Goal: Task Accomplishment & Management: Complete application form

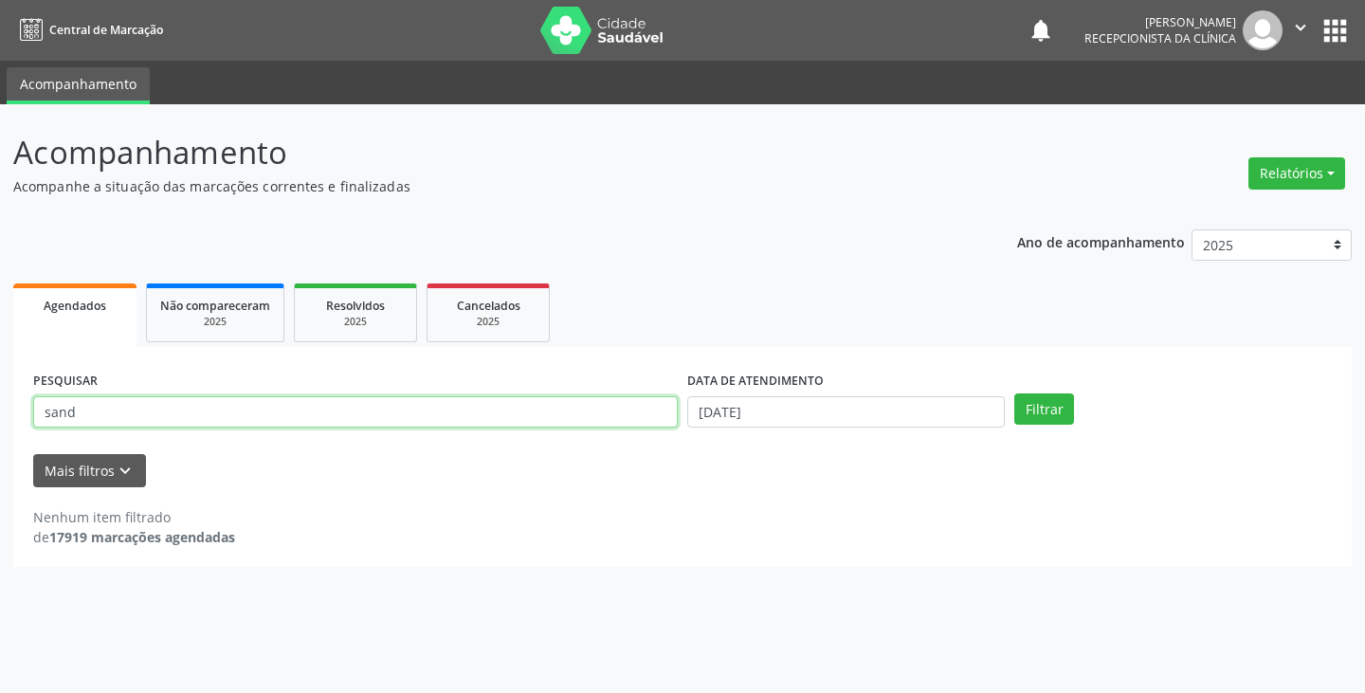
drag, startPoint x: 0, startPoint y: 0, endPoint x: 556, endPoint y: 414, distance: 693.0
click at [556, 414] on input "sand" at bounding box center [355, 412] width 645 height 32
type input "s"
type input "nata"
click at [1014, 393] on button "Filtrar" at bounding box center [1044, 409] width 60 height 32
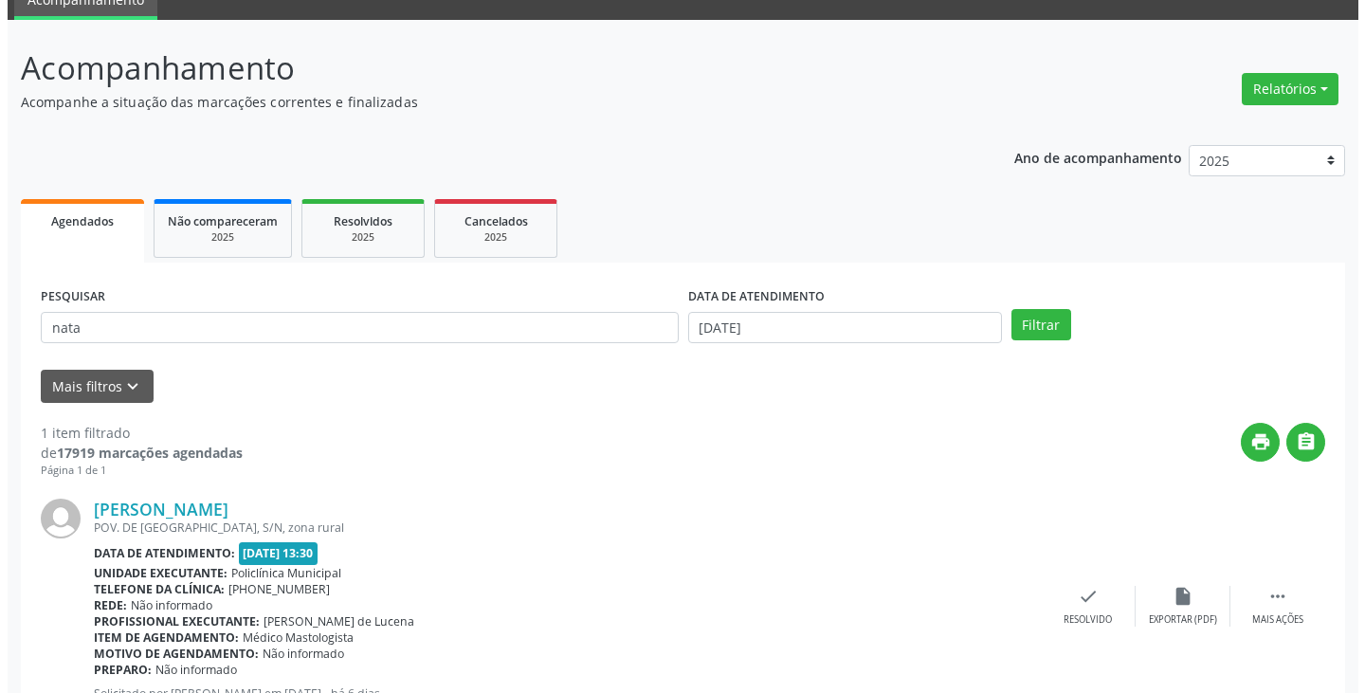
scroll to position [159, 0]
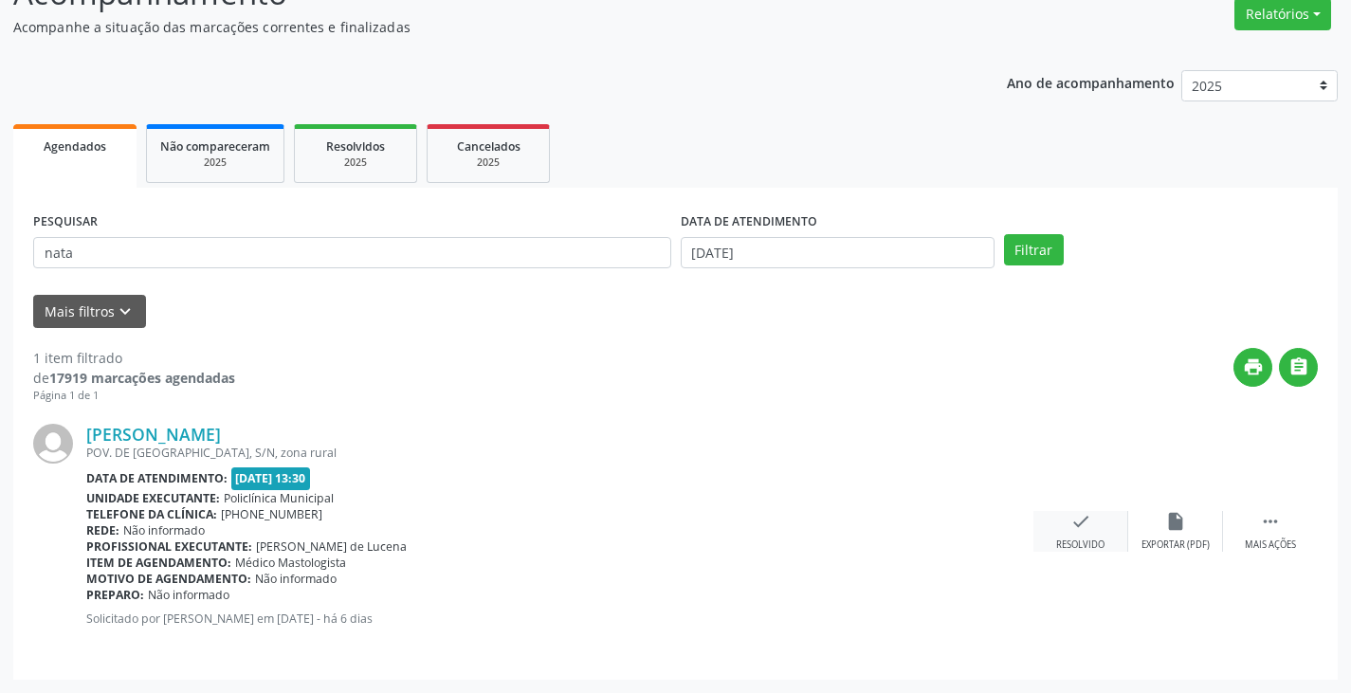
click at [1083, 536] on div "check Resolvido" at bounding box center [1080, 531] width 95 height 41
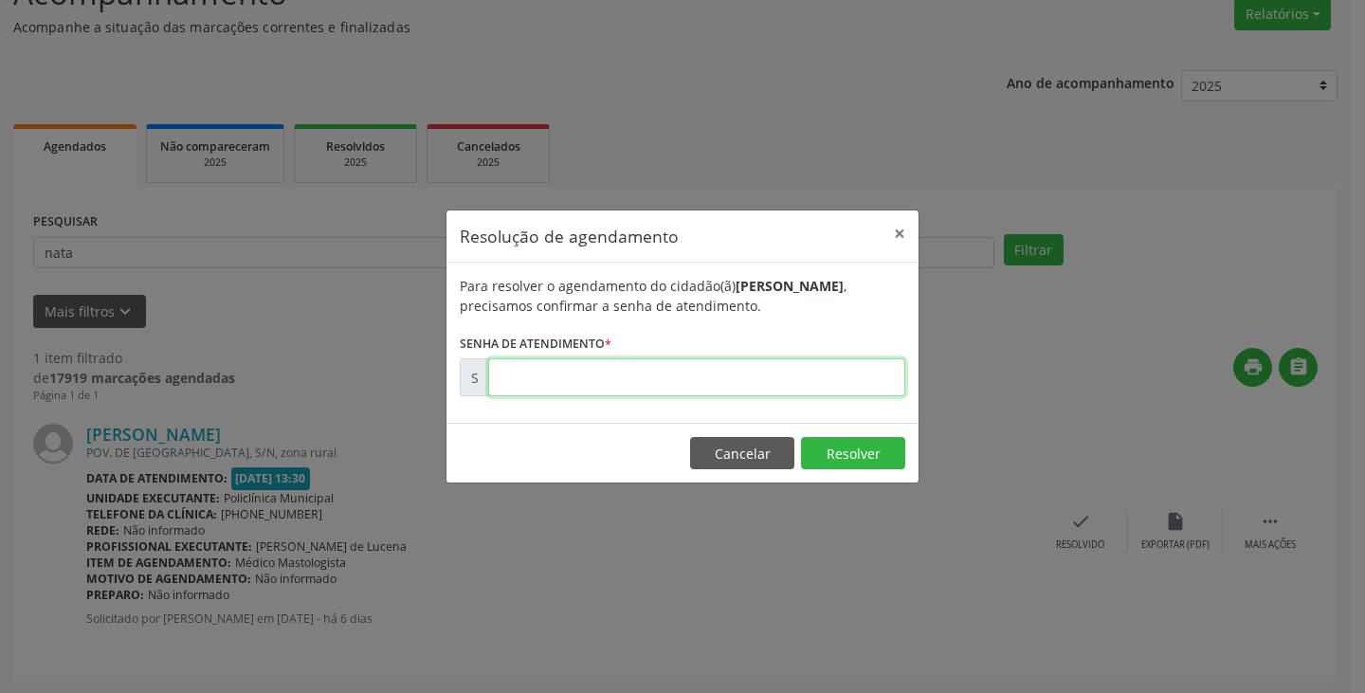
click at [797, 381] on input "text" at bounding box center [696, 377] width 417 height 38
type input "00176110"
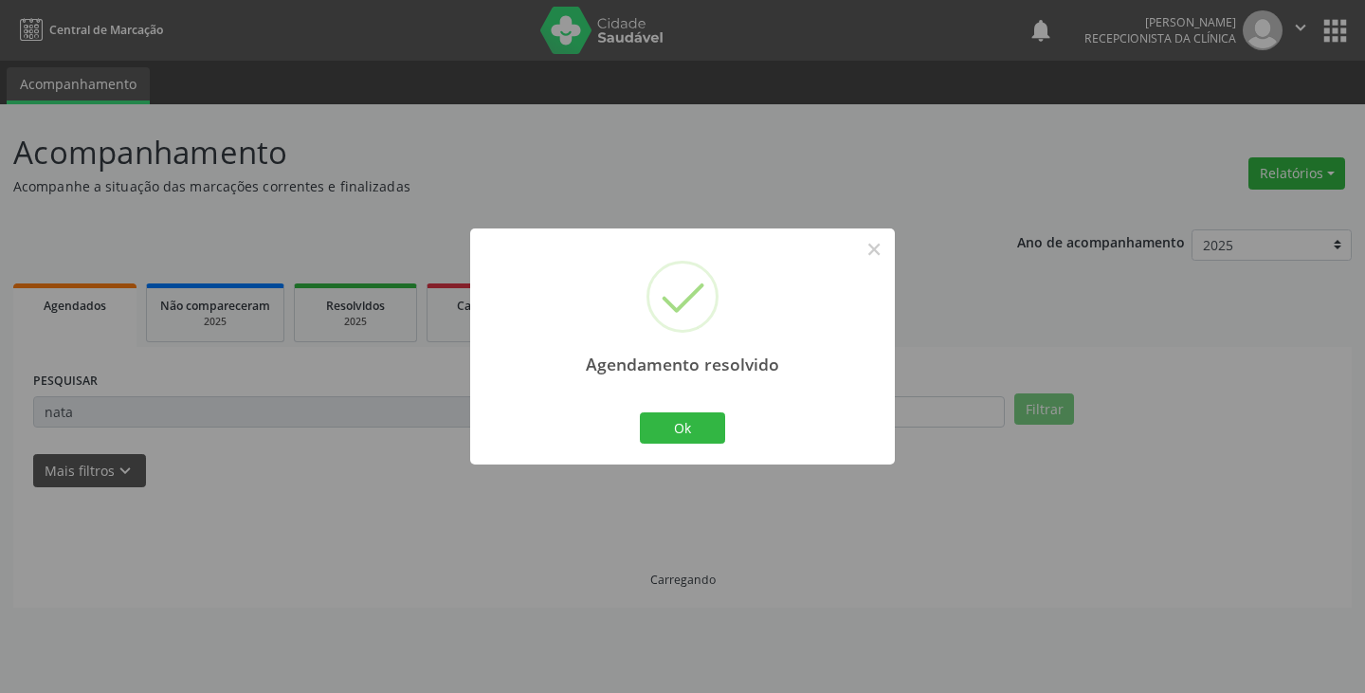
scroll to position [0, 0]
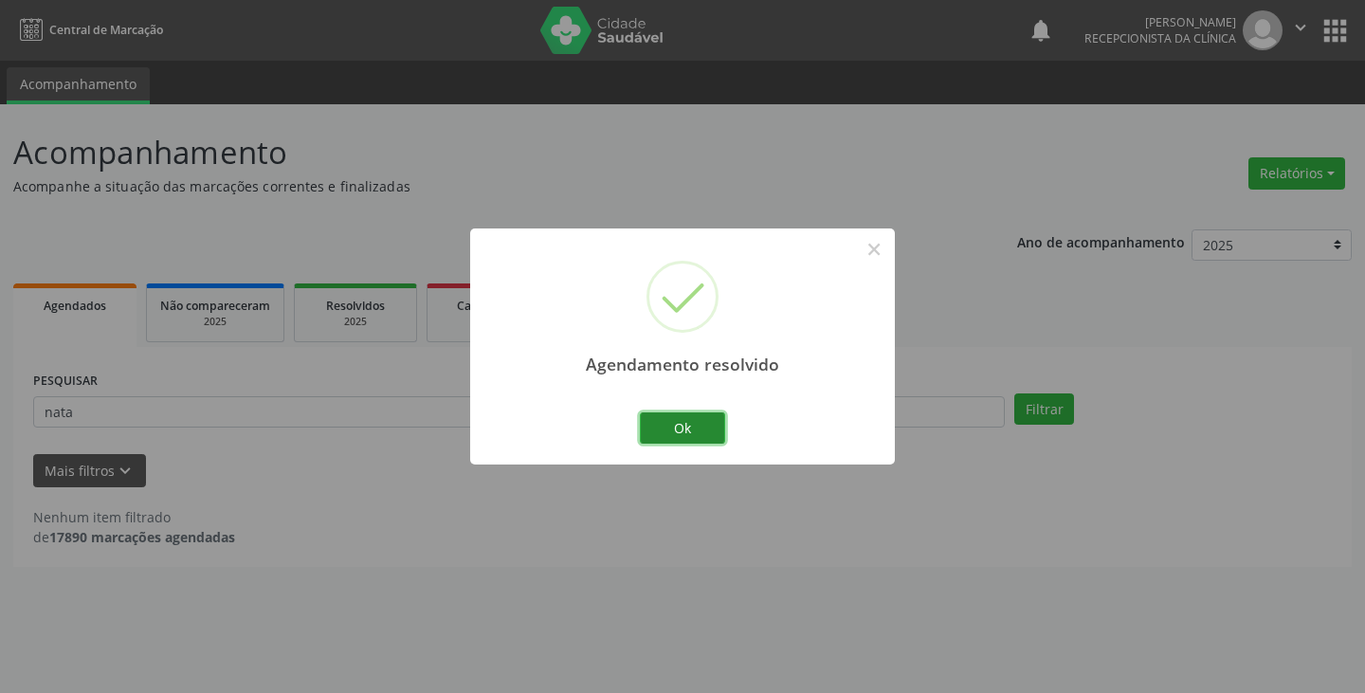
click at [699, 414] on button "Ok" at bounding box center [682, 428] width 85 height 32
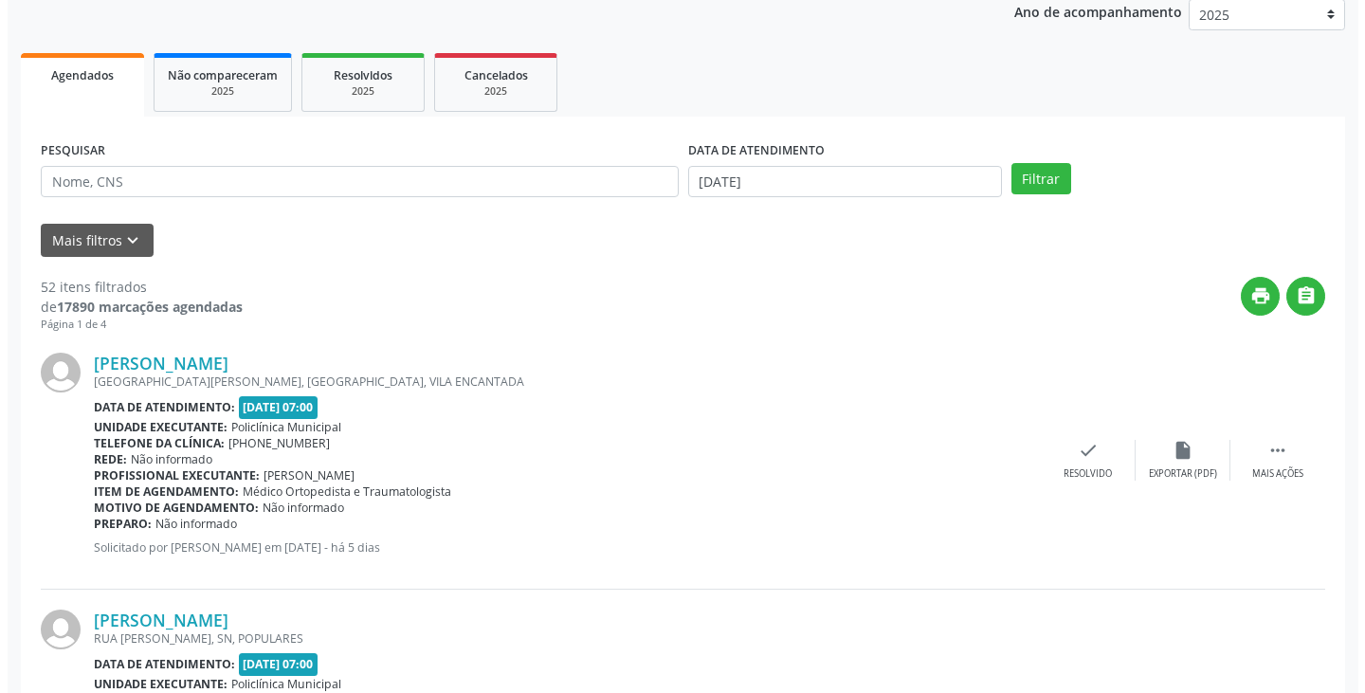
scroll to position [664, 0]
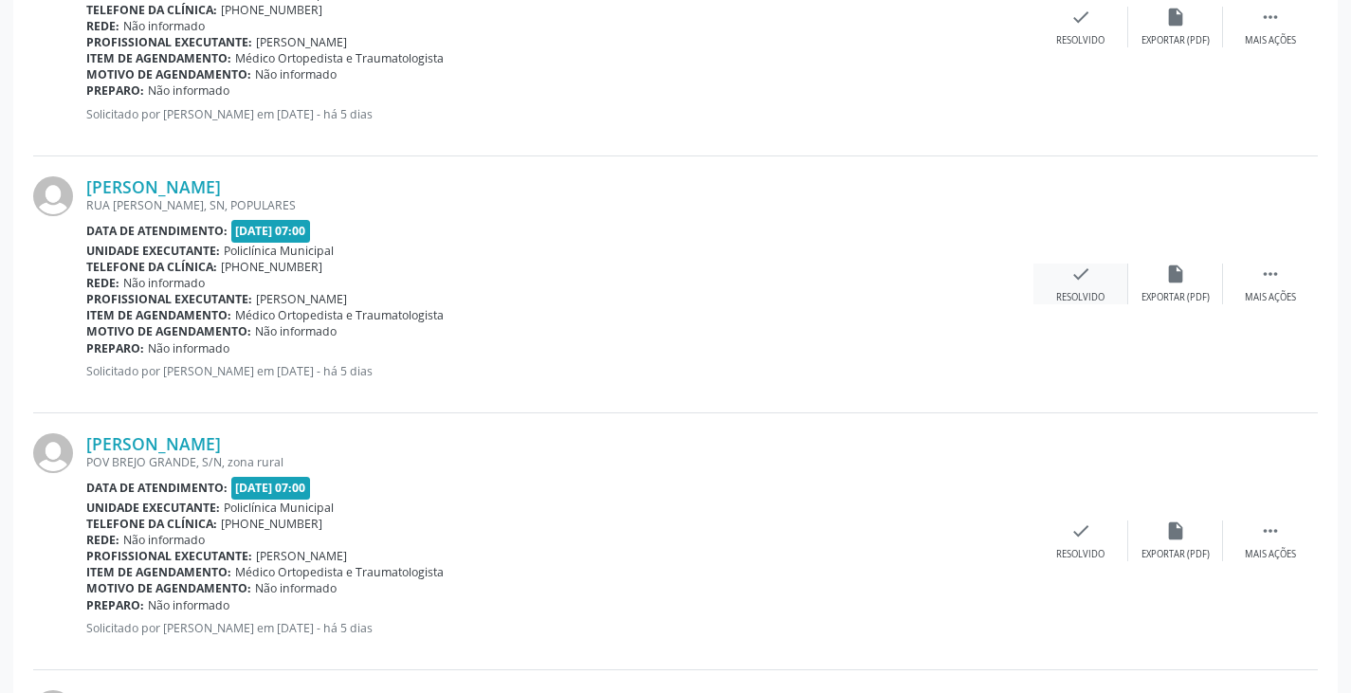
click at [1075, 288] on div "check Resolvido" at bounding box center [1080, 284] width 95 height 41
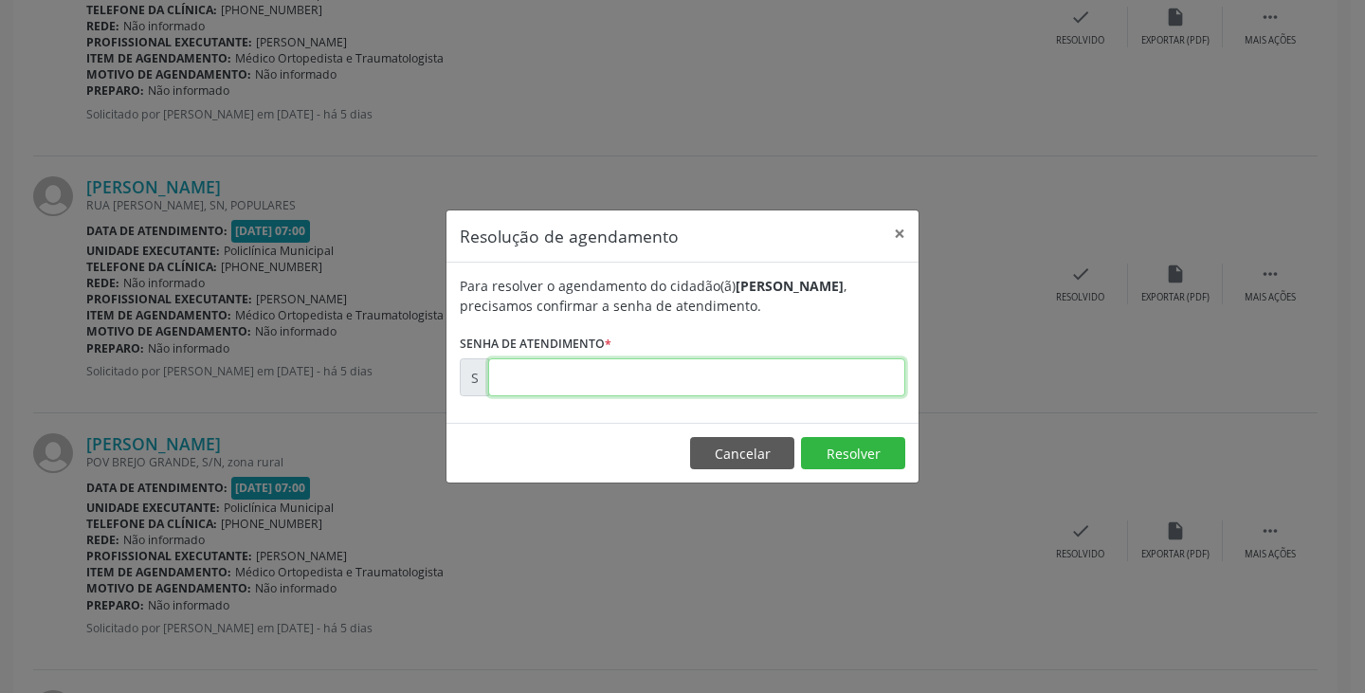
click at [712, 395] on input "text" at bounding box center [696, 377] width 417 height 38
type input "00176216"
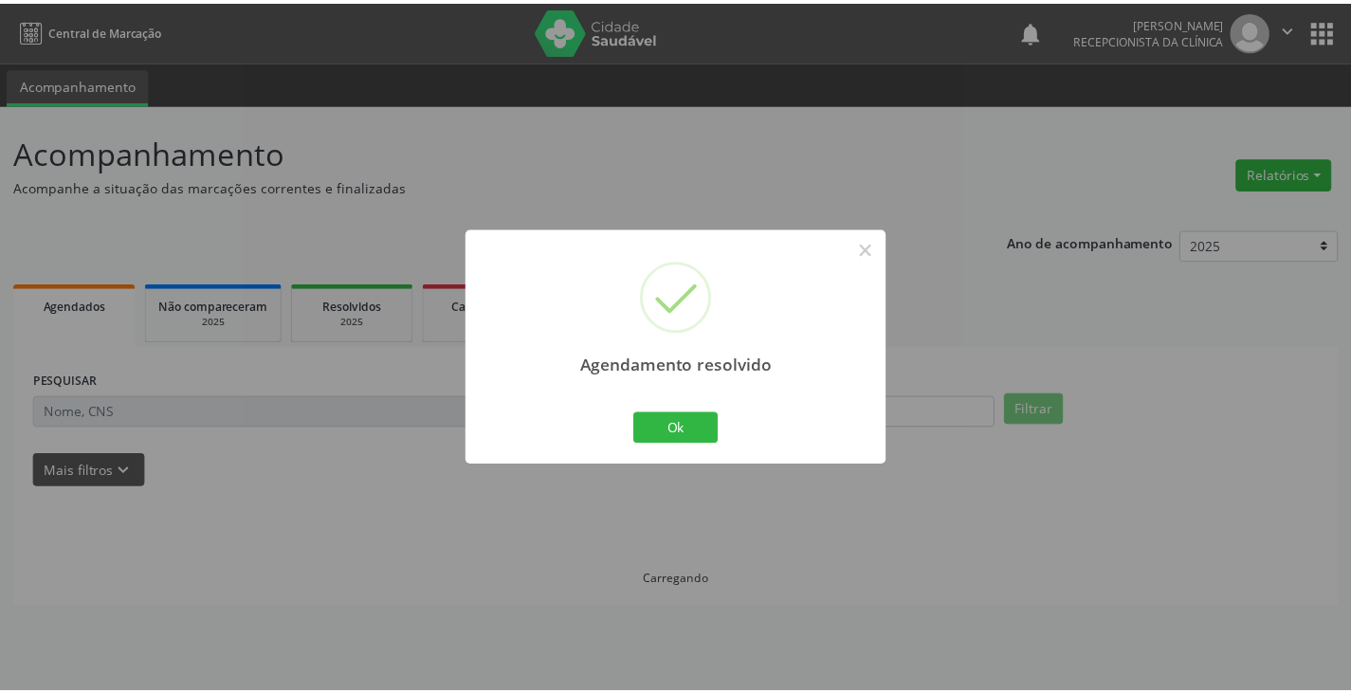
scroll to position [0, 0]
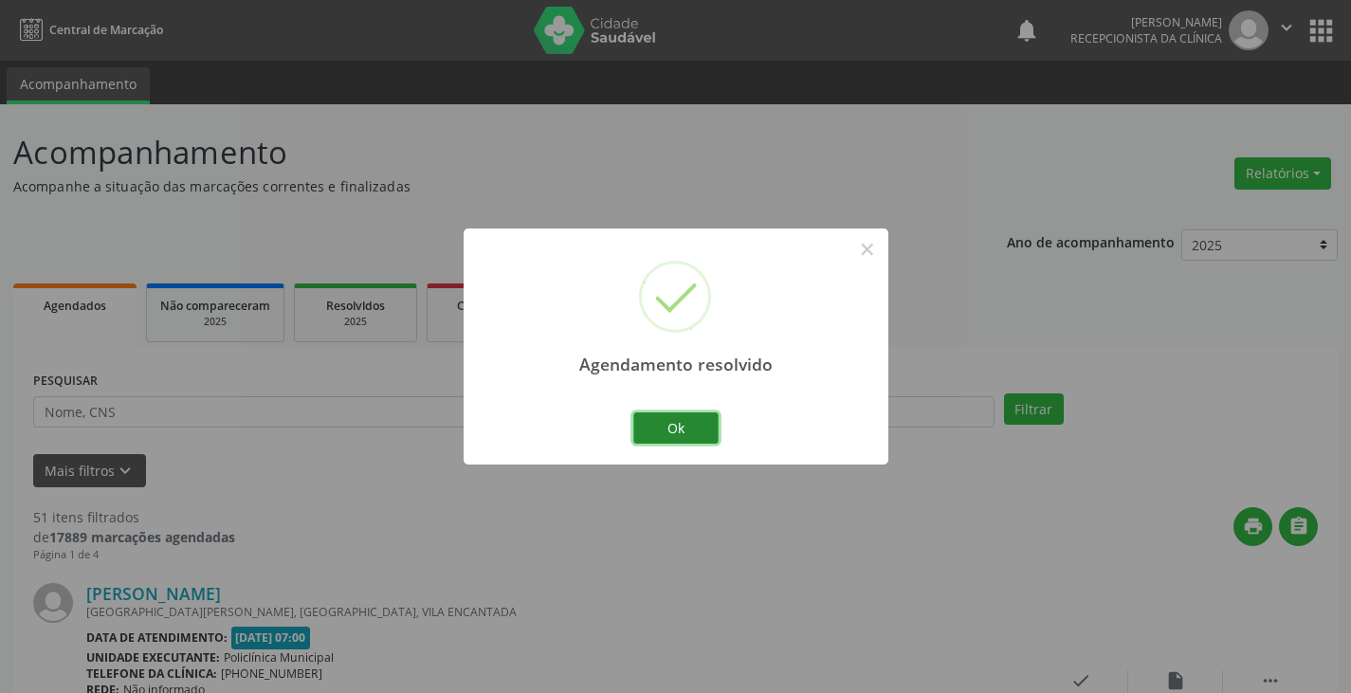
click at [690, 427] on button "Ok" at bounding box center [675, 428] width 85 height 32
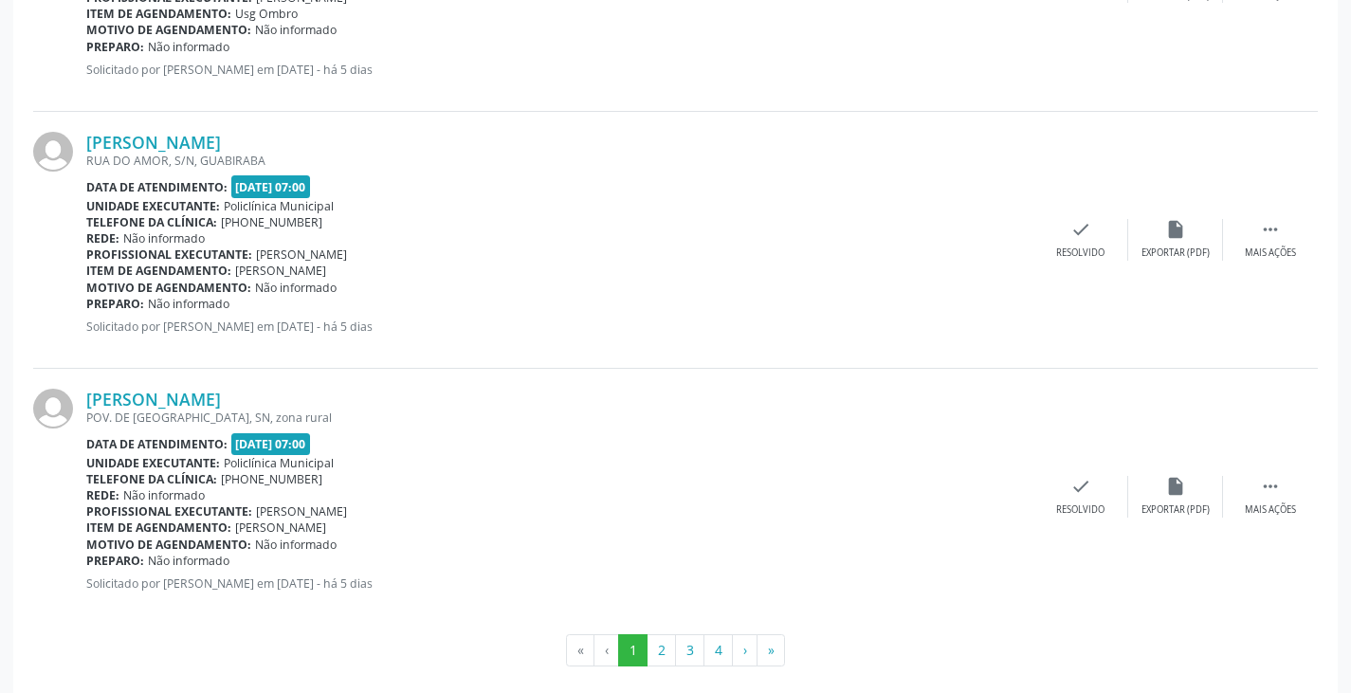
scroll to position [3812, 0]
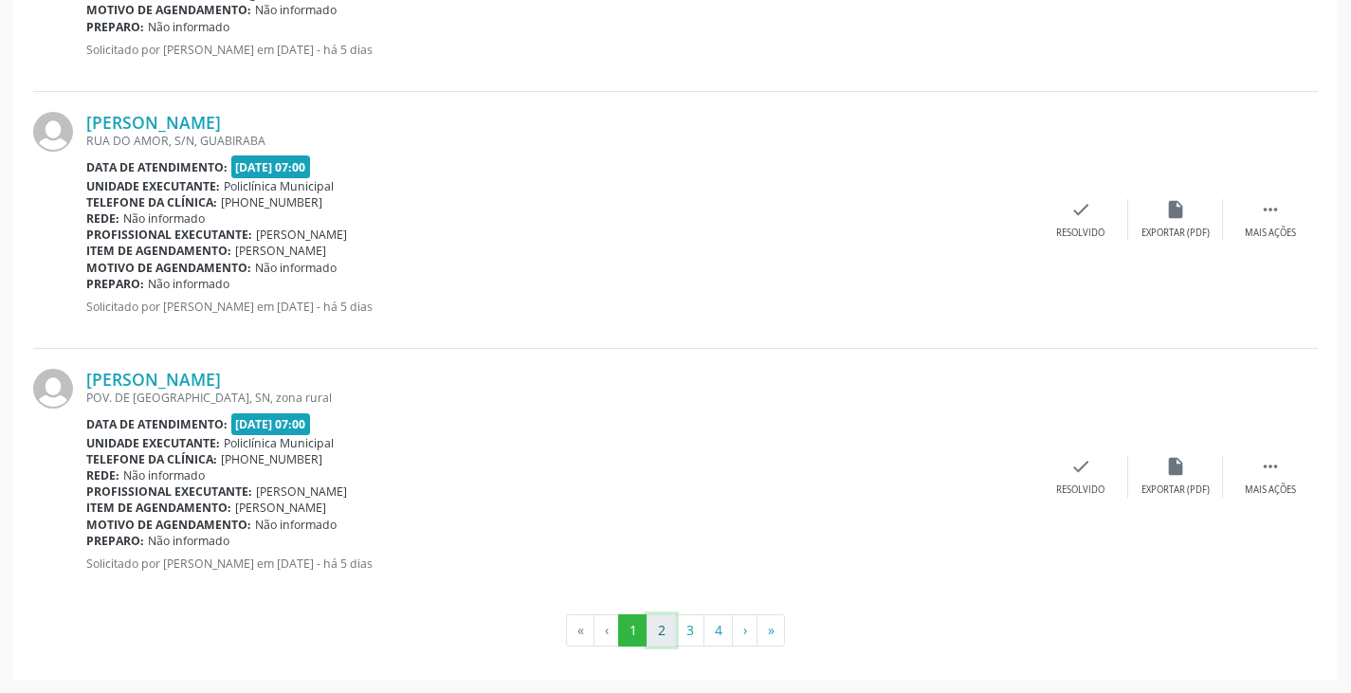
click at [659, 638] on button "2" at bounding box center [661, 630] width 29 height 32
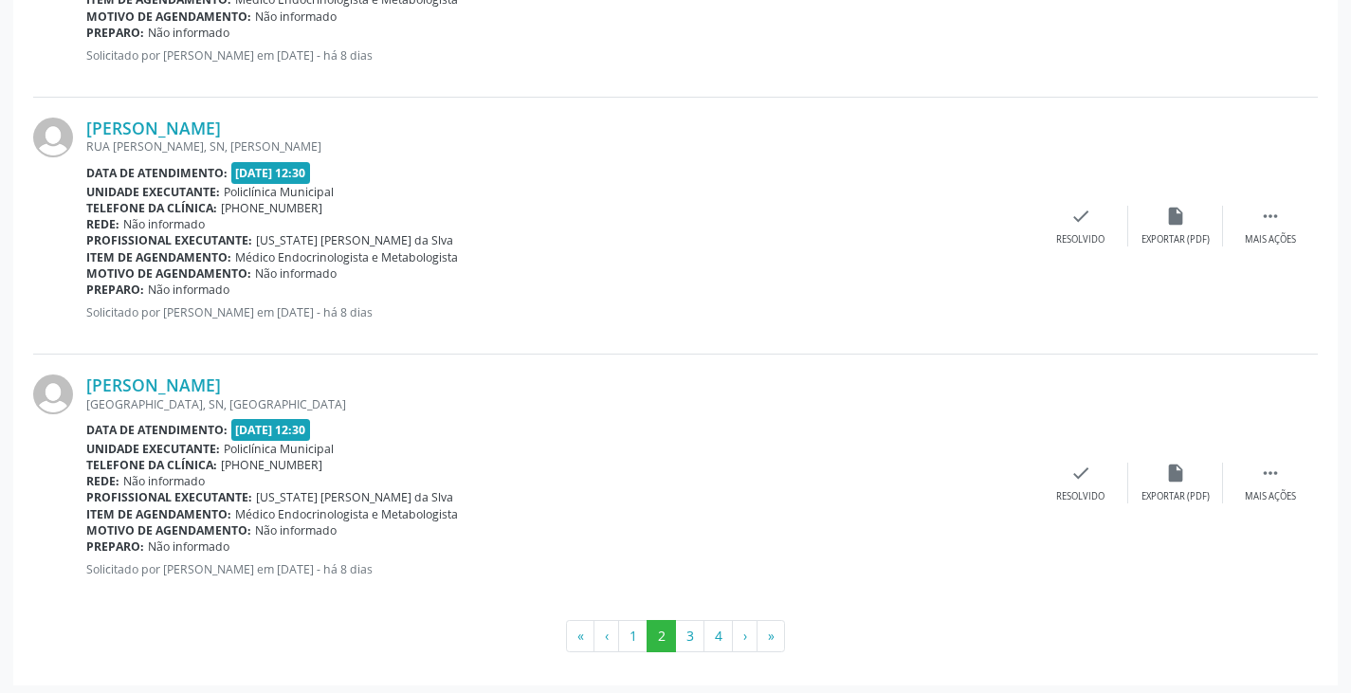
scroll to position [3828, 0]
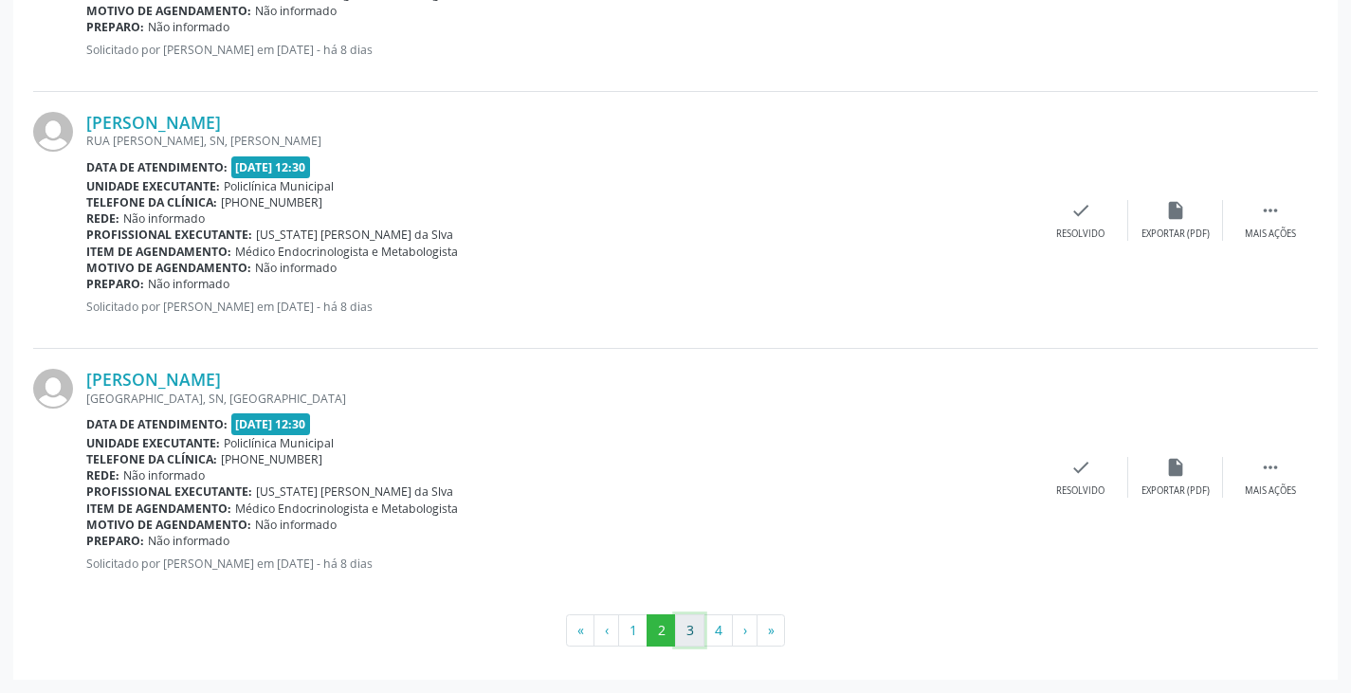
click at [696, 642] on button "3" at bounding box center [689, 630] width 29 height 32
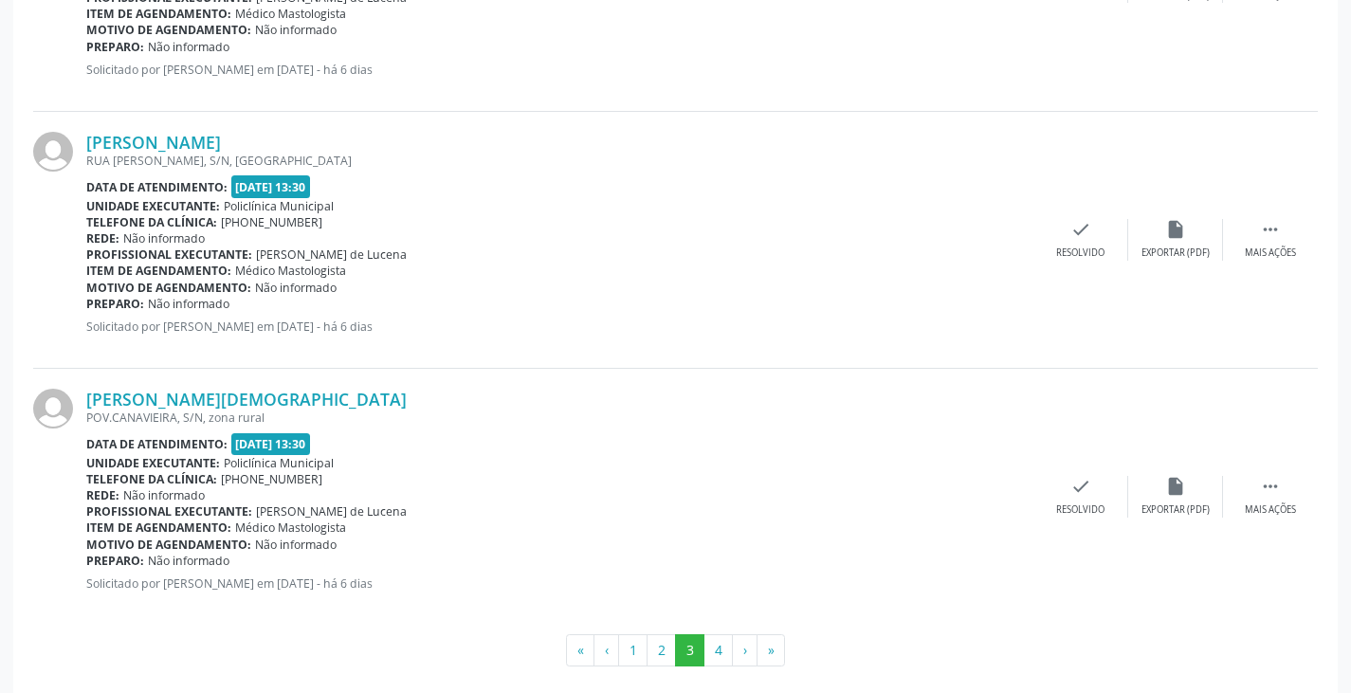
scroll to position [3812, 0]
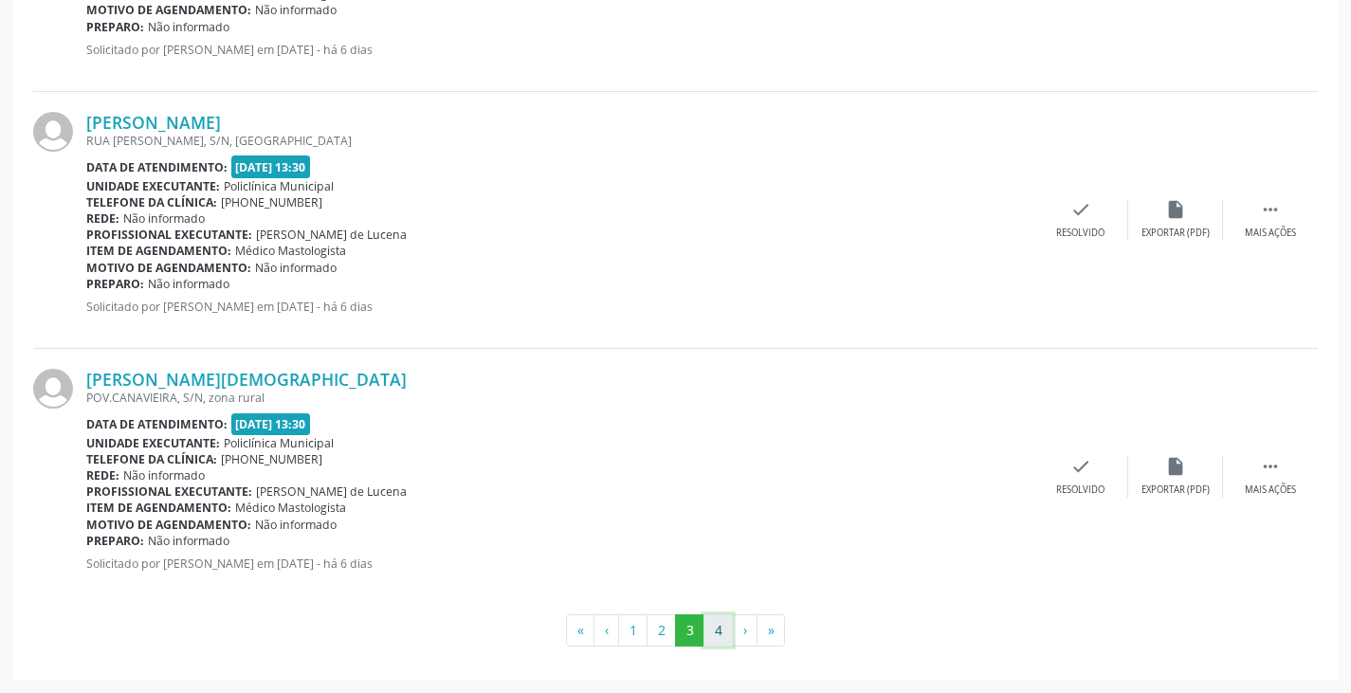
click at [722, 640] on button "4" at bounding box center [717, 630] width 29 height 32
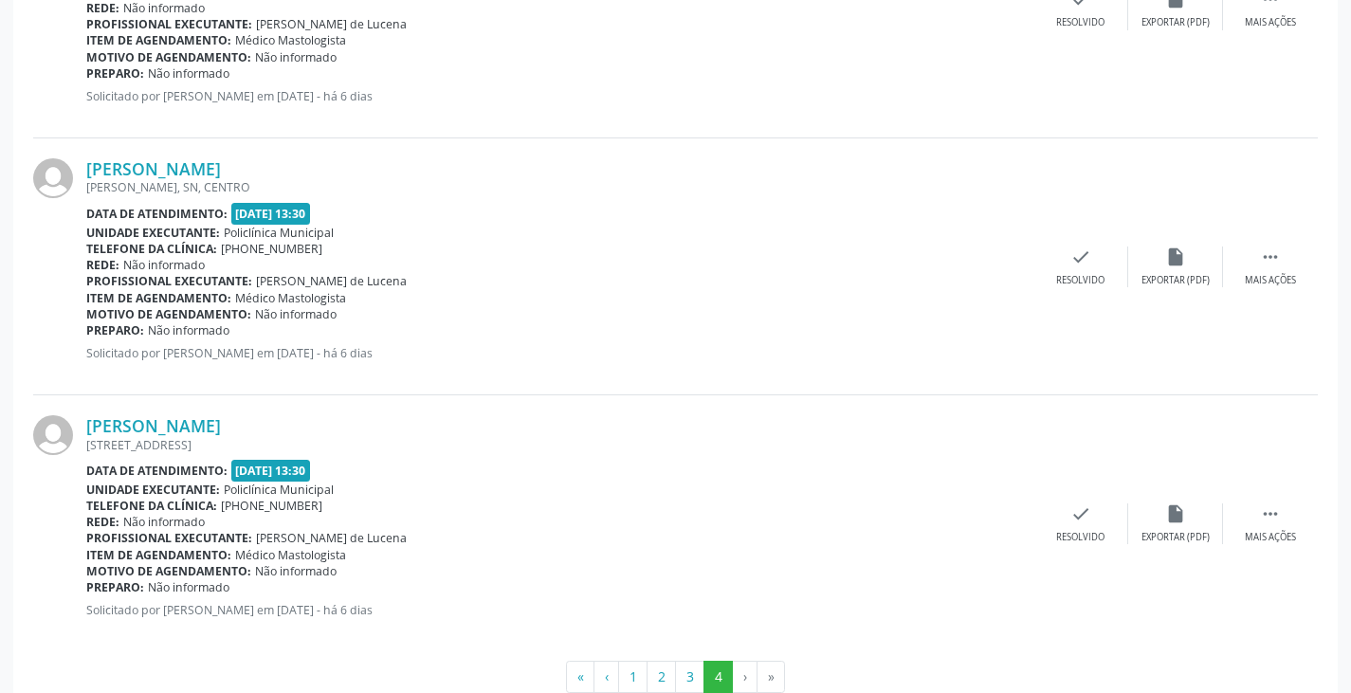
scroll to position [1499, 0]
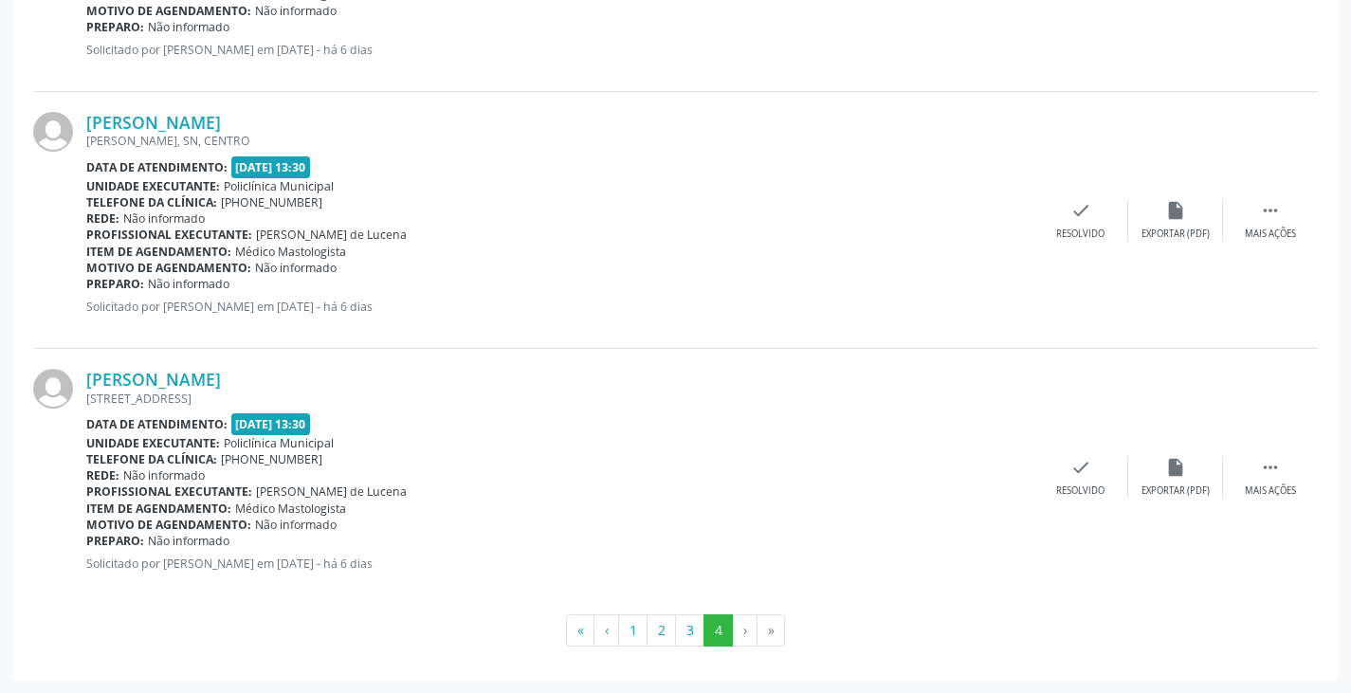
click at [746, 630] on li "›" at bounding box center [745, 630] width 25 height 32
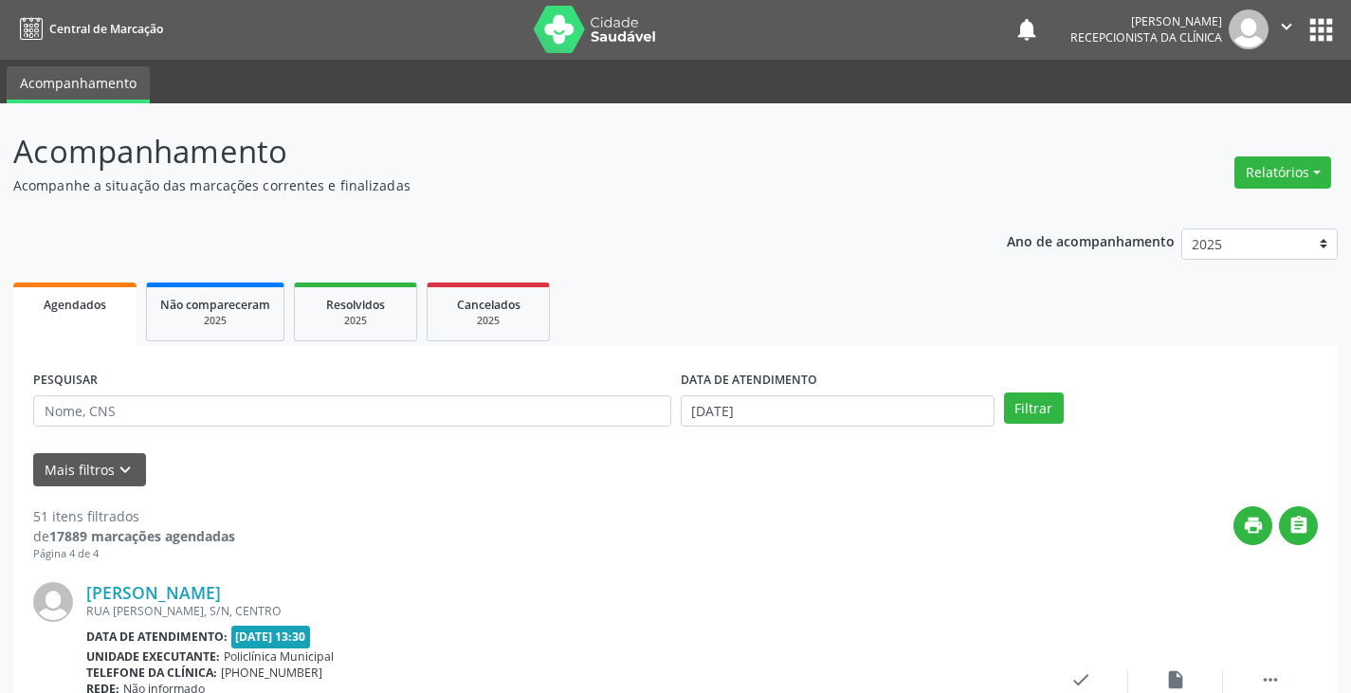
scroll to position [0, 0]
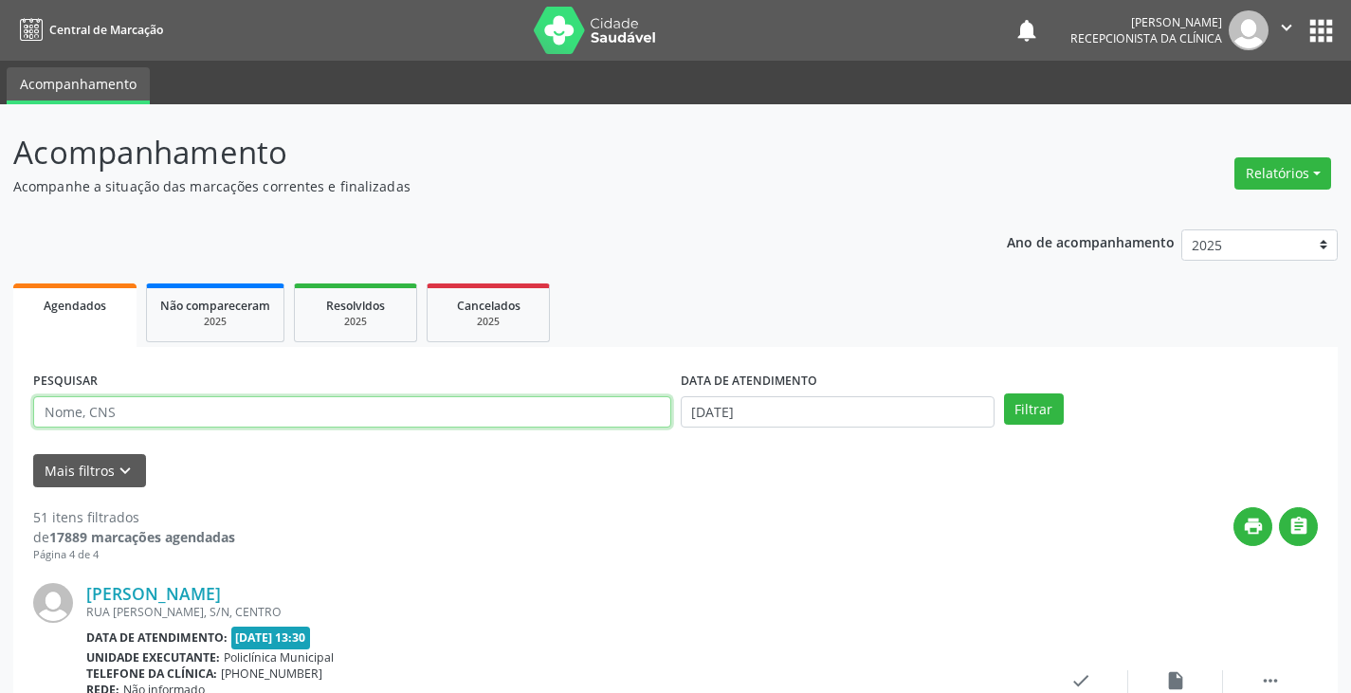
click at [403, 411] on input "text" at bounding box center [352, 412] width 638 height 32
type input "vald"
click at [1004, 393] on button "Filtrar" at bounding box center [1034, 409] width 60 height 32
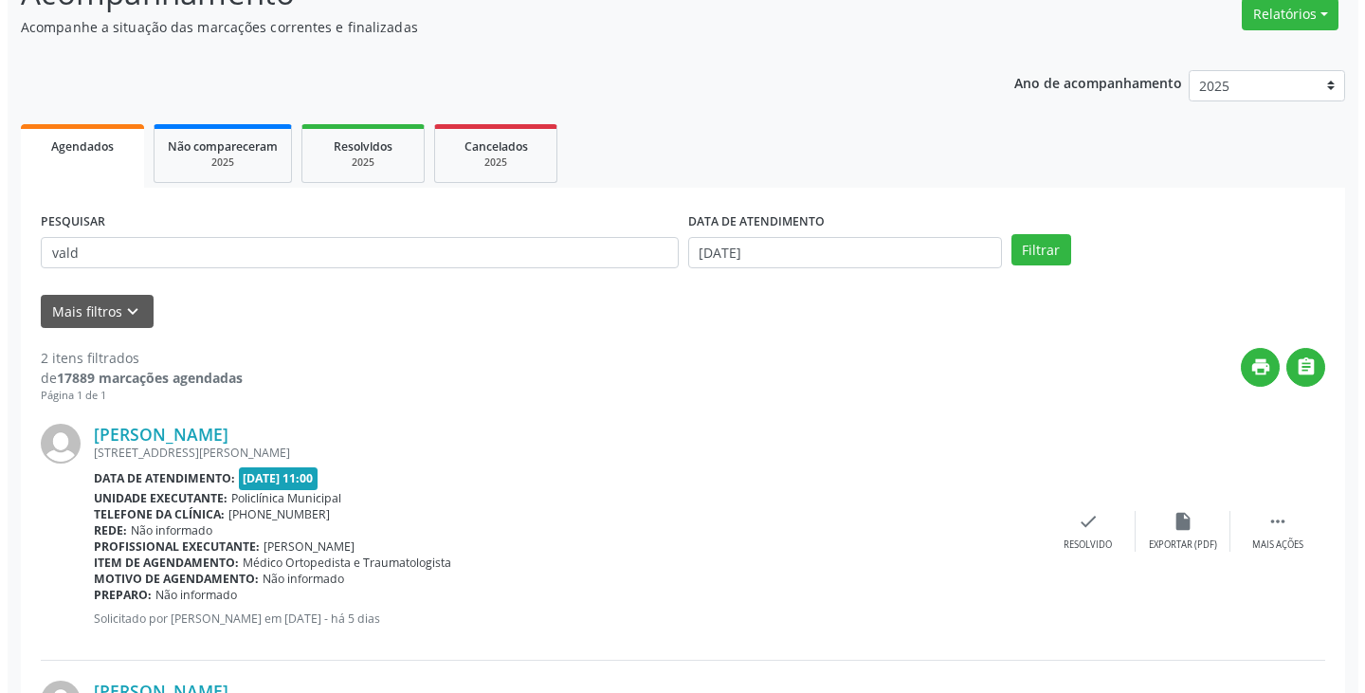
scroll to position [190, 0]
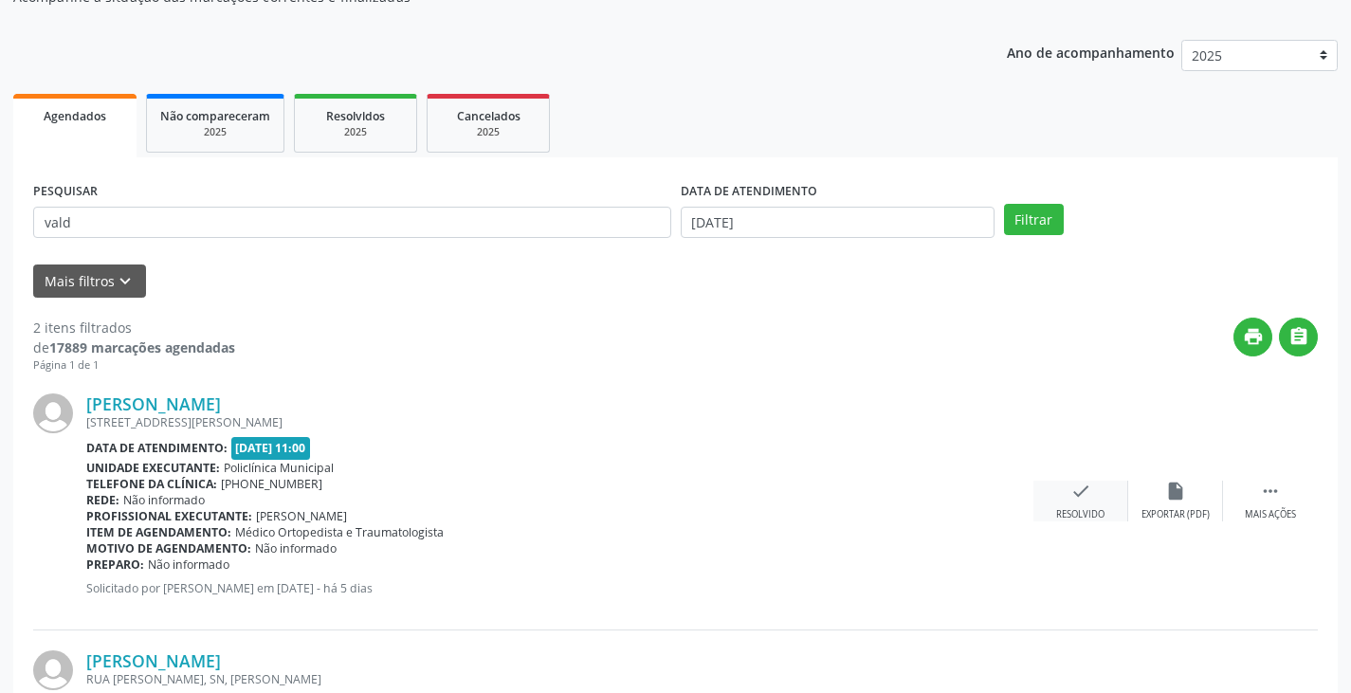
click at [1082, 497] on icon "check" at bounding box center [1080, 491] width 21 height 21
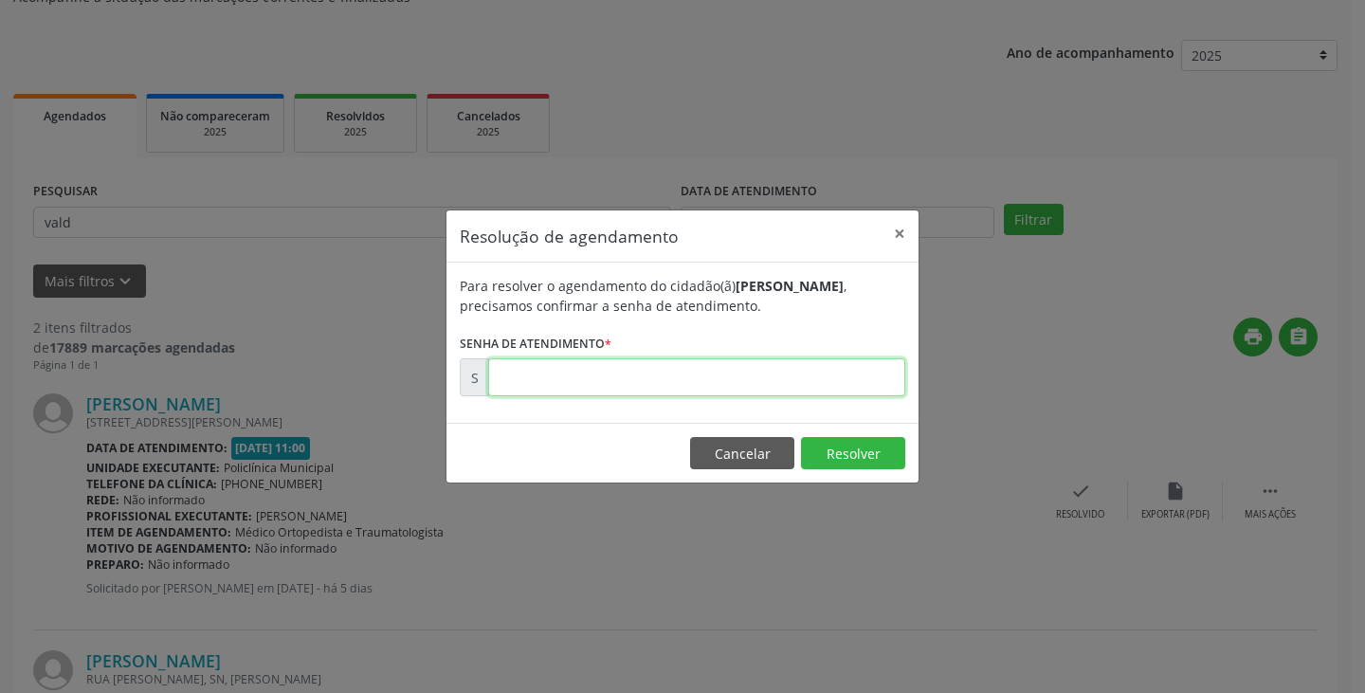
click at [739, 375] on input "text" at bounding box center [696, 377] width 417 height 38
type input "00176358"
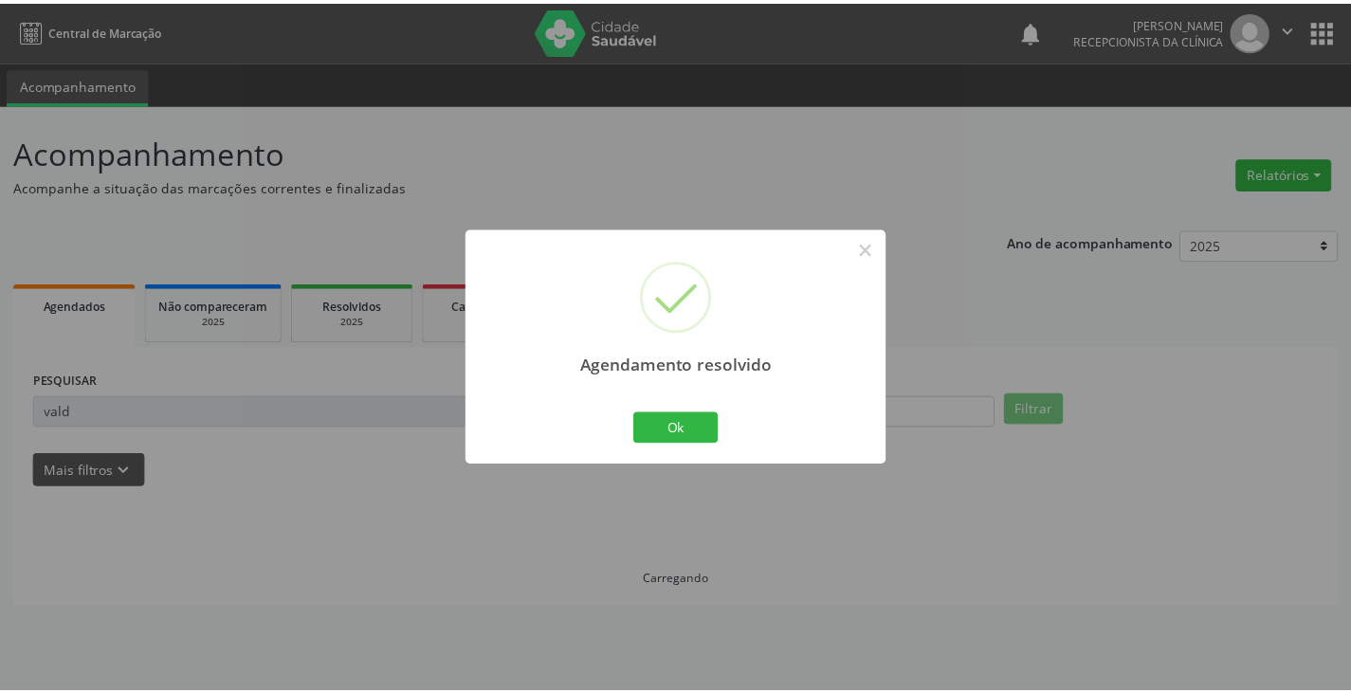
scroll to position [0, 0]
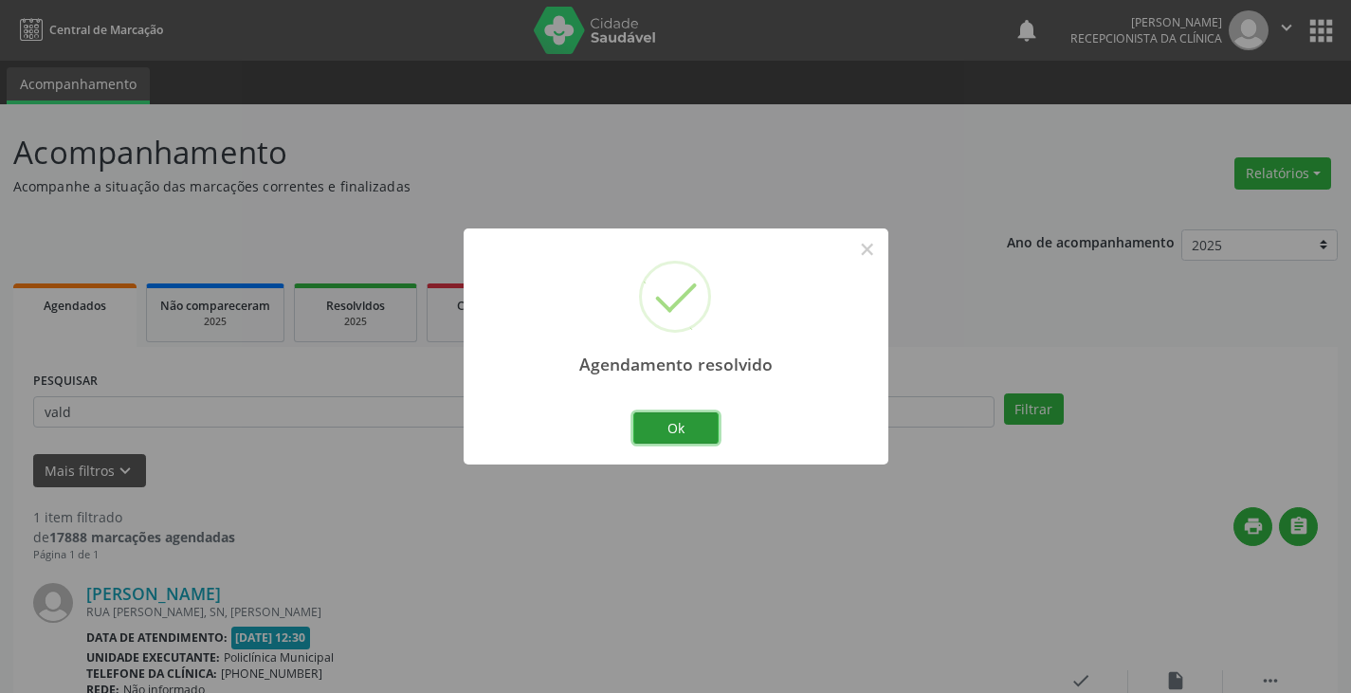
drag, startPoint x: 654, startPoint y: 422, endPoint x: 566, endPoint y: 410, distance: 88.9
click at [647, 421] on button "Ok" at bounding box center [675, 428] width 85 height 32
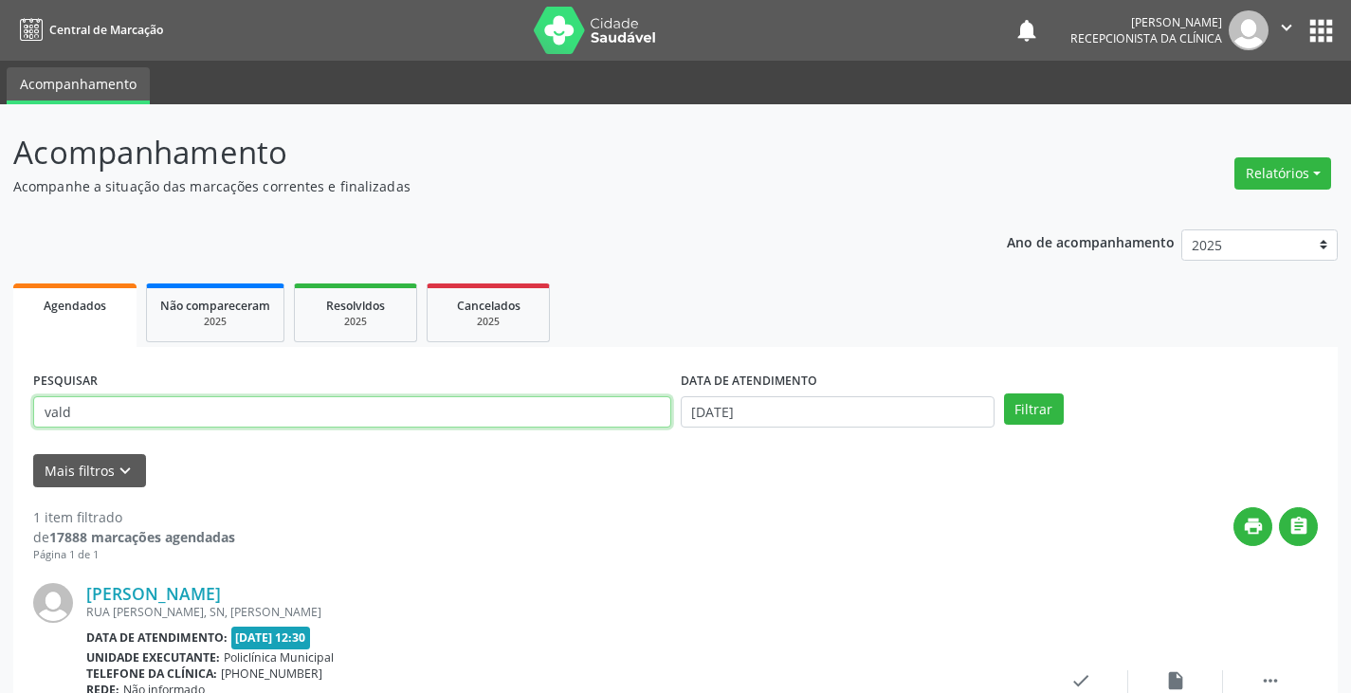
click at [521, 410] on input "vald" at bounding box center [352, 412] width 638 height 32
type input "v"
click at [1004, 393] on button "Filtrar" at bounding box center [1034, 409] width 60 height 32
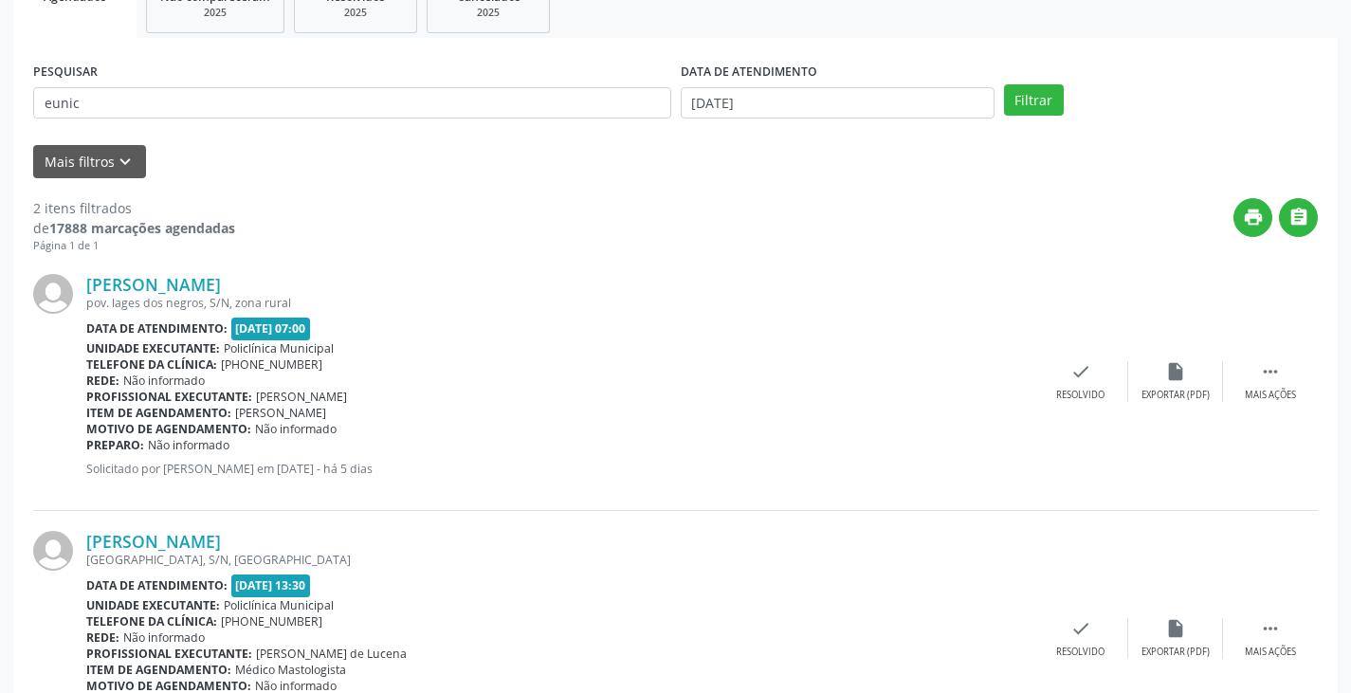
scroll to position [132, 0]
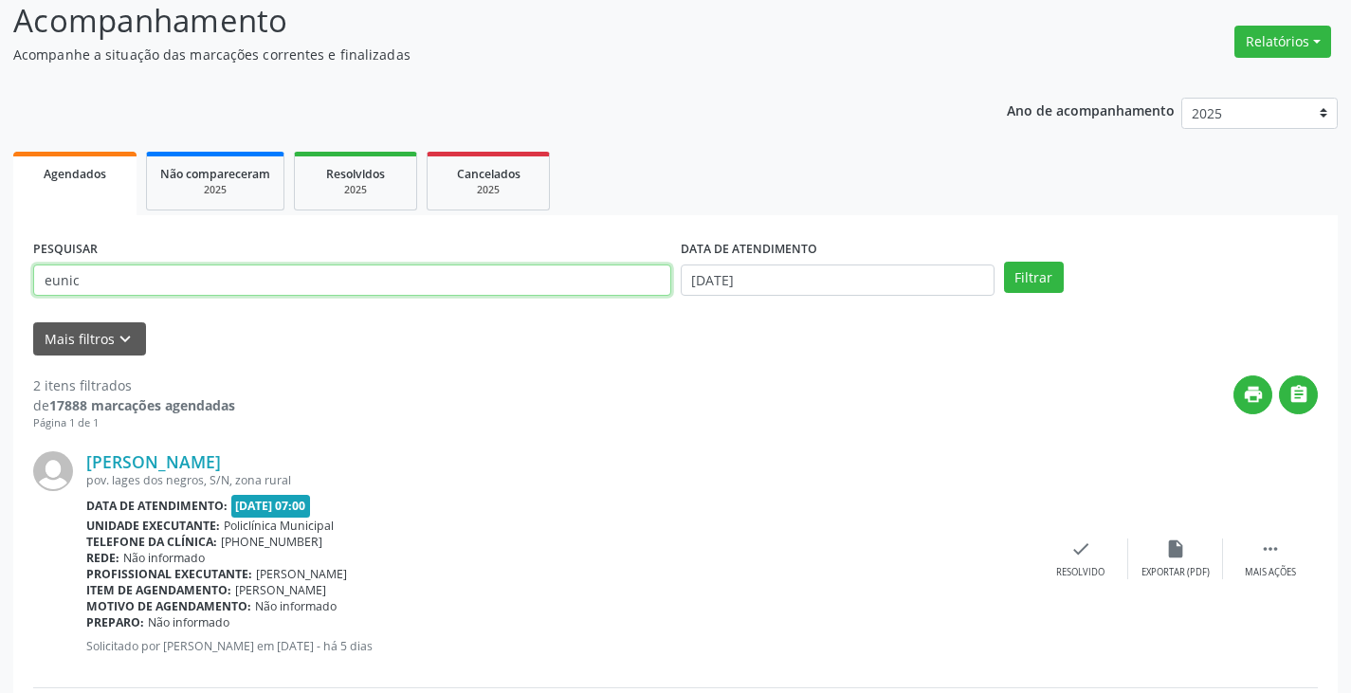
click at [541, 288] on input "eunic" at bounding box center [352, 280] width 638 height 32
type input "e"
type input "her"
click at [1004, 262] on button "Filtrar" at bounding box center [1034, 278] width 60 height 32
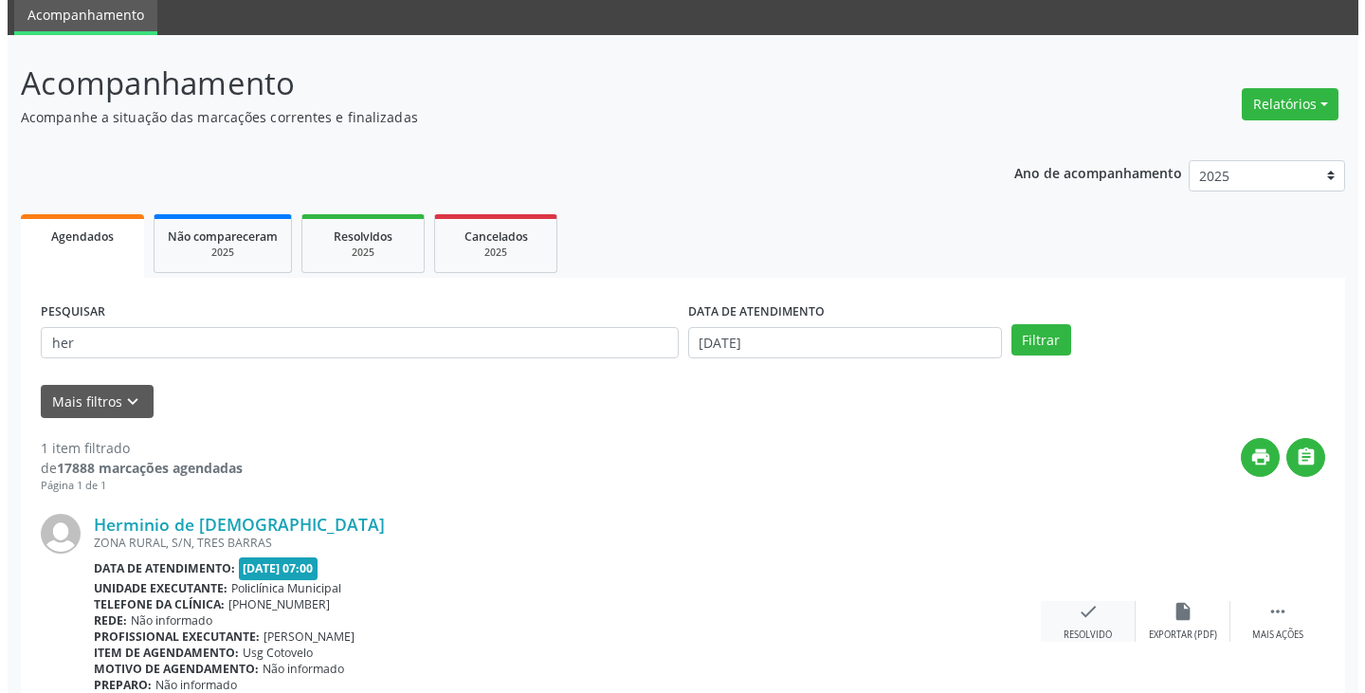
scroll to position [159, 0]
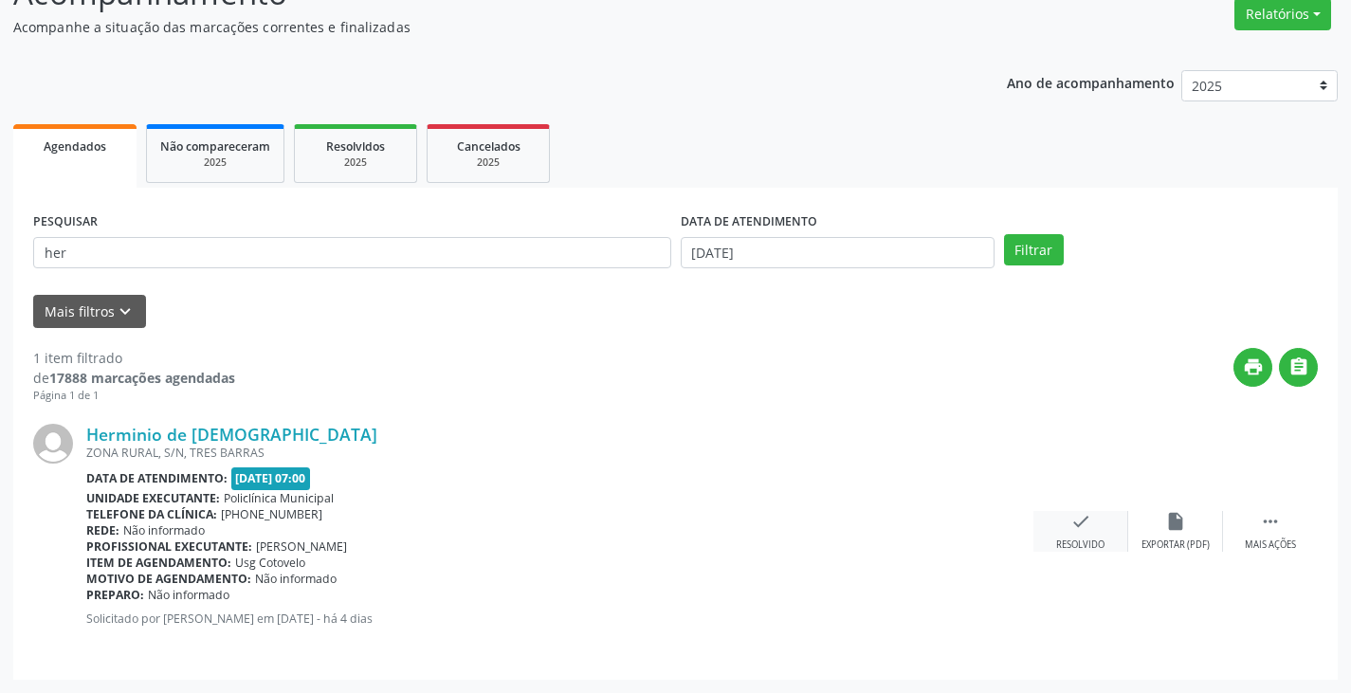
click at [1084, 526] on icon "check" at bounding box center [1080, 521] width 21 height 21
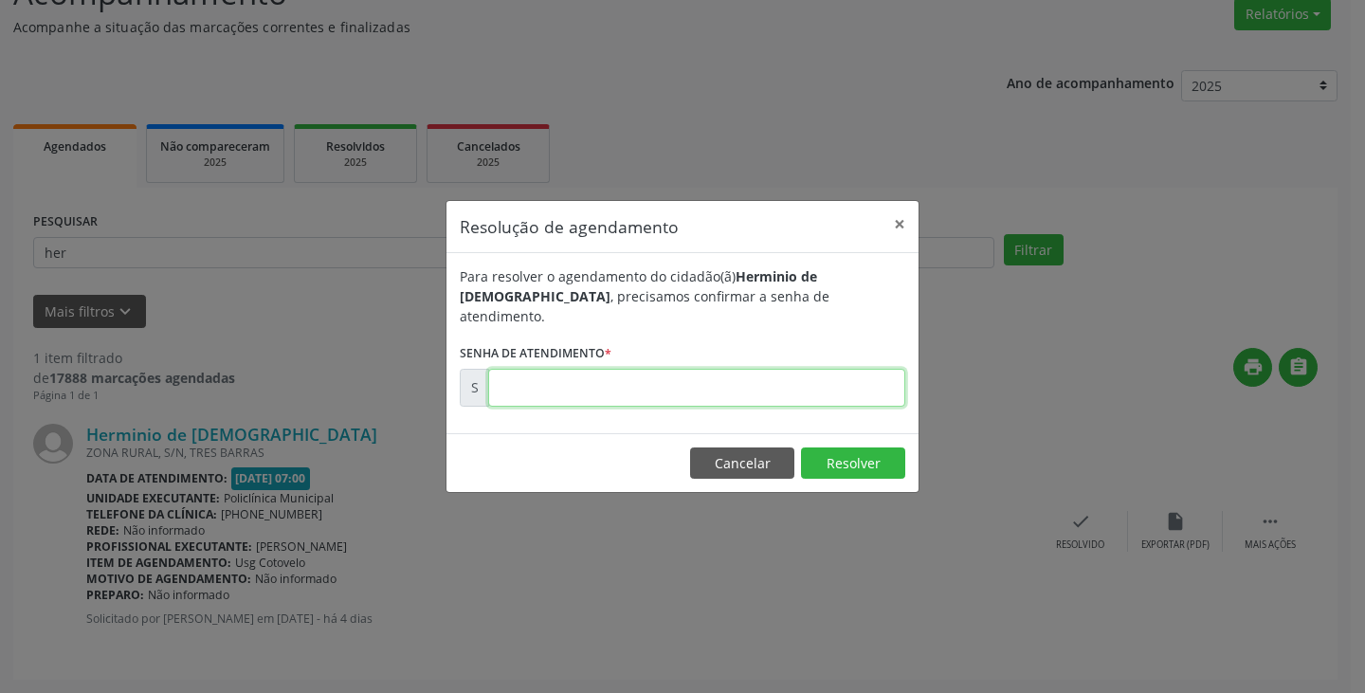
click at [766, 375] on input "text" at bounding box center [696, 388] width 417 height 38
type input "00176705"
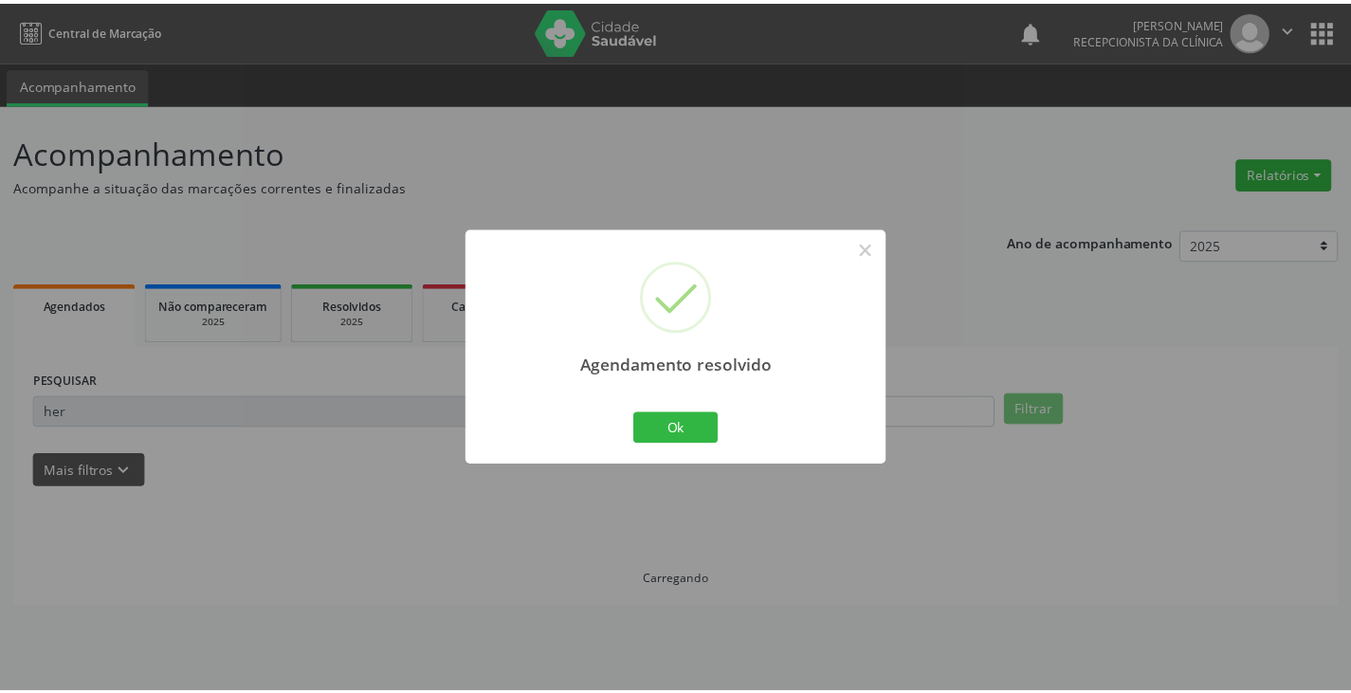
scroll to position [0, 0]
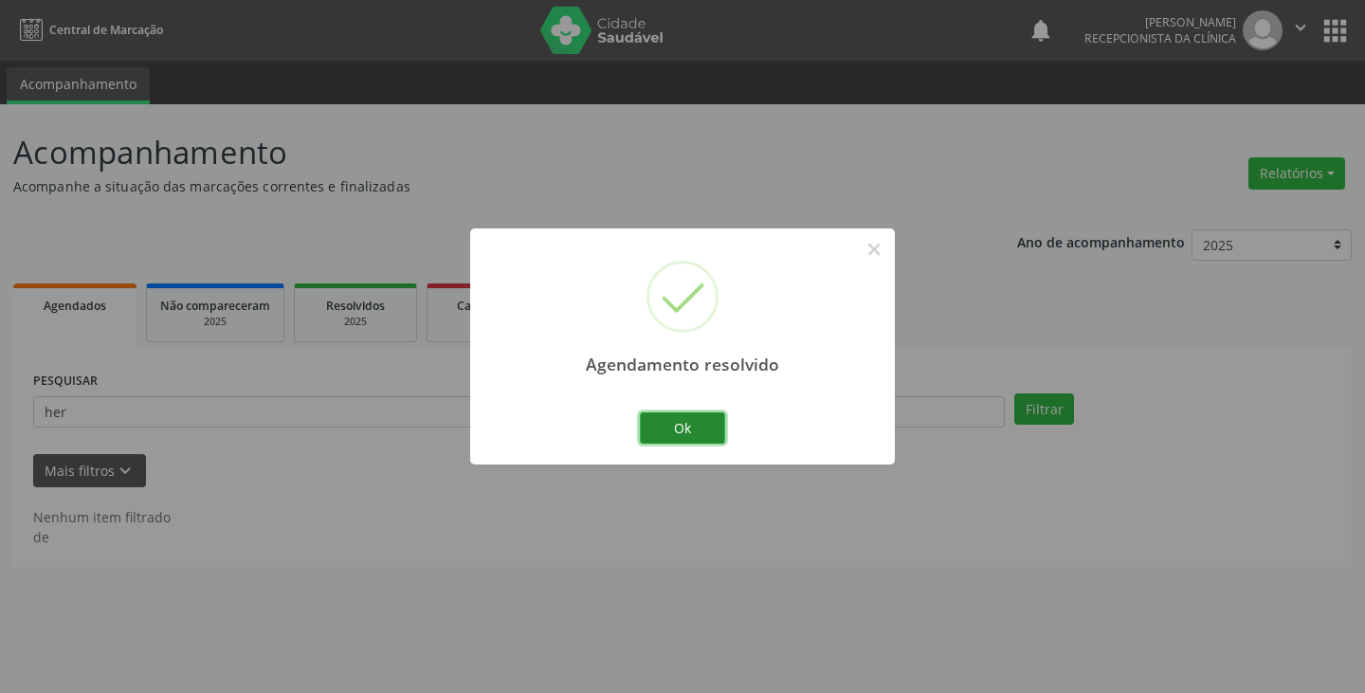
drag, startPoint x: 685, startPoint y: 423, endPoint x: 574, endPoint y: 416, distance: 111.1
click at [681, 424] on button "Ok" at bounding box center [682, 428] width 85 height 32
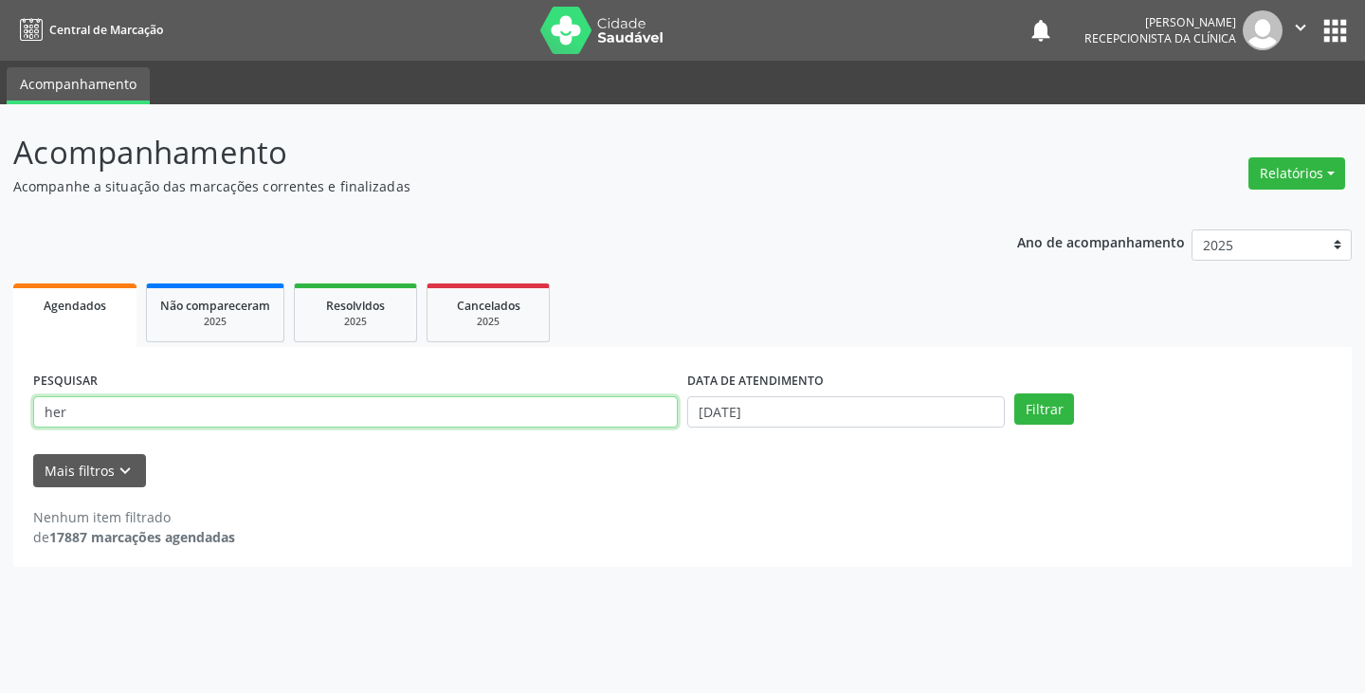
click at [566, 415] on input "her" at bounding box center [355, 412] width 645 height 32
type input "h"
type input "pedro"
click at [1014, 393] on button "Filtrar" at bounding box center [1044, 409] width 60 height 32
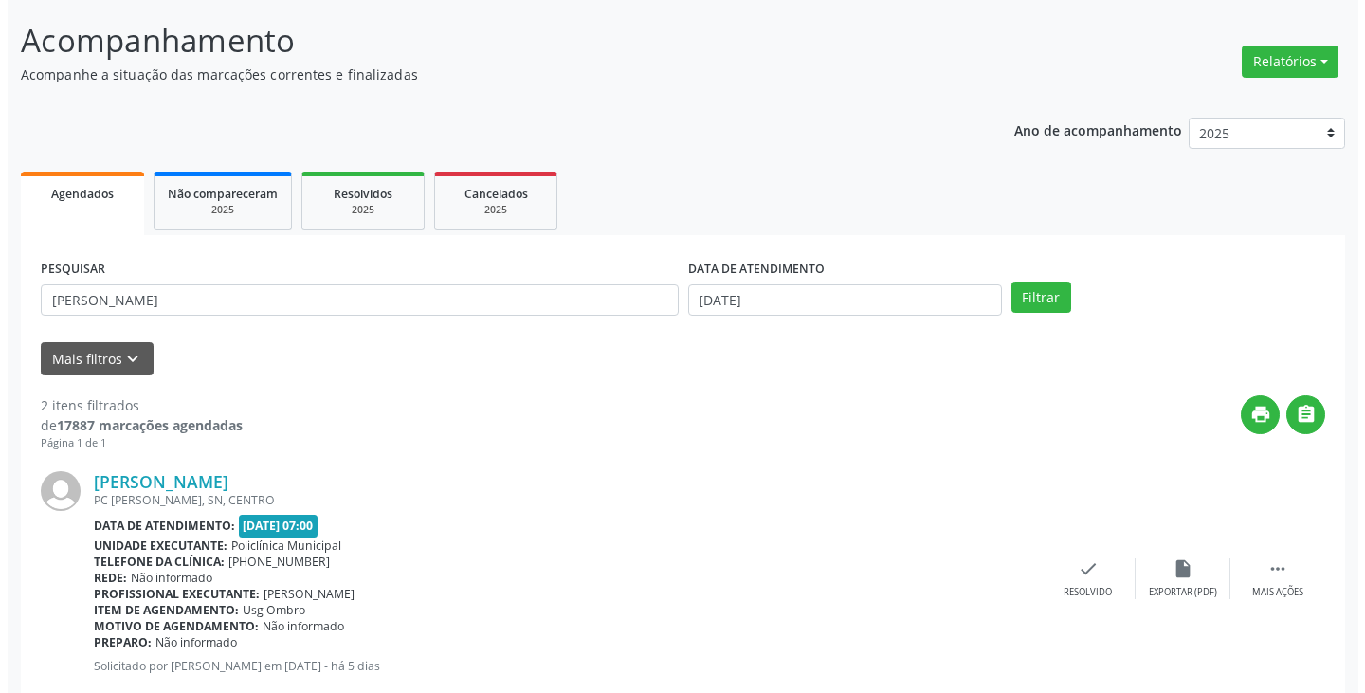
scroll to position [190, 0]
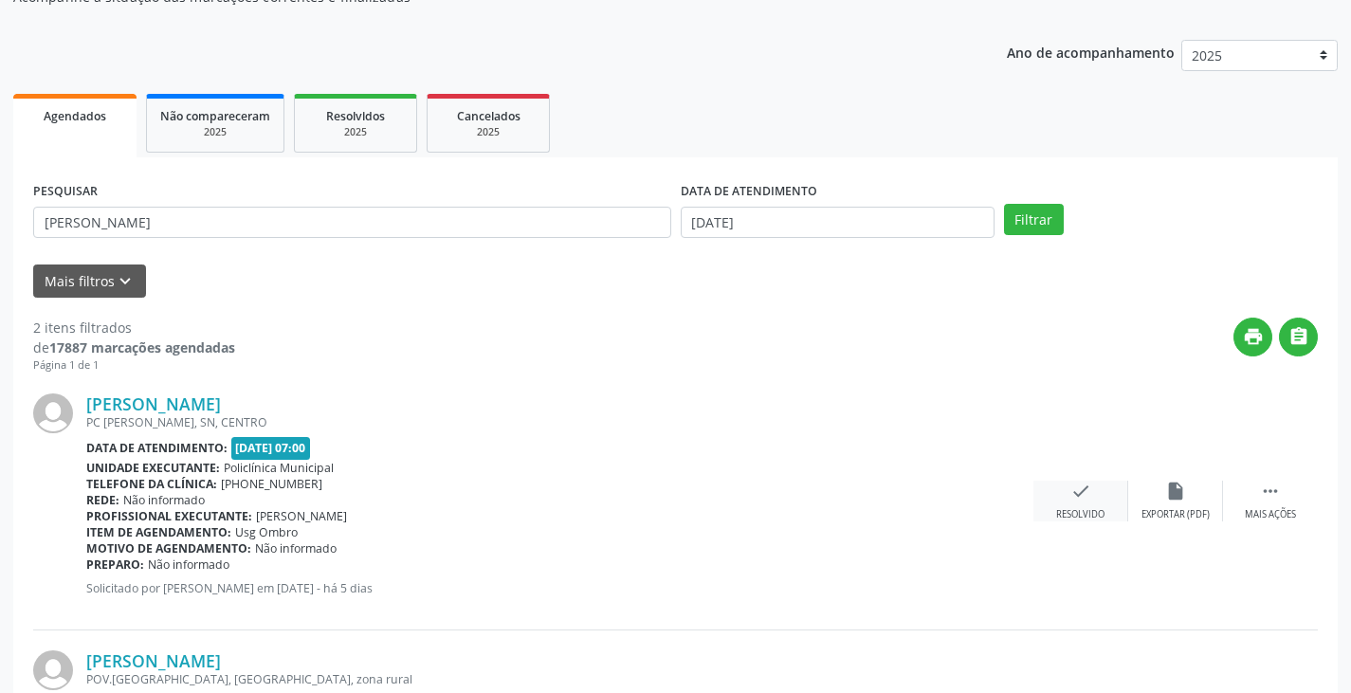
drag, startPoint x: 1079, startPoint y: 489, endPoint x: 1064, endPoint y: 487, distance: 15.3
click at [1064, 487] on div "check Resolvido" at bounding box center [1080, 501] width 95 height 41
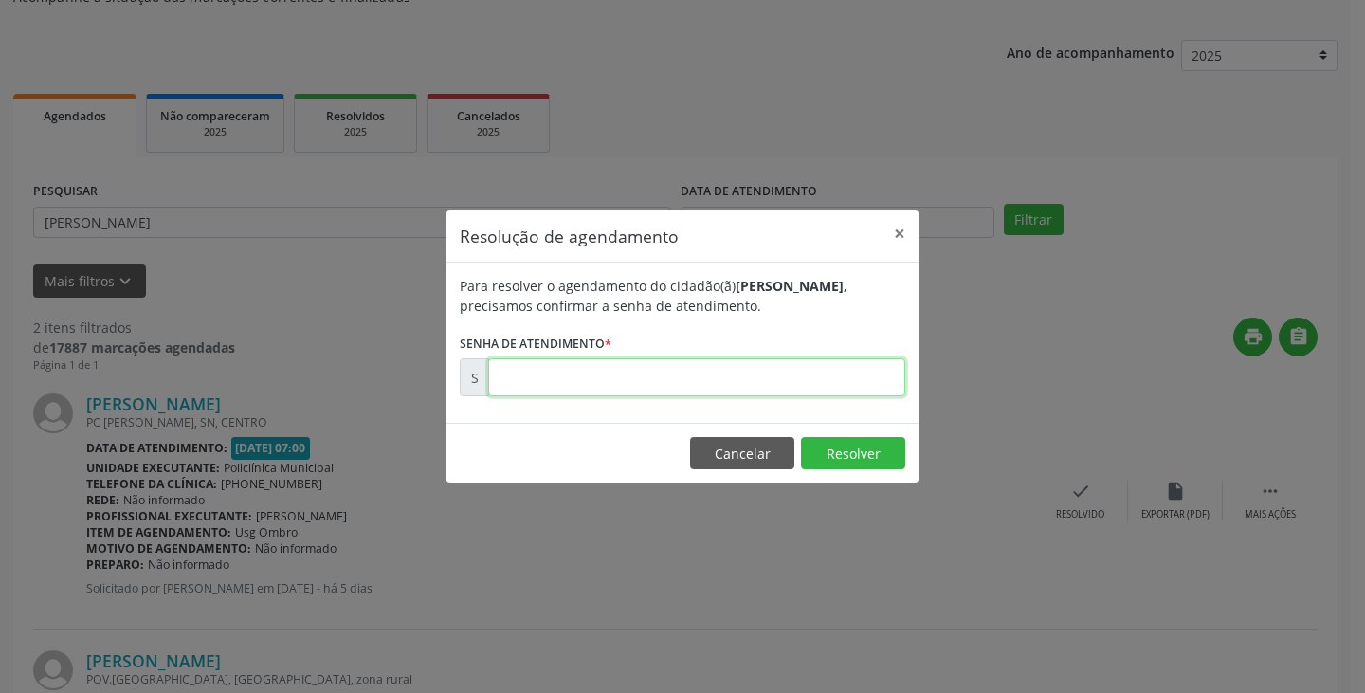
click at [827, 374] on input "text" at bounding box center [696, 377] width 417 height 38
type input "00176436"
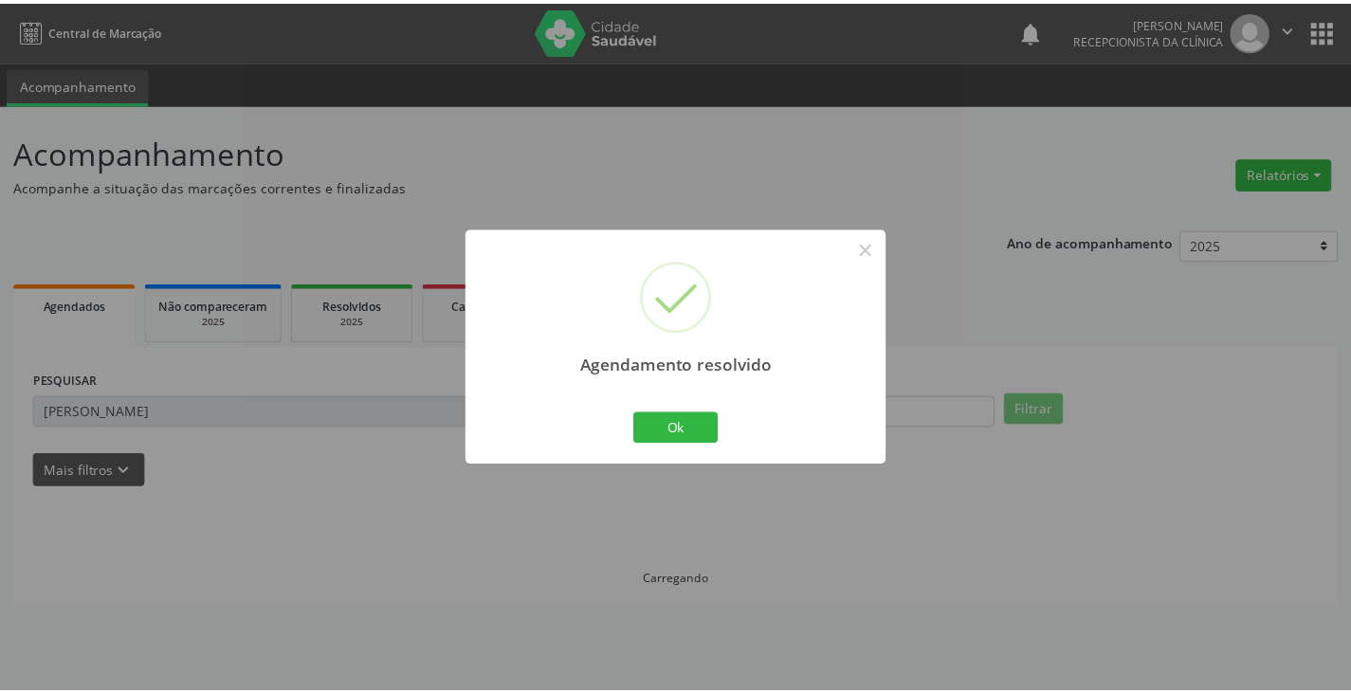
scroll to position [0, 0]
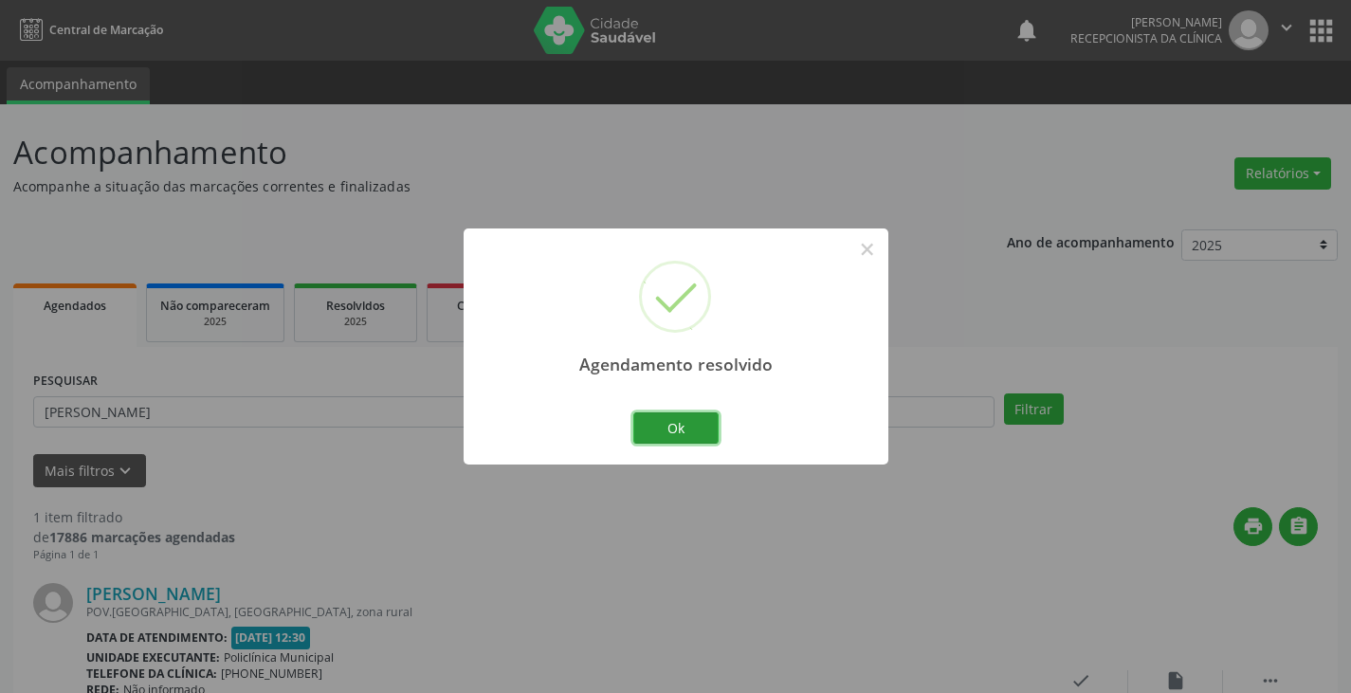
drag, startPoint x: 694, startPoint y: 436, endPoint x: 611, endPoint y: 422, distance: 84.6
click at [676, 436] on button "Ok" at bounding box center [675, 428] width 85 height 32
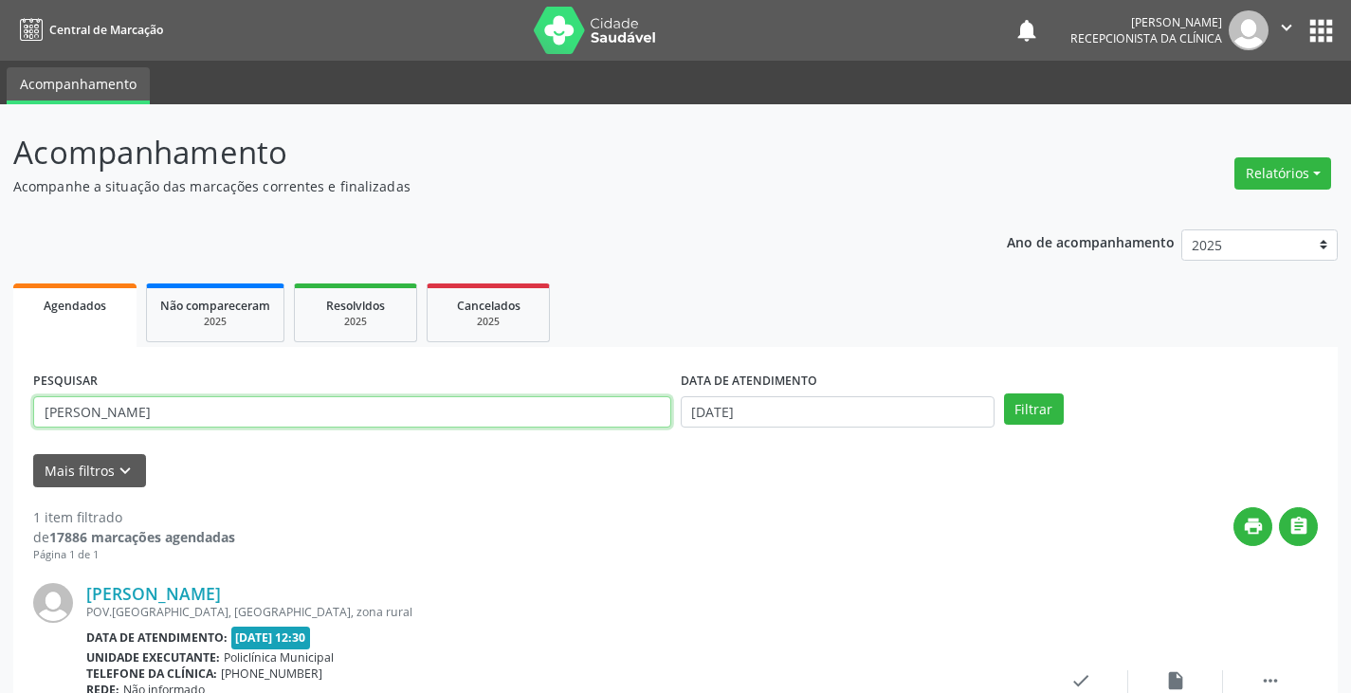
click at [608, 422] on input "pedro" at bounding box center [352, 412] width 638 height 32
click at [1004, 393] on button "Filtrar" at bounding box center [1034, 409] width 60 height 32
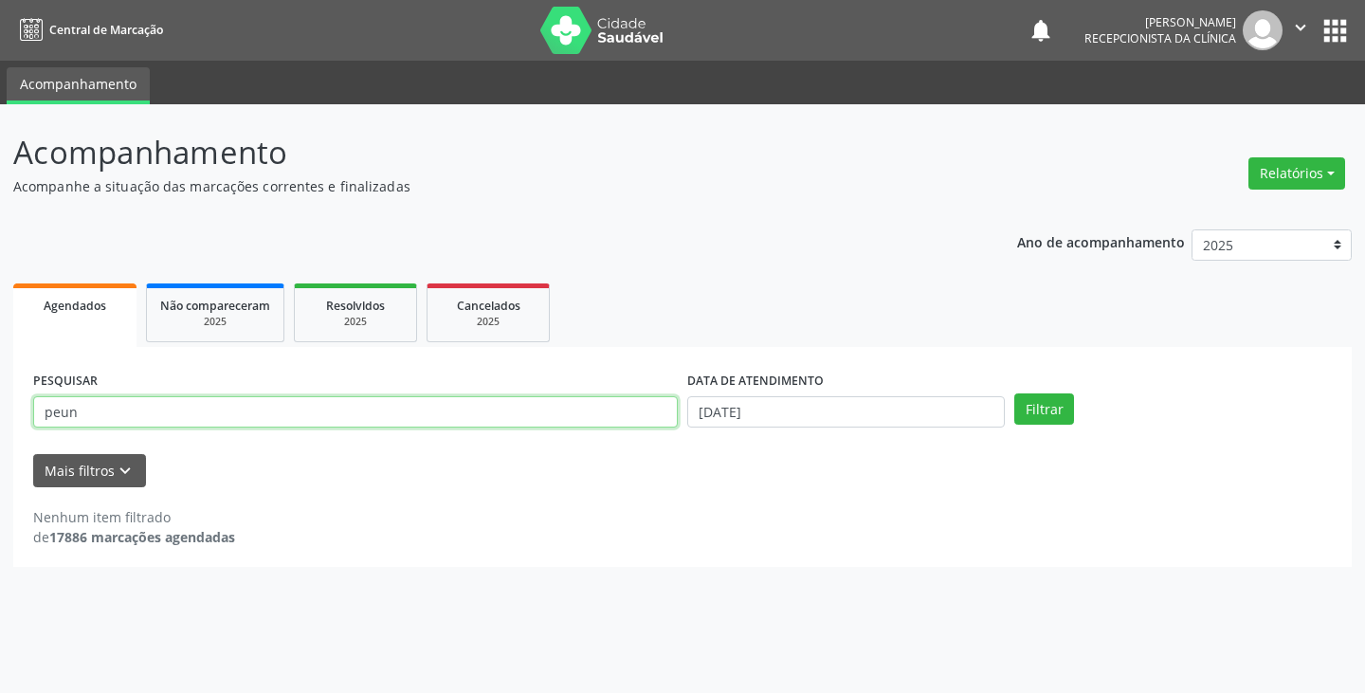
click at [596, 420] on input "peun" at bounding box center [355, 412] width 645 height 32
type input "p"
type input "eun"
click at [1014, 393] on button "Filtrar" at bounding box center [1044, 409] width 60 height 32
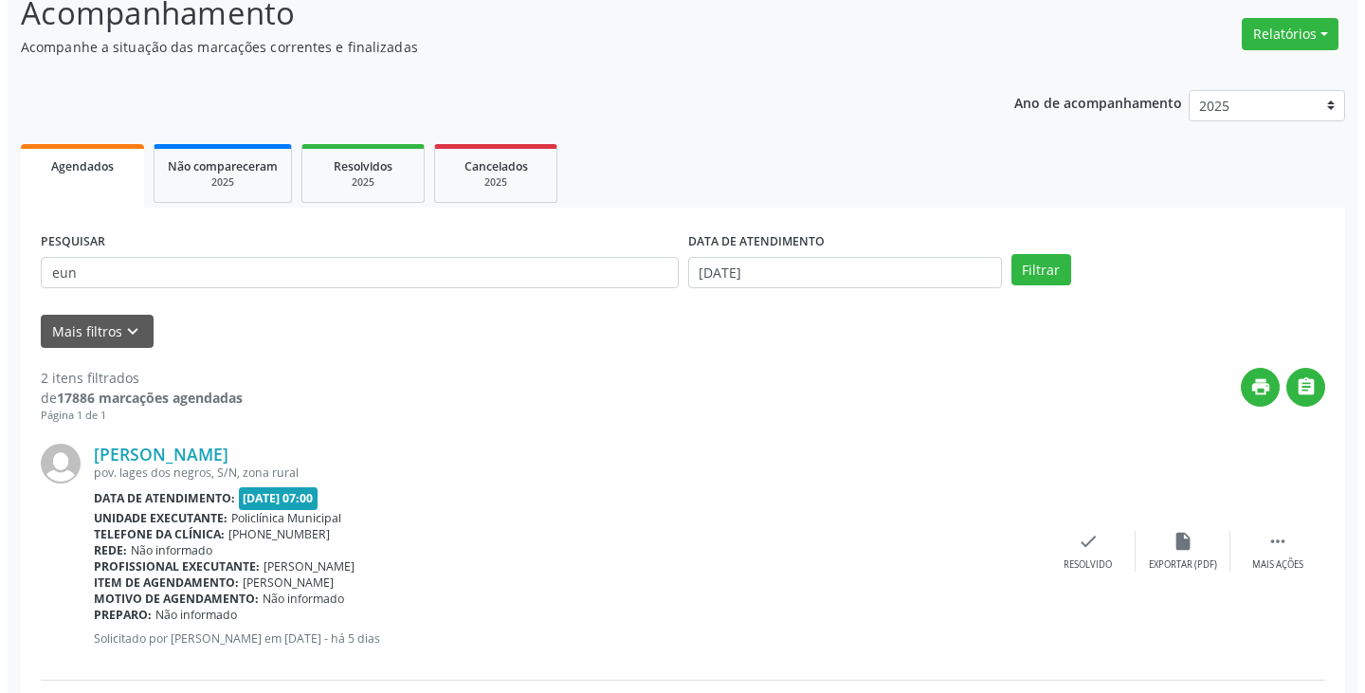
scroll to position [284, 0]
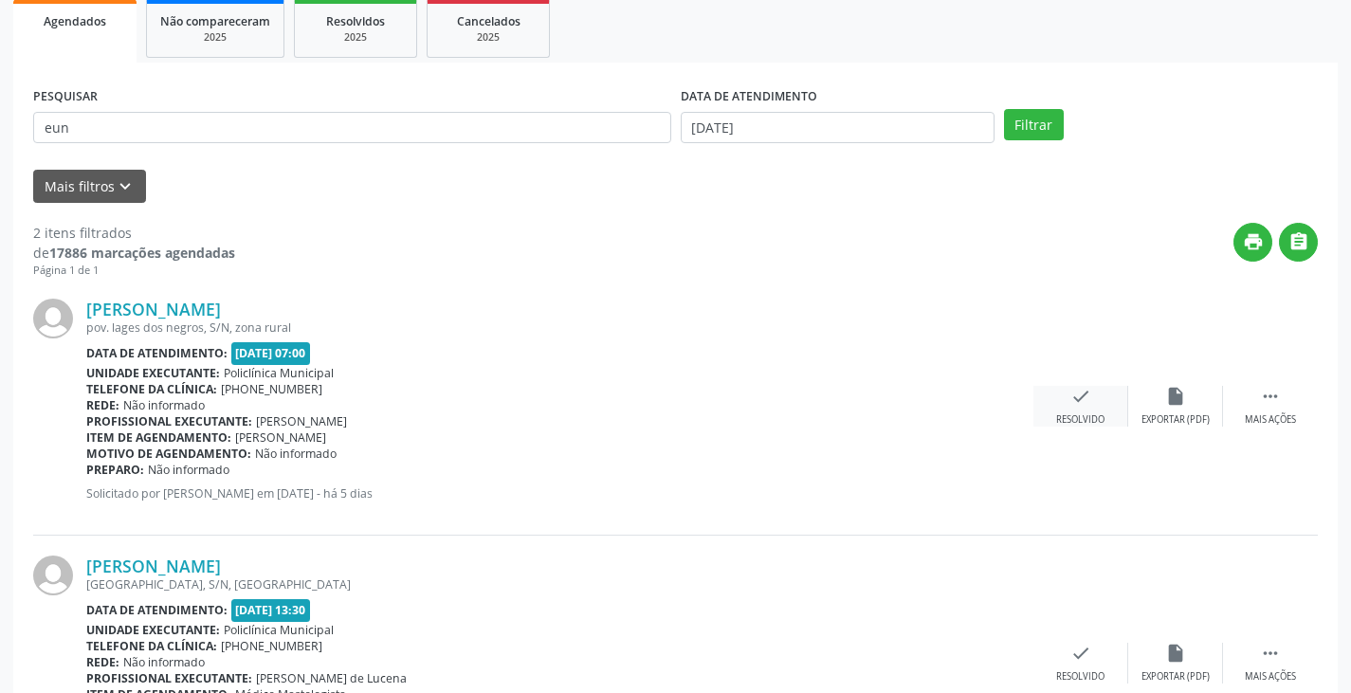
click at [1078, 416] on div "Resolvido" at bounding box center [1080, 419] width 48 height 13
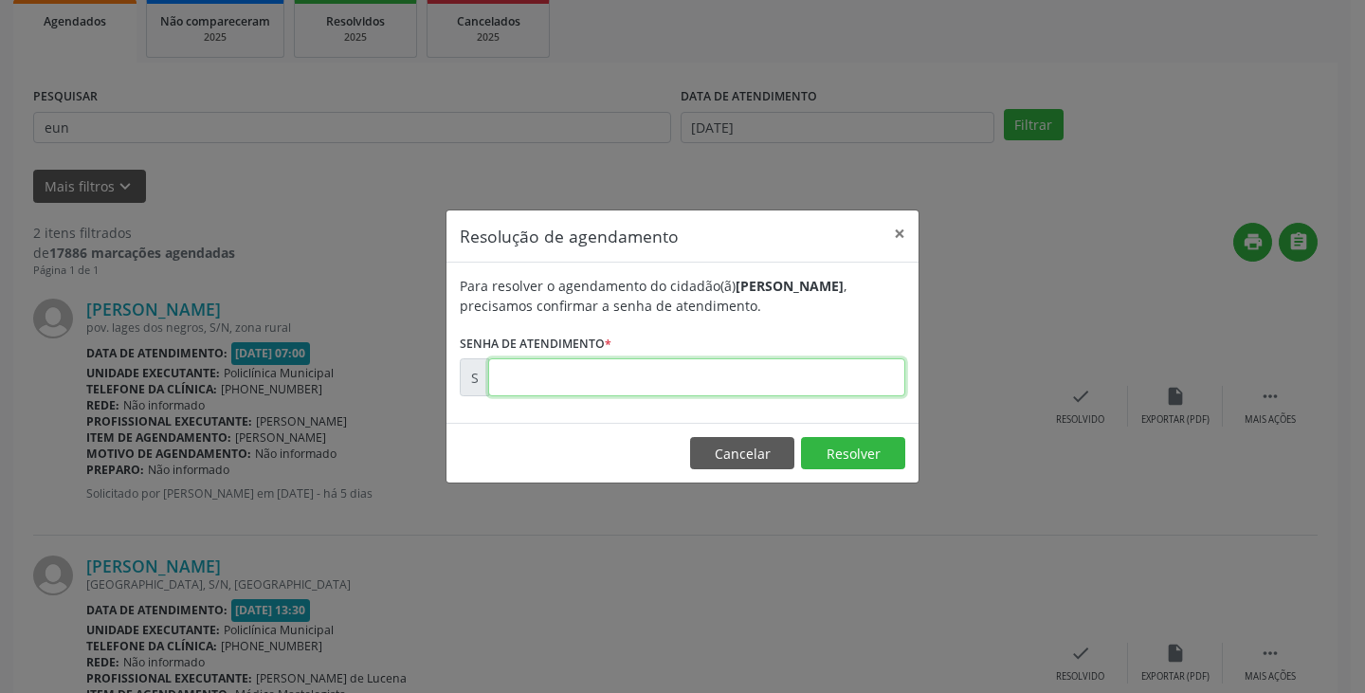
click at [750, 391] on input "text" at bounding box center [696, 377] width 417 height 38
type input "00176408"
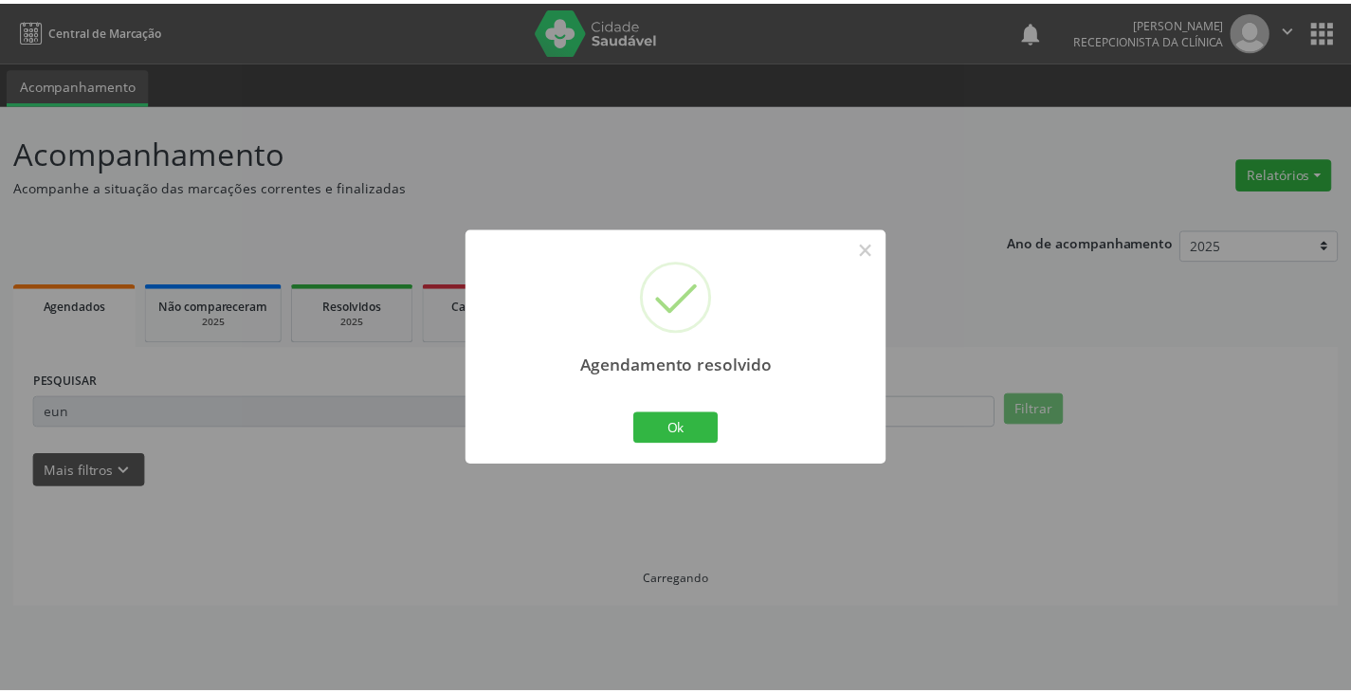
scroll to position [0, 0]
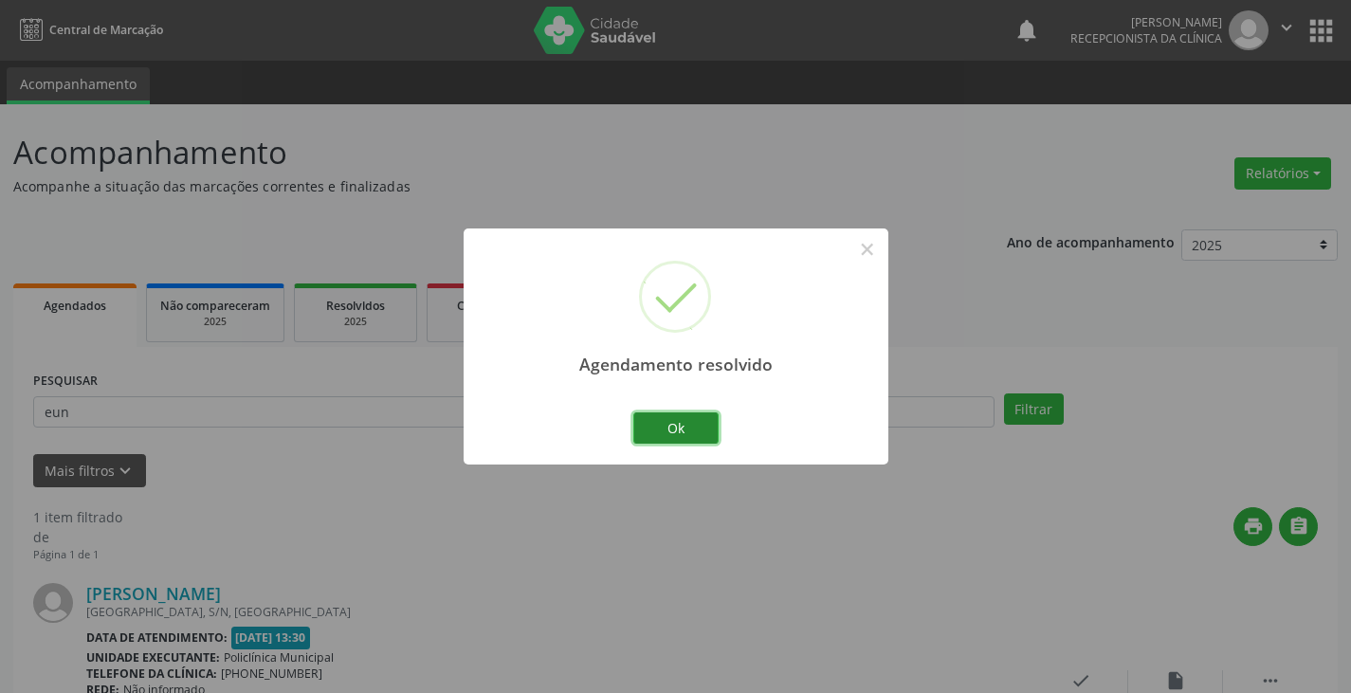
drag, startPoint x: 680, startPoint y: 424, endPoint x: 658, endPoint y: 424, distance: 21.8
click at [678, 424] on button "Ok" at bounding box center [675, 428] width 85 height 32
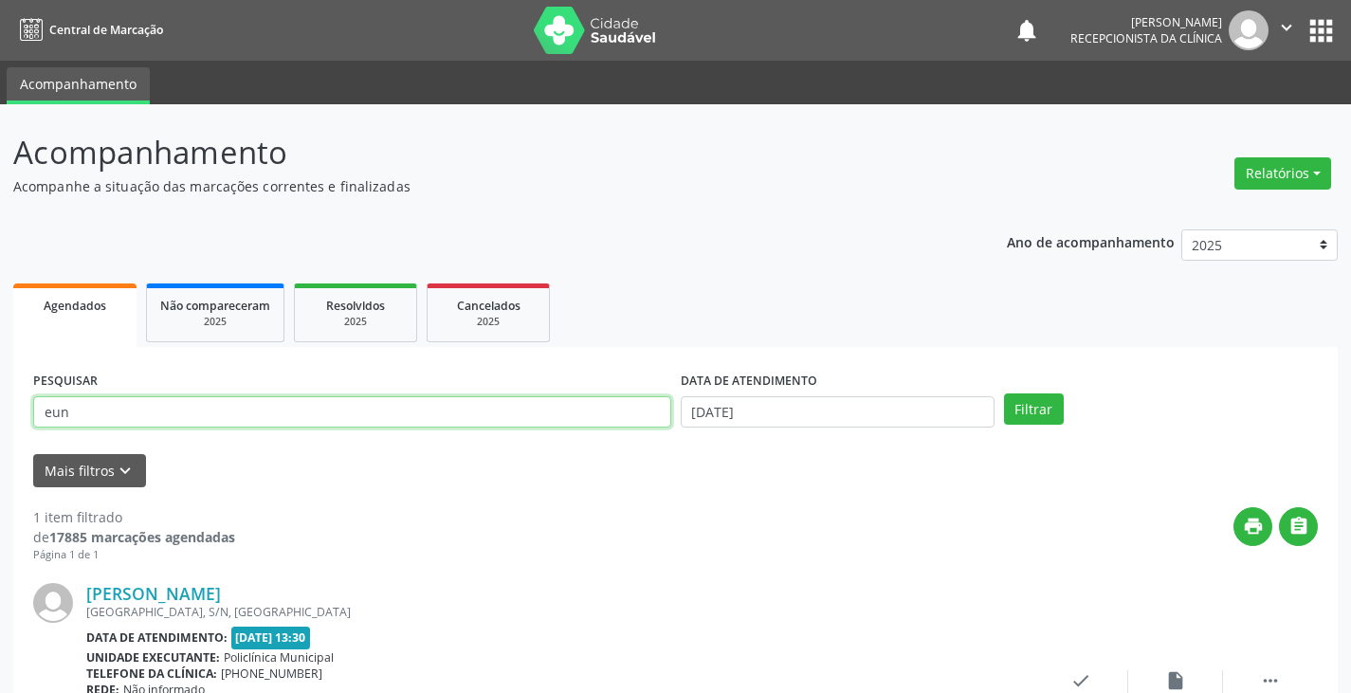
click at [539, 416] on input "eun" at bounding box center [352, 412] width 638 height 32
type input "e"
type input "lara"
click at [1004, 393] on button "Filtrar" at bounding box center [1034, 409] width 60 height 32
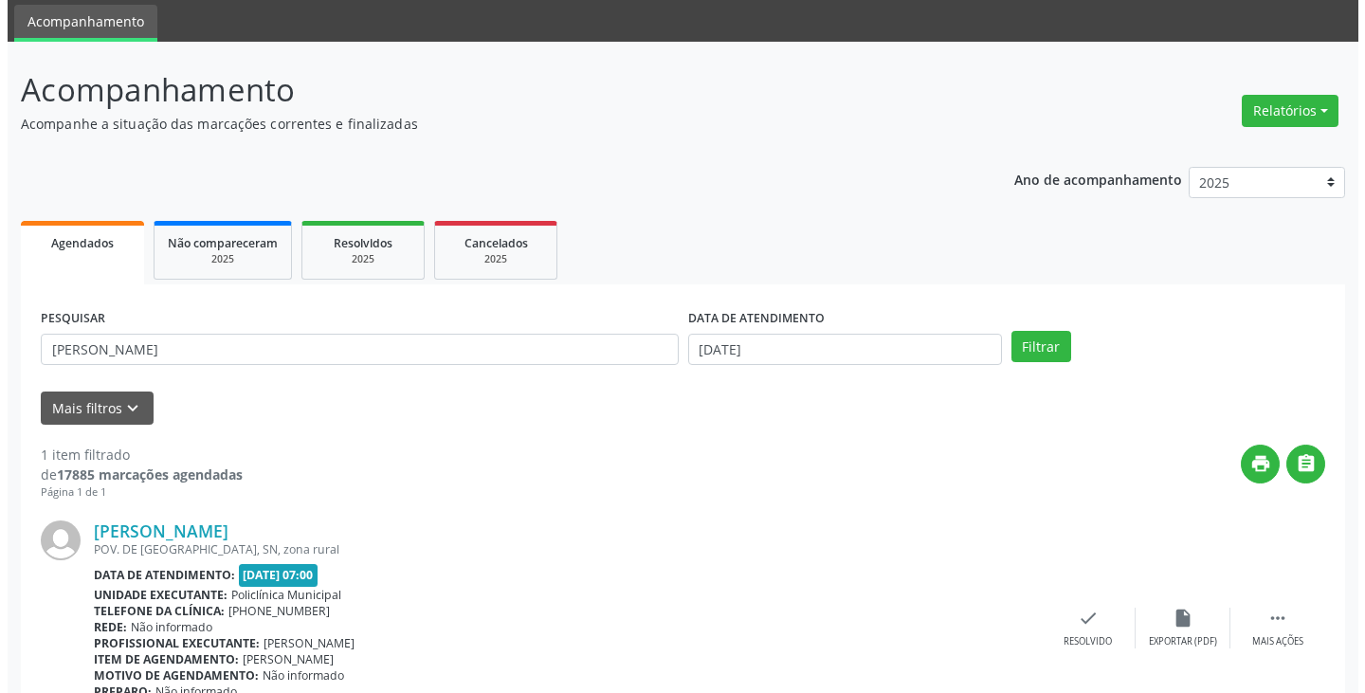
scroll to position [159, 0]
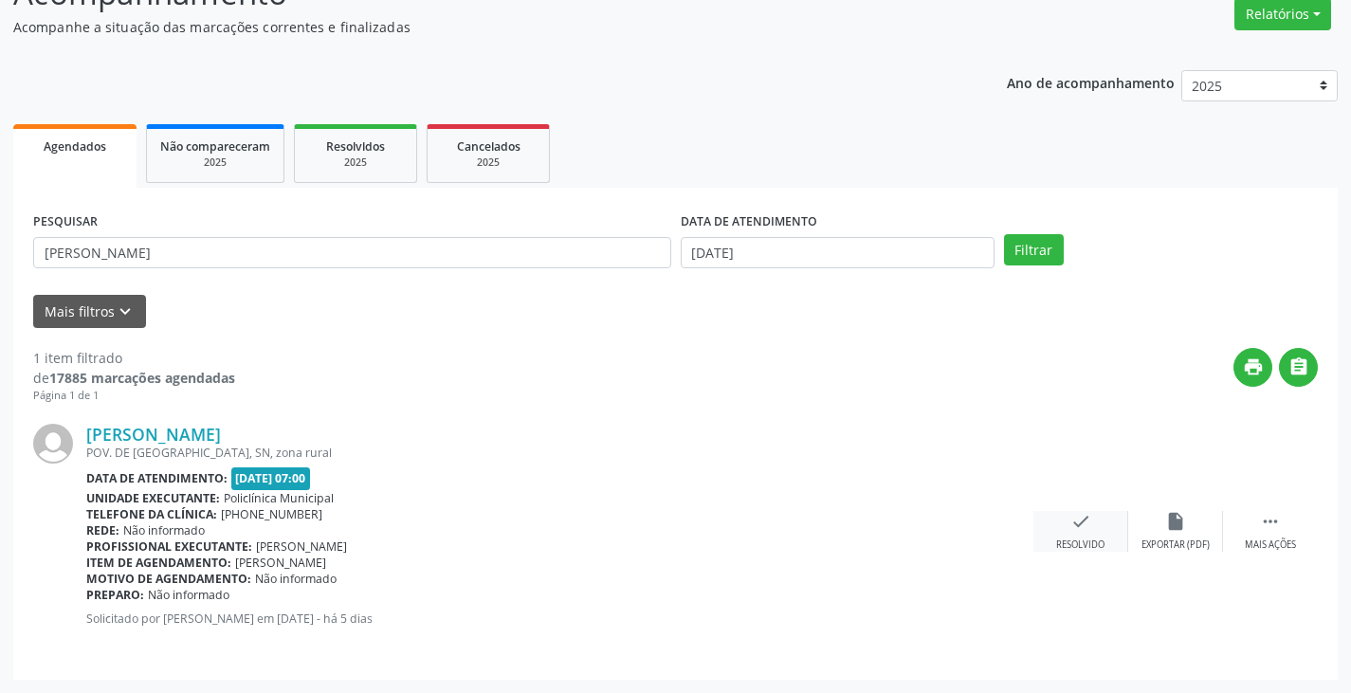
click at [1079, 537] on div "check Resolvido" at bounding box center [1080, 531] width 95 height 41
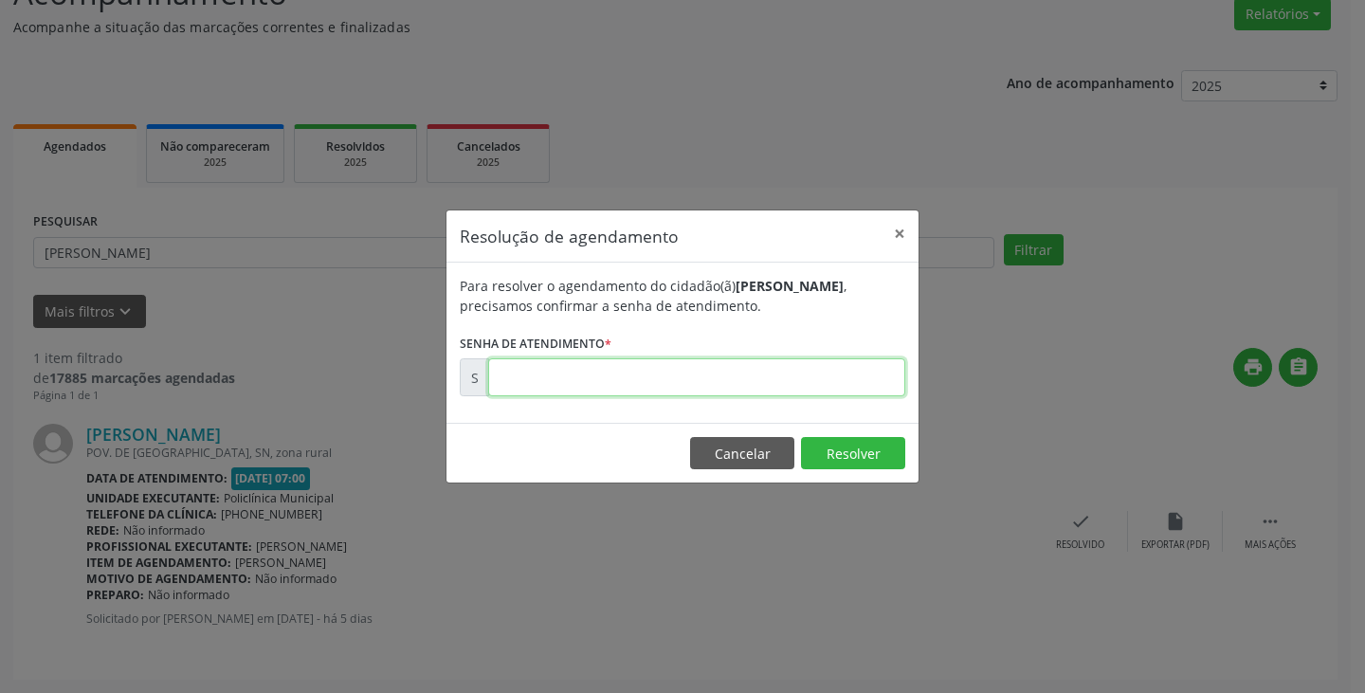
click at [796, 389] on input "text" at bounding box center [696, 377] width 417 height 38
type input "00176580"
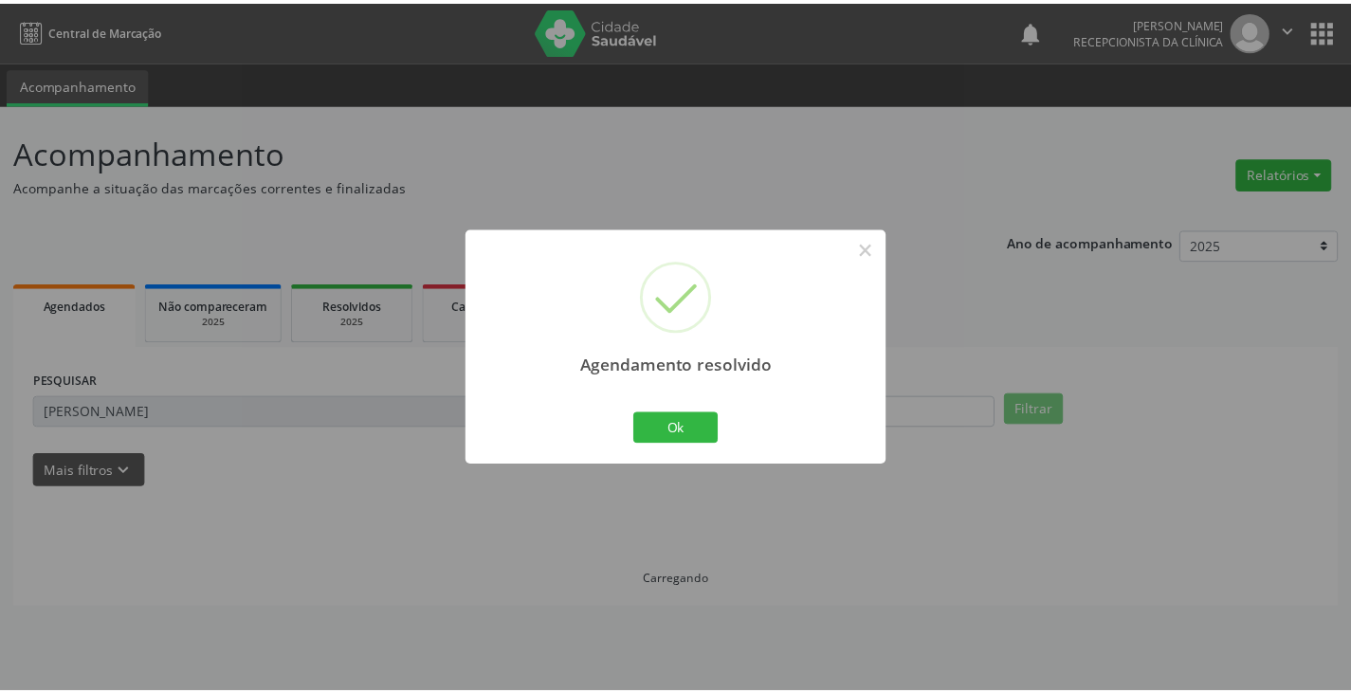
scroll to position [0, 0]
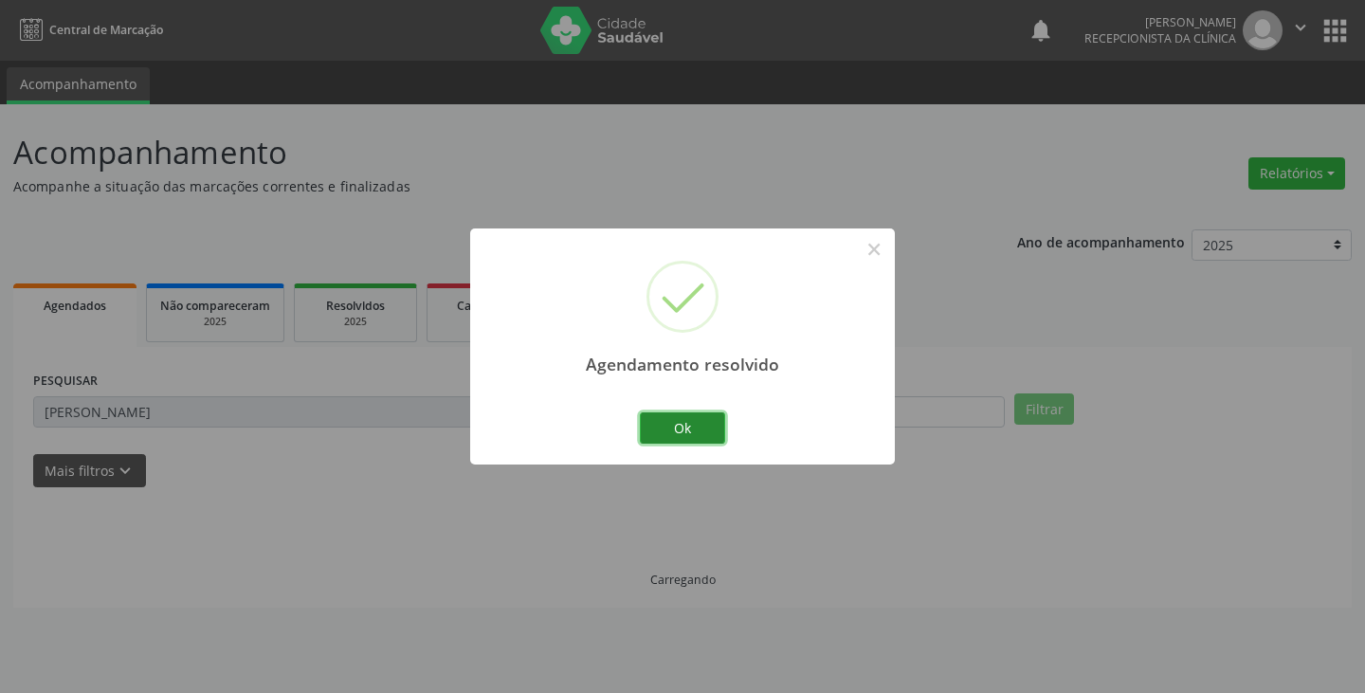
drag, startPoint x: 681, startPoint y: 436, endPoint x: 647, endPoint y: 431, distance: 33.5
click at [677, 434] on button "Ok" at bounding box center [682, 428] width 85 height 32
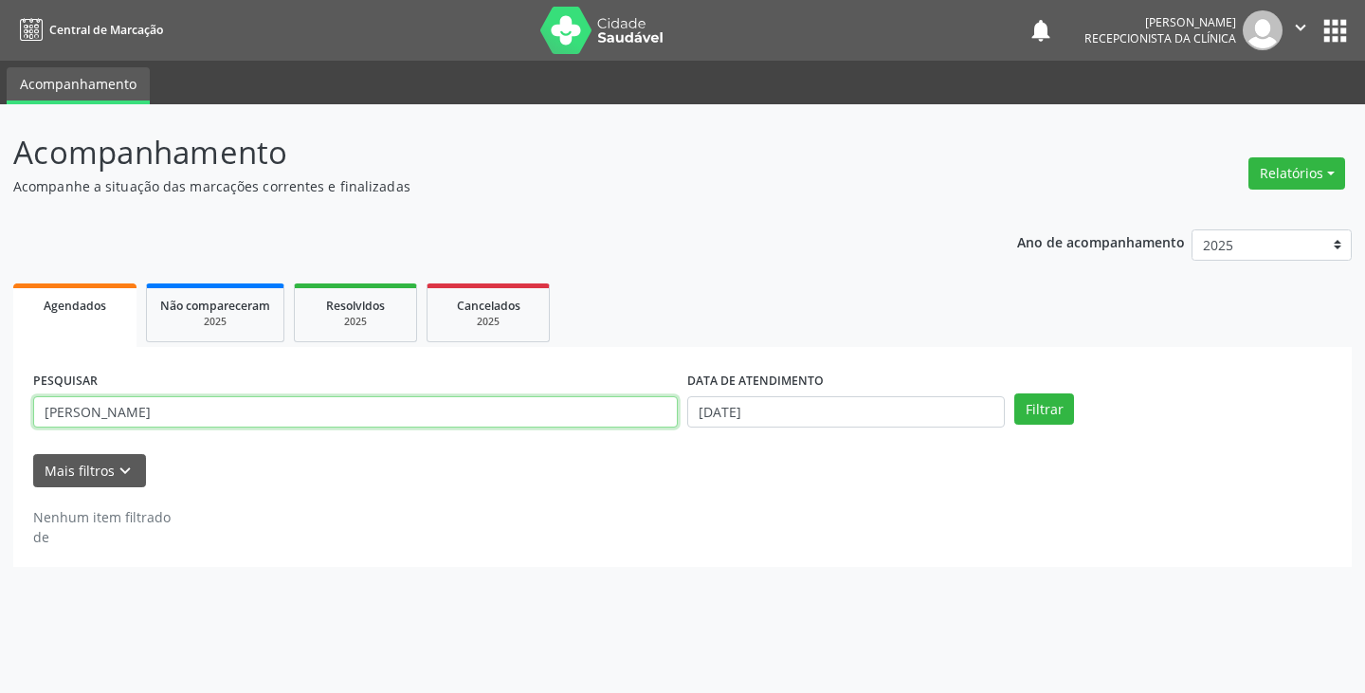
click at [611, 421] on input "lara" at bounding box center [355, 412] width 645 height 32
type input "l"
type input "maria d"
click at [1014, 393] on button "Filtrar" at bounding box center [1044, 409] width 60 height 32
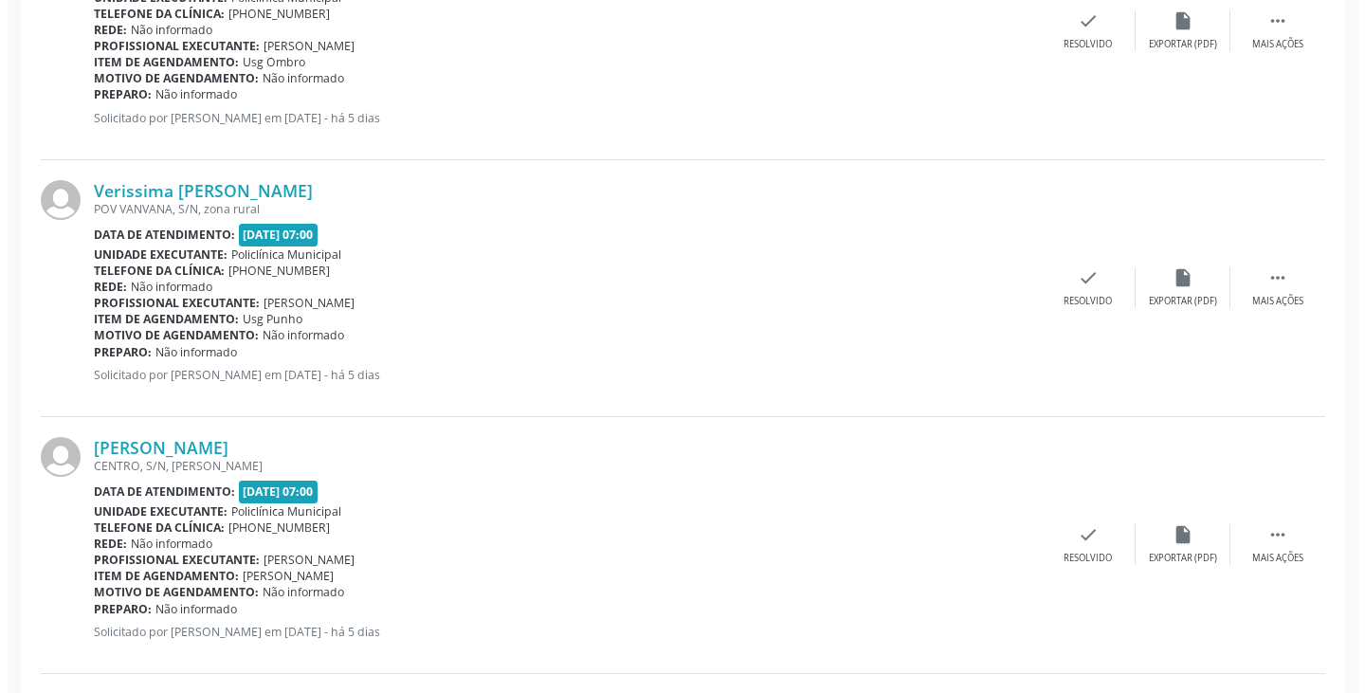
scroll to position [853, 0]
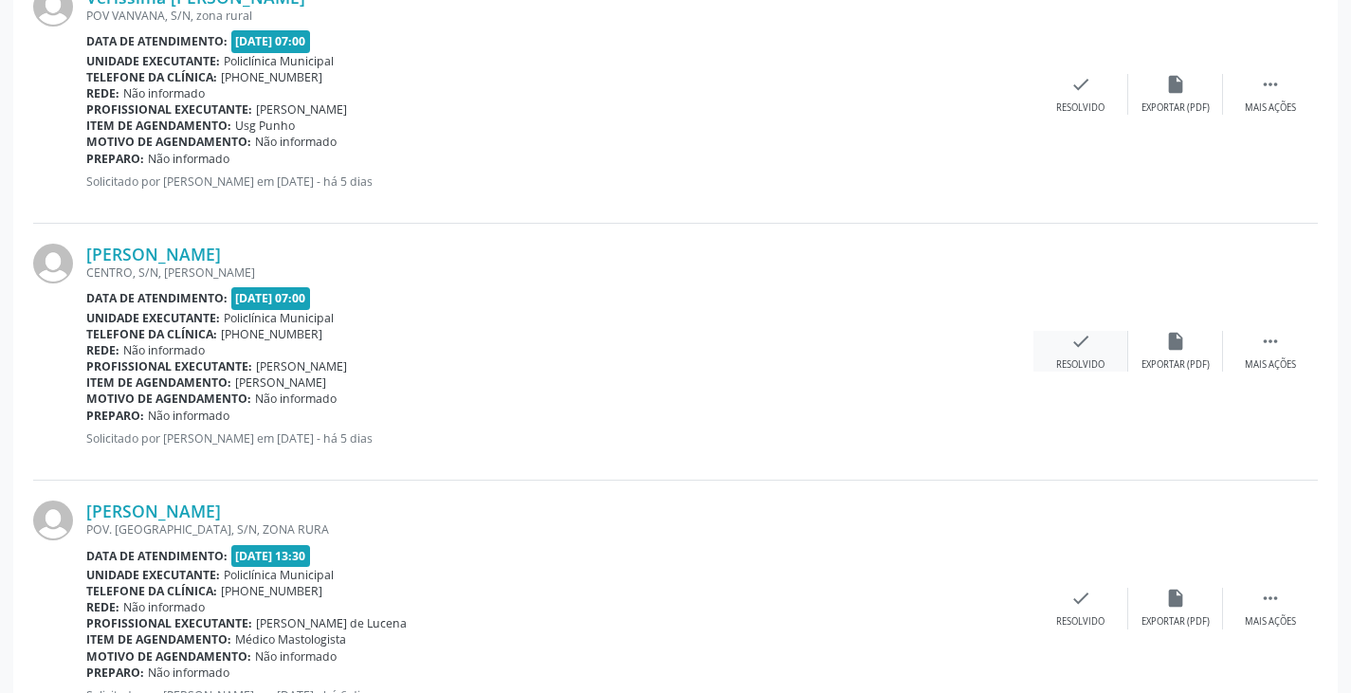
click at [1090, 362] on div "Resolvido" at bounding box center [1080, 364] width 48 height 13
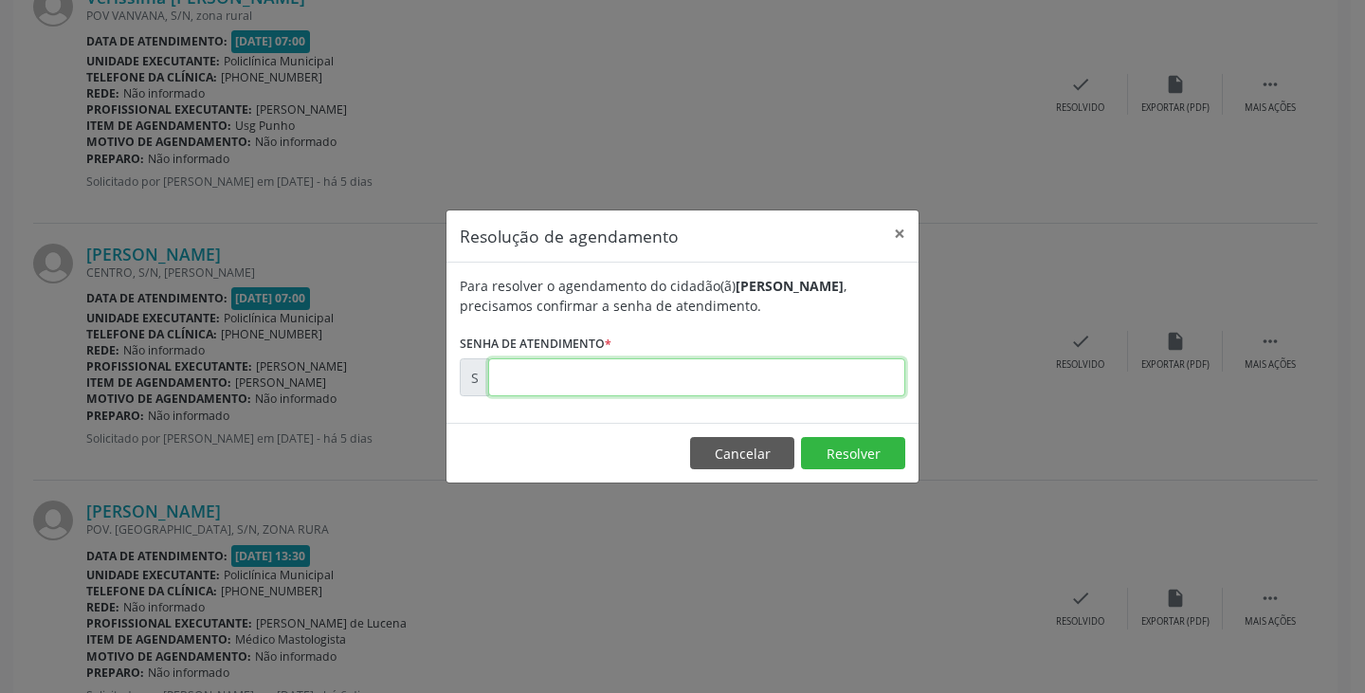
click at [867, 385] on input "text" at bounding box center [696, 377] width 417 height 38
type input "00176582"
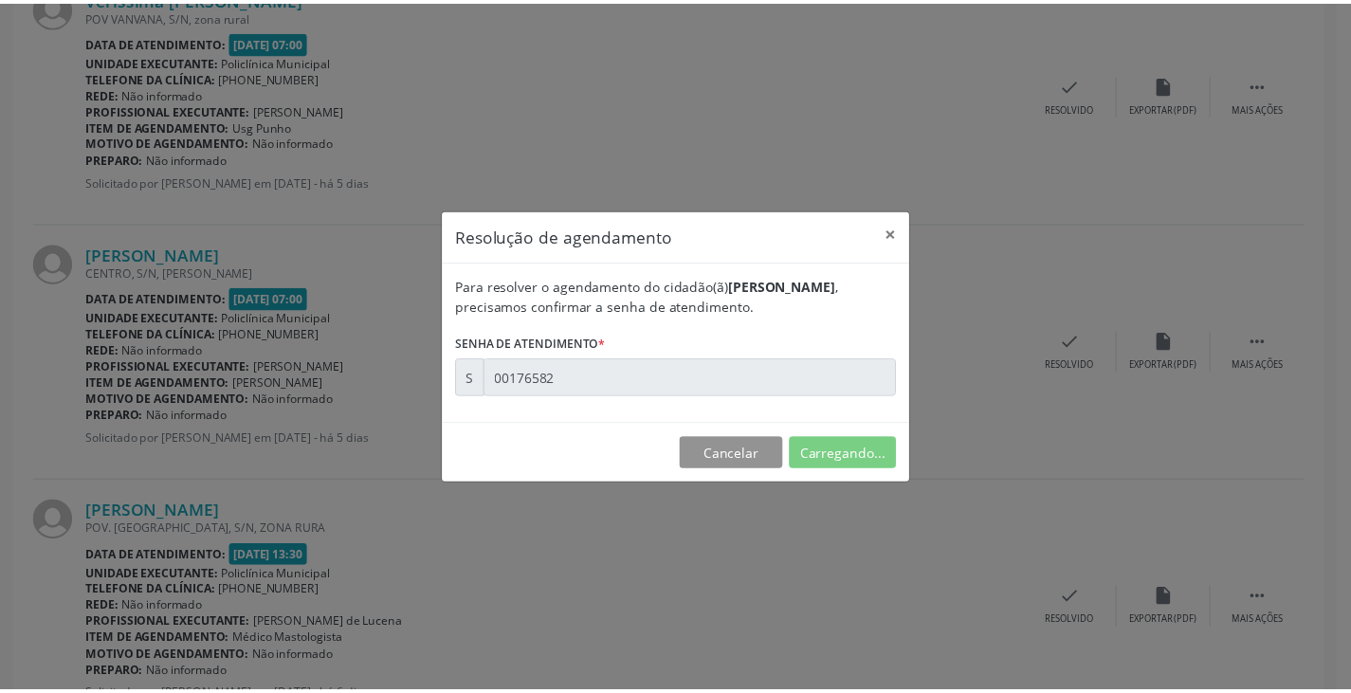
scroll to position [0, 0]
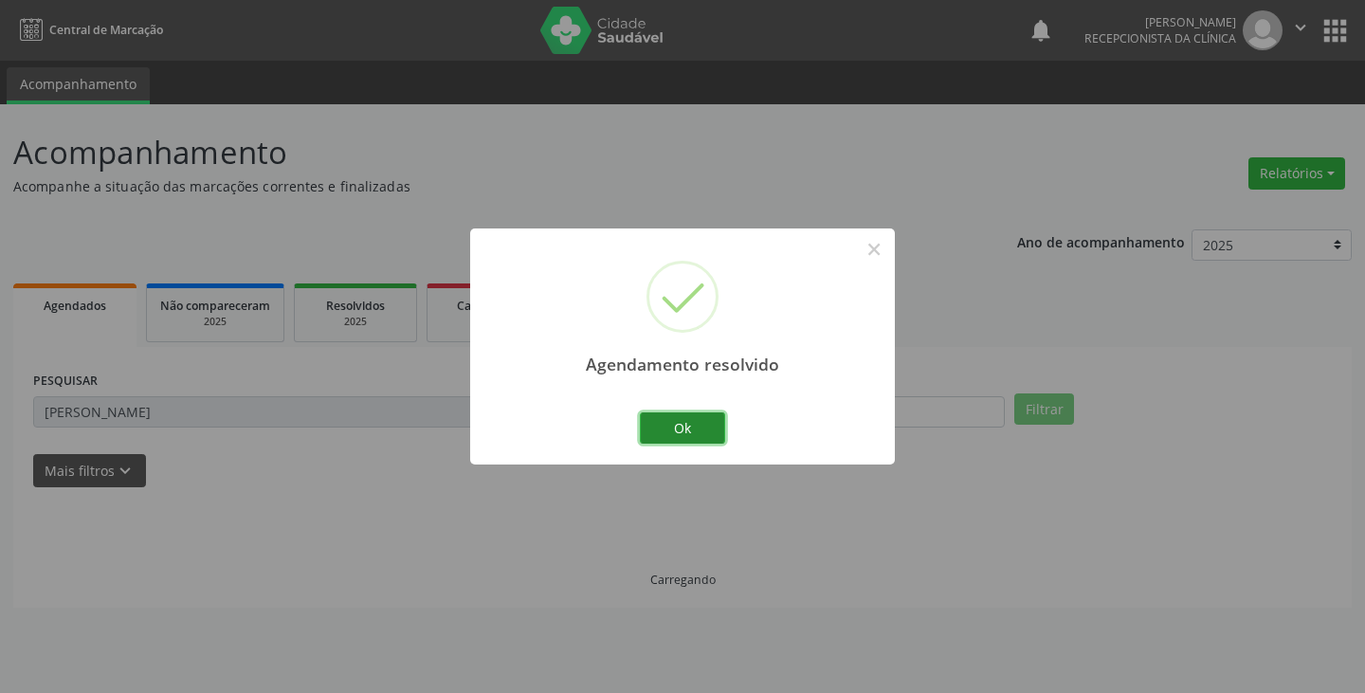
click at [689, 433] on button "Ok" at bounding box center [682, 428] width 85 height 32
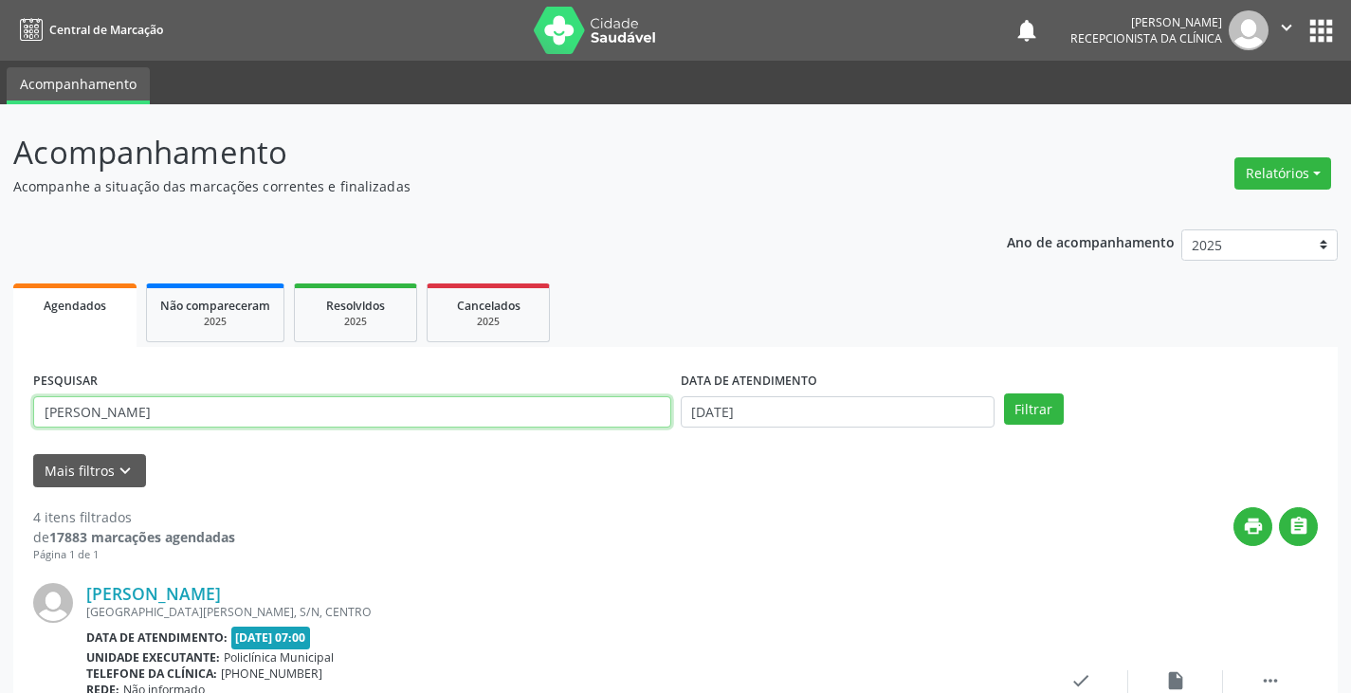
click at [620, 426] on input "maria d" at bounding box center [352, 412] width 638 height 32
click at [1004, 393] on button "Filtrar" at bounding box center [1034, 409] width 60 height 32
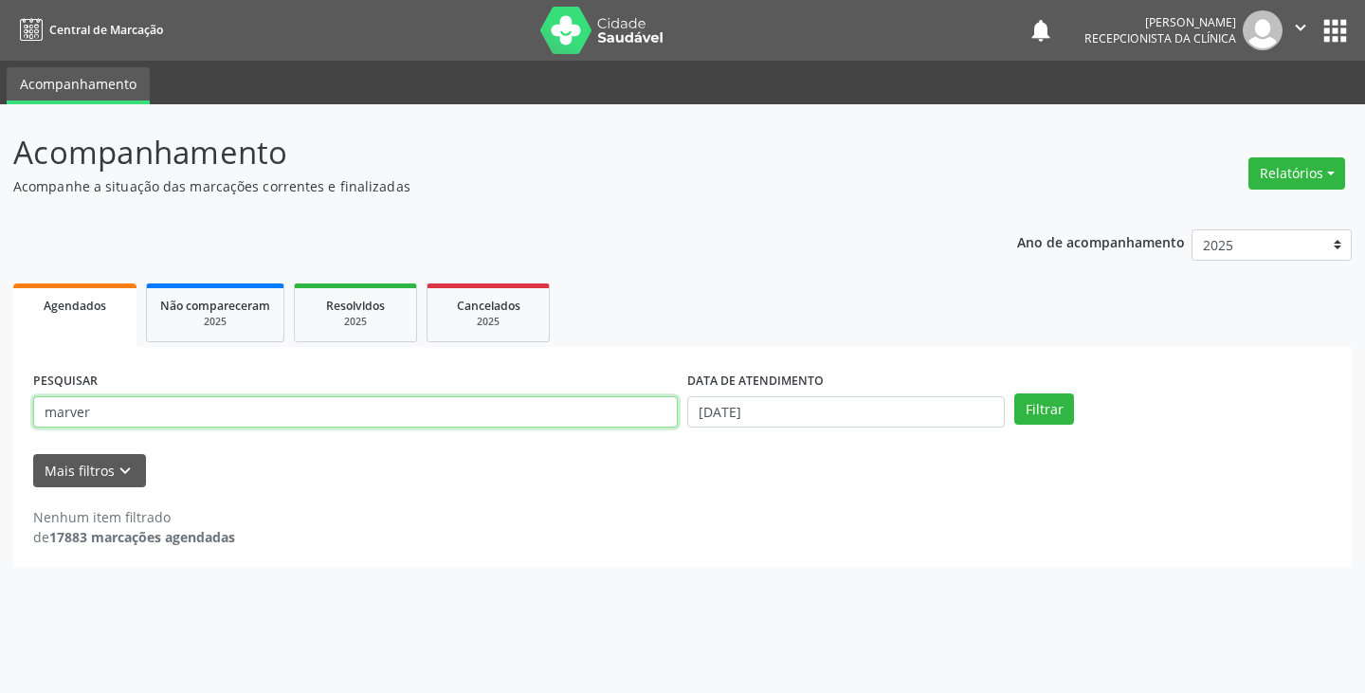
click at [453, 414] on input "marver" at bounding box center [355, 412] width 645 height 32
type input "m"
type input "veri"
click at [1014, 393] on button "Filtrar" at bounding box center [1044, 409] width 60 height 32
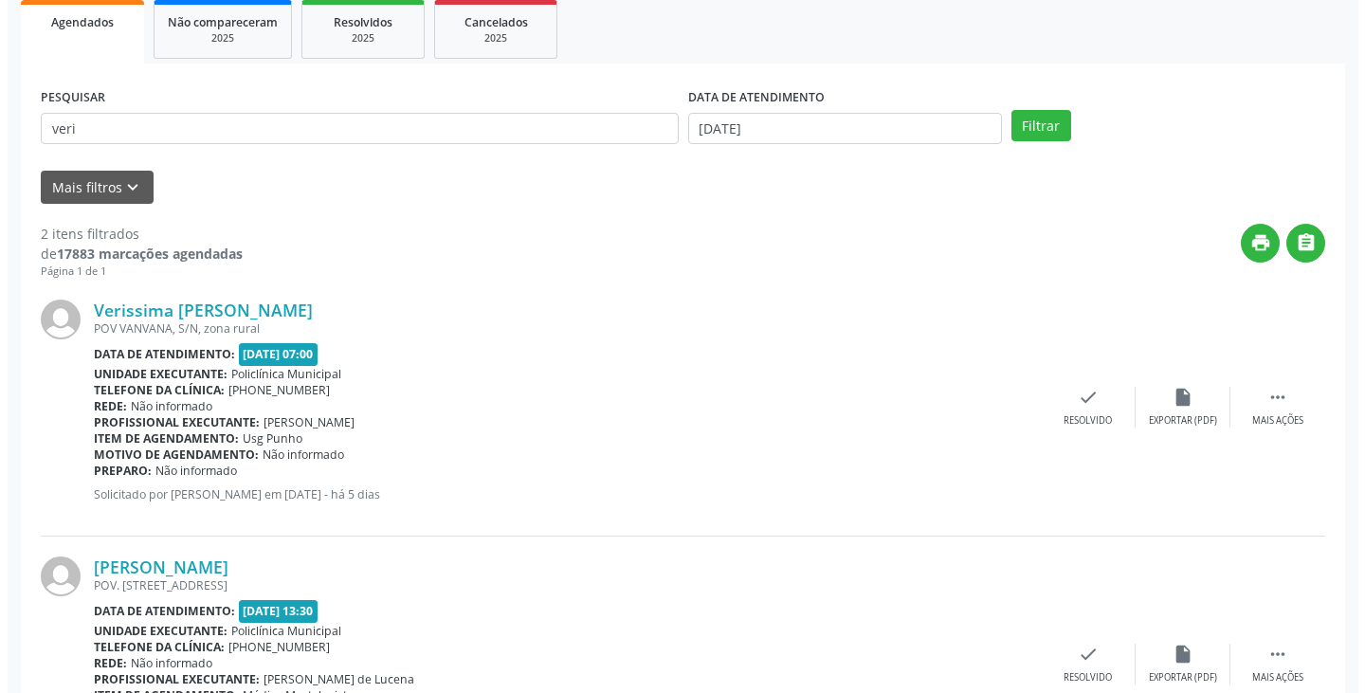
scroll to position [284, 0]
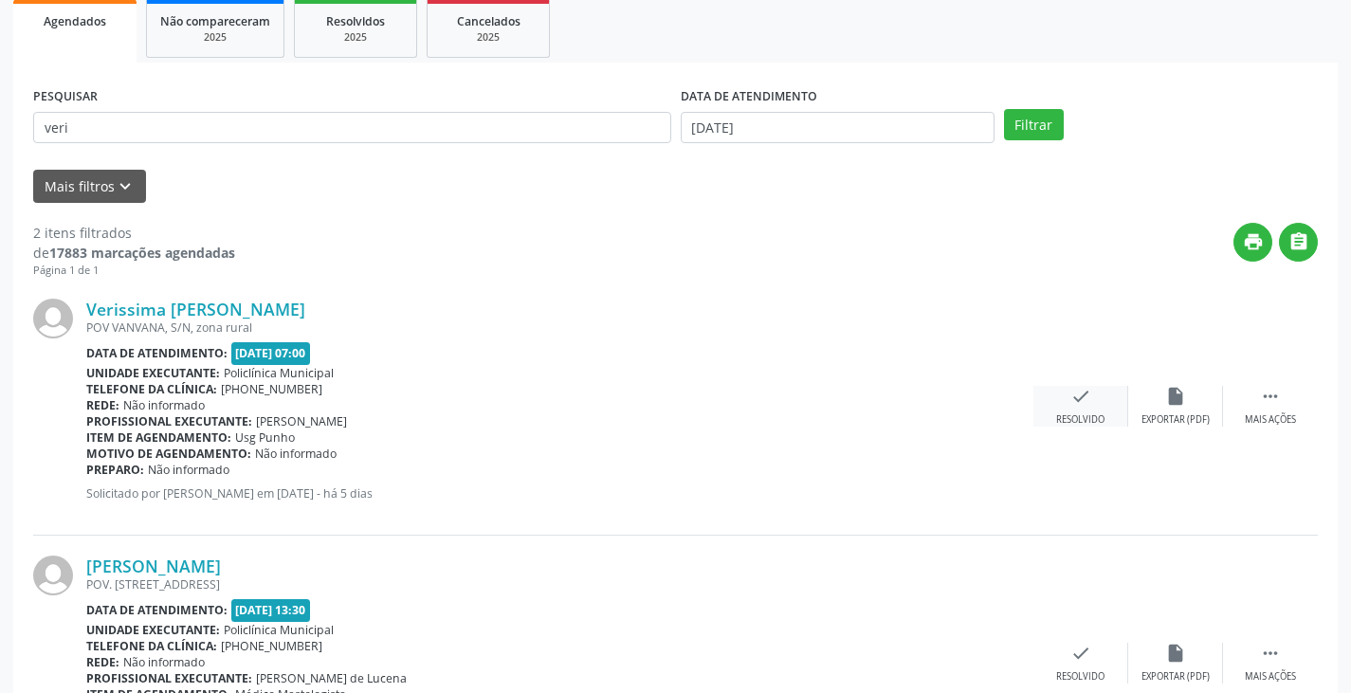
click at [1074, 395] on icon "check" at bounding box center [1080, 396] width 21 height 21
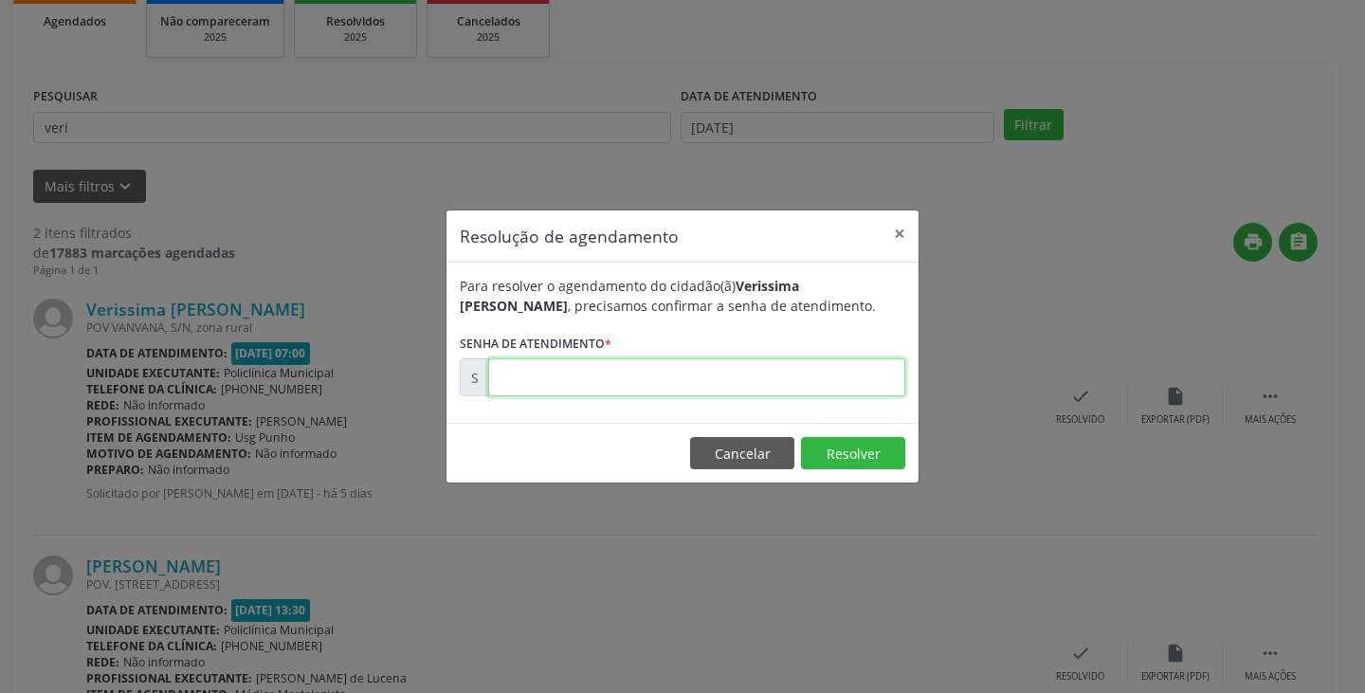
click at [781, 390] on input "text" at bounding box center [696, 377] width 417 height 38
type input "00176430"
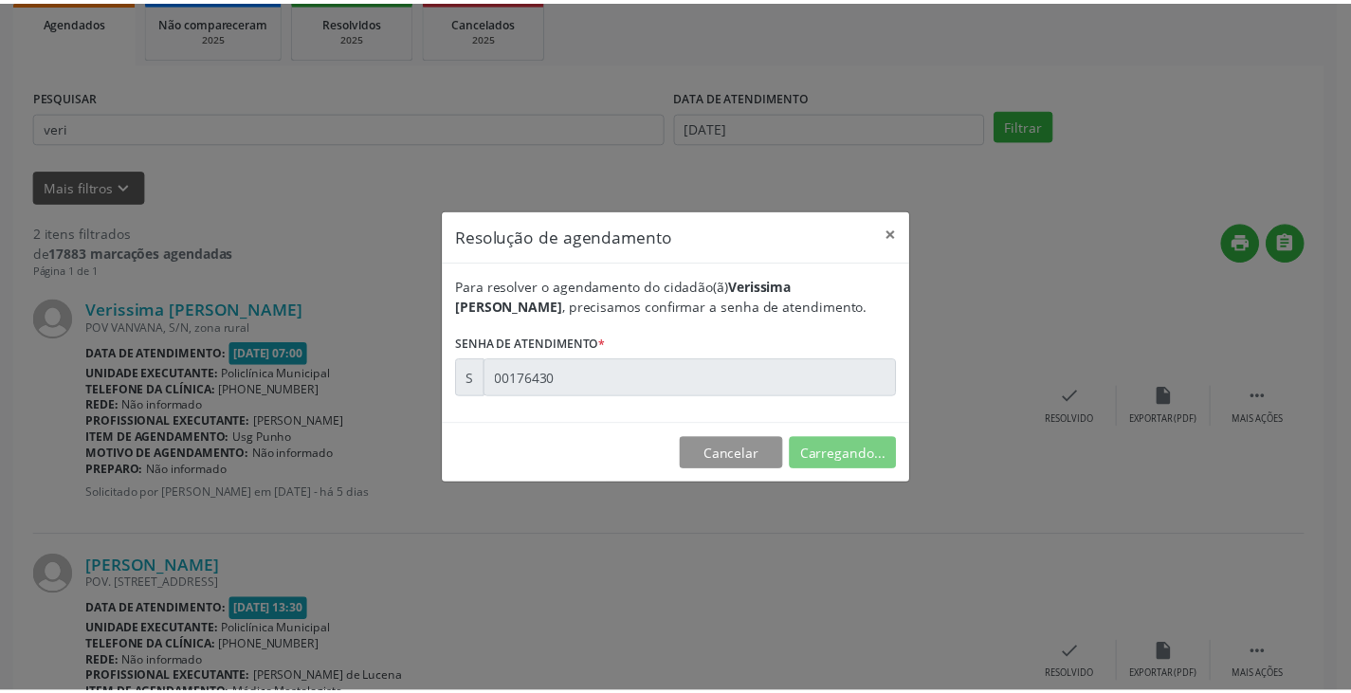
scroll to position [0, 0]
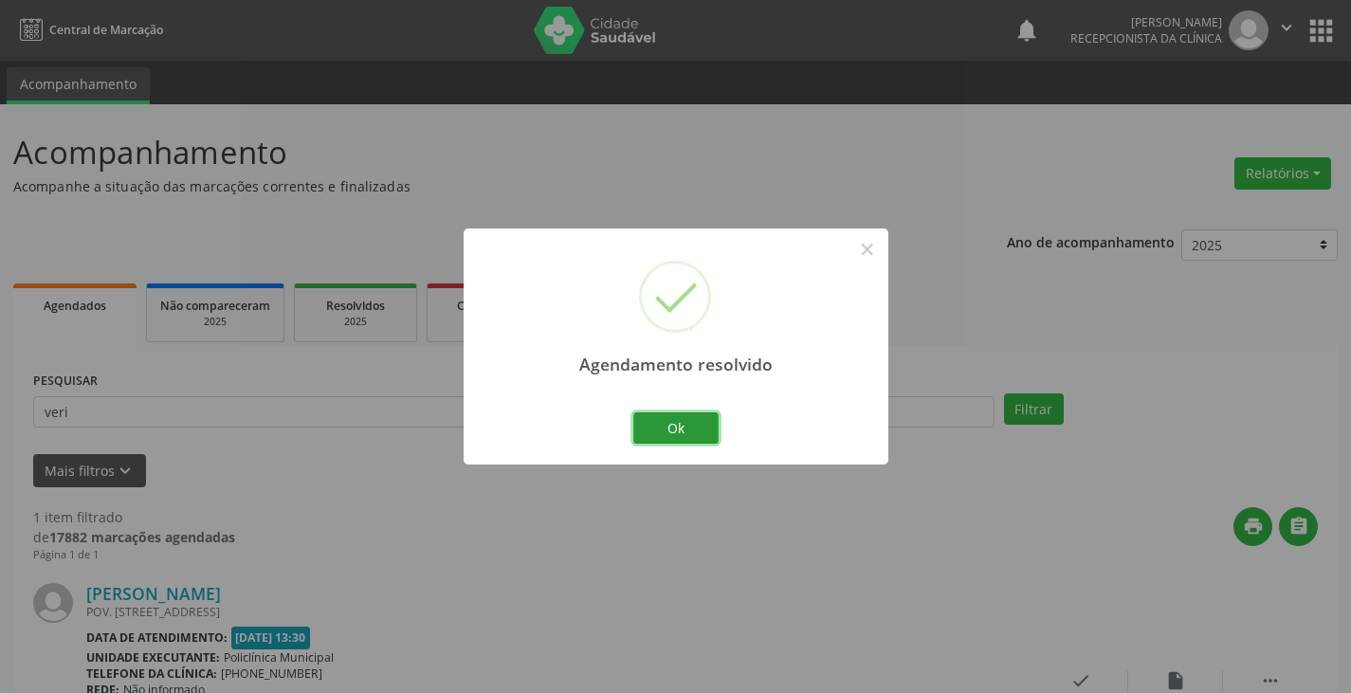
drag, startPoint x: 696, startPoint y: 424, endPoint x: 543, endPoint y: 417, distance: 152.8
click at [687, 424] on button "Ok" at bounding box center [675, 428] width 85 height 32
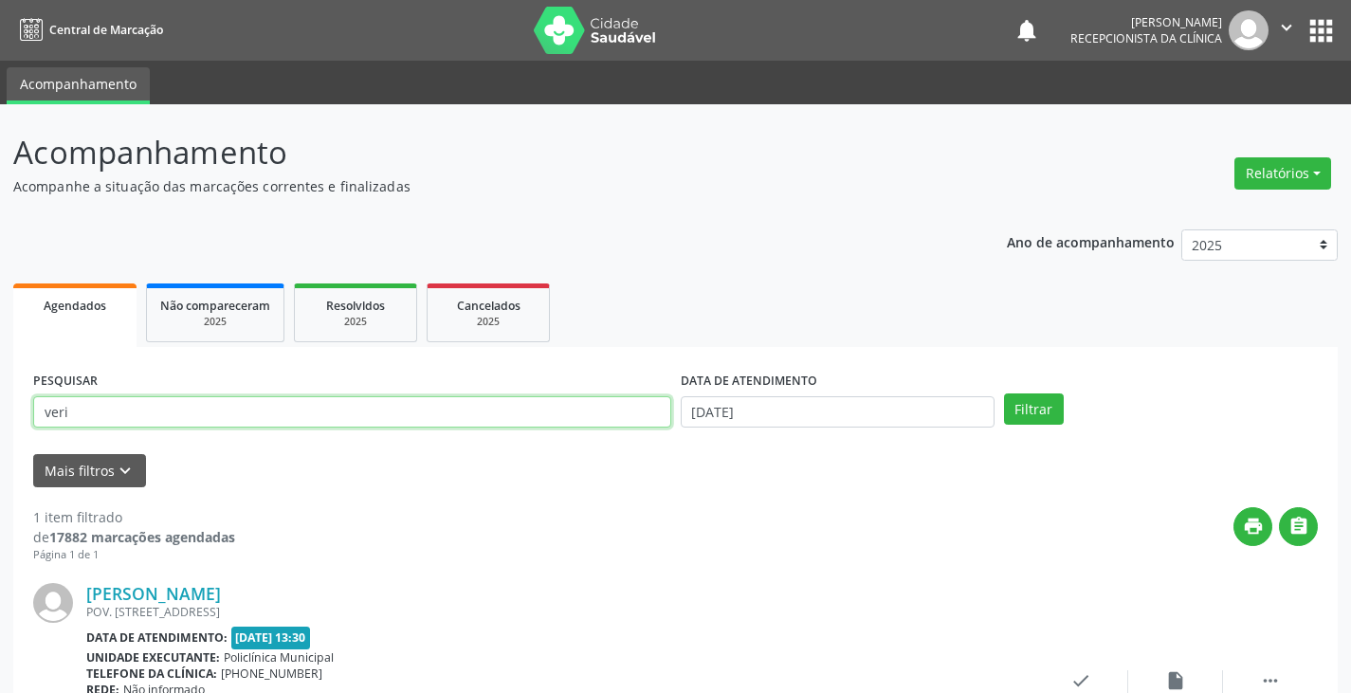
click at [543, 417] on input "veri" at bounding box center [352, 412] width 638 height 32
type input "v"
type input "josen"
click at [1004, 393] on button "Filtrar" at bounding box center [1034, 409] width 60 height 32
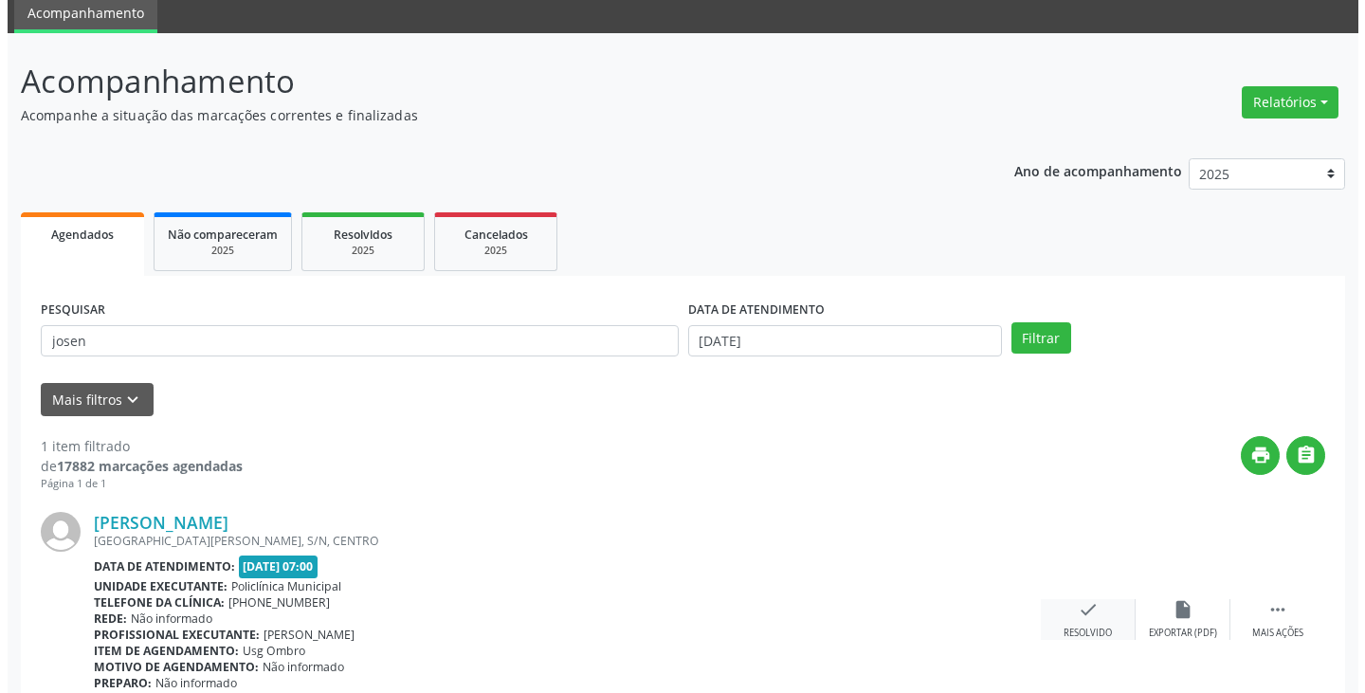
scroll to position [159, 0]
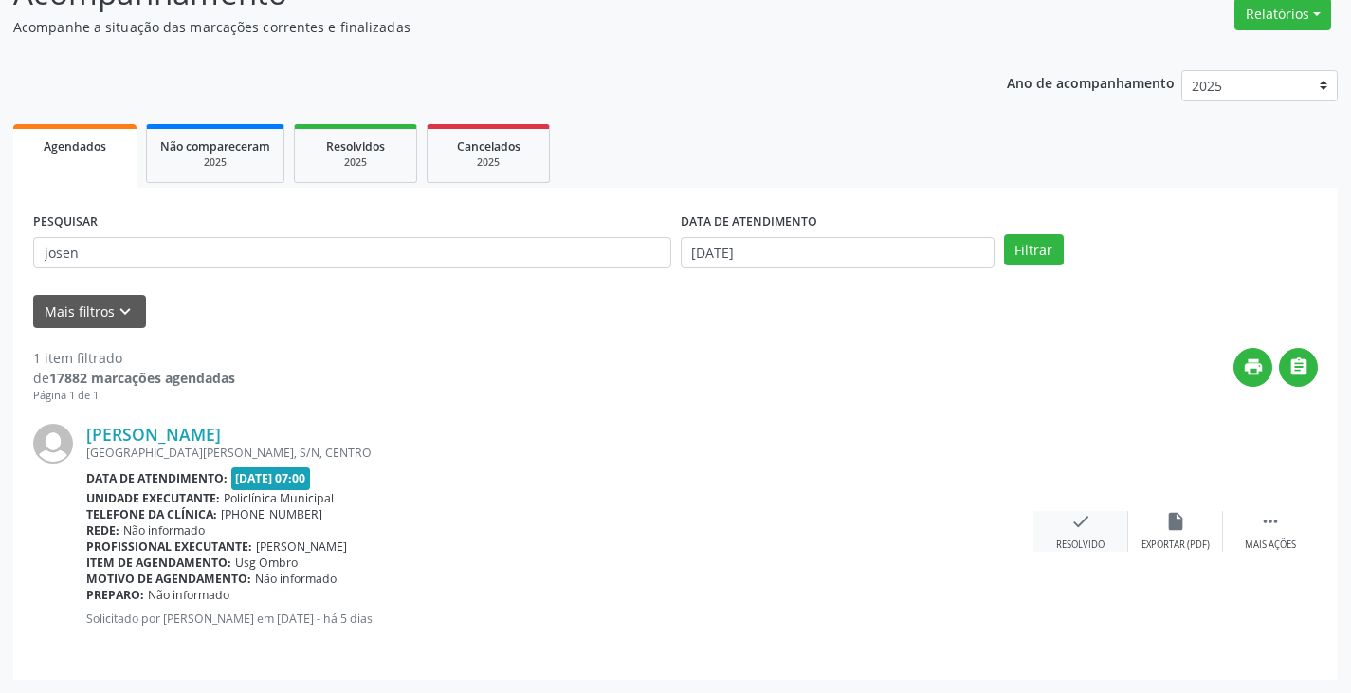
click at [1076, 527] on icon "check" at bounding box center [1080, 521] width 21 height 21
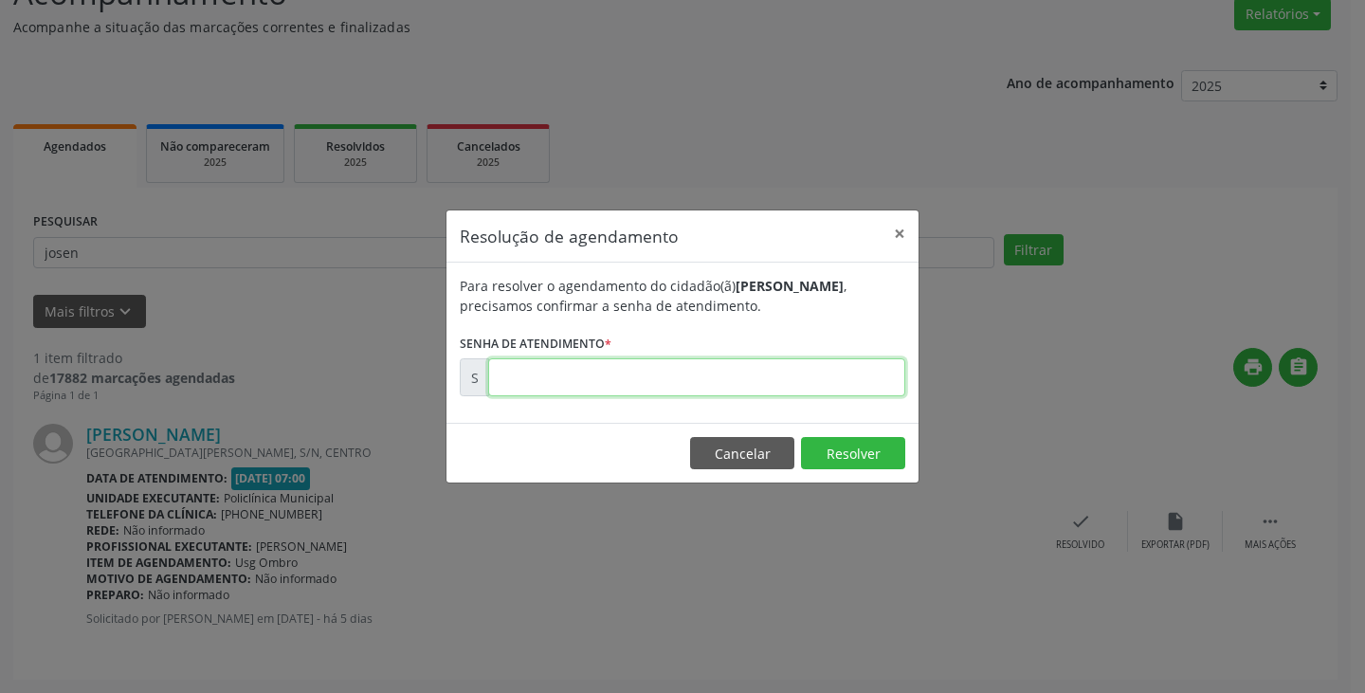
click at [730, 386] on input "text" at bounding box center [696, 377] width 417 height 38
type input "00176415"
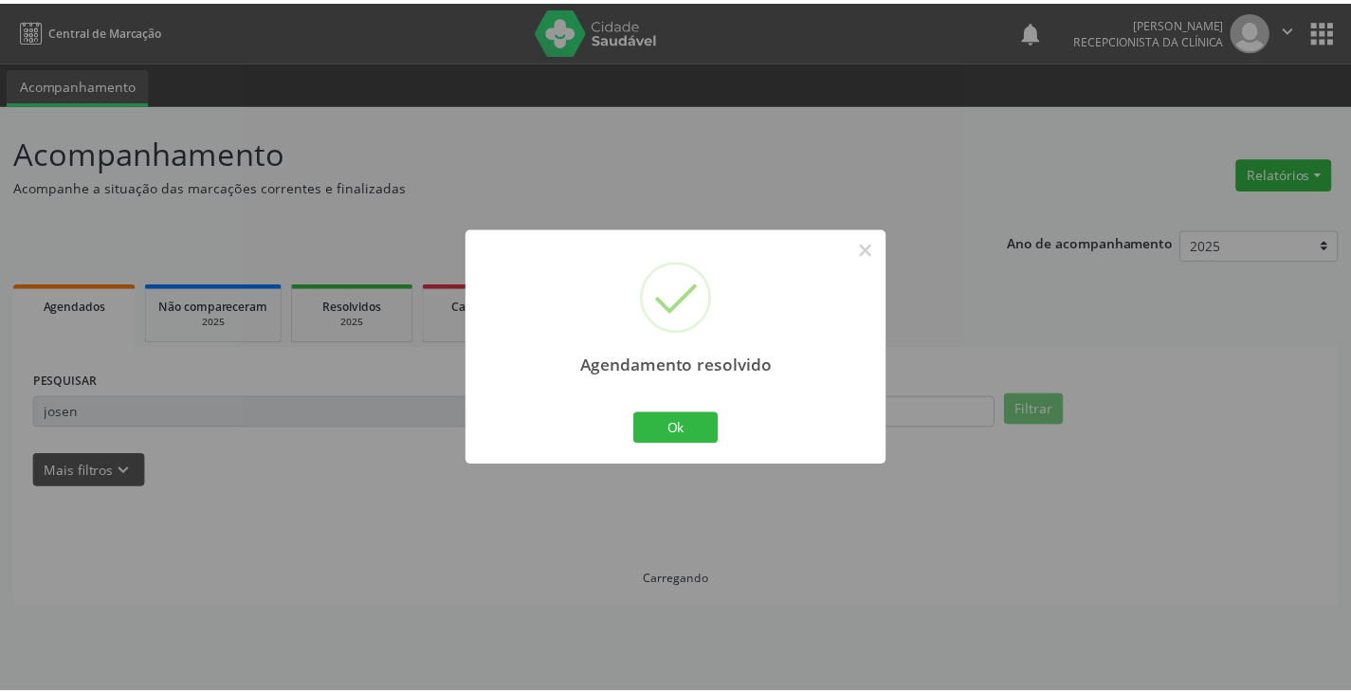
scroll to position [0, 0]
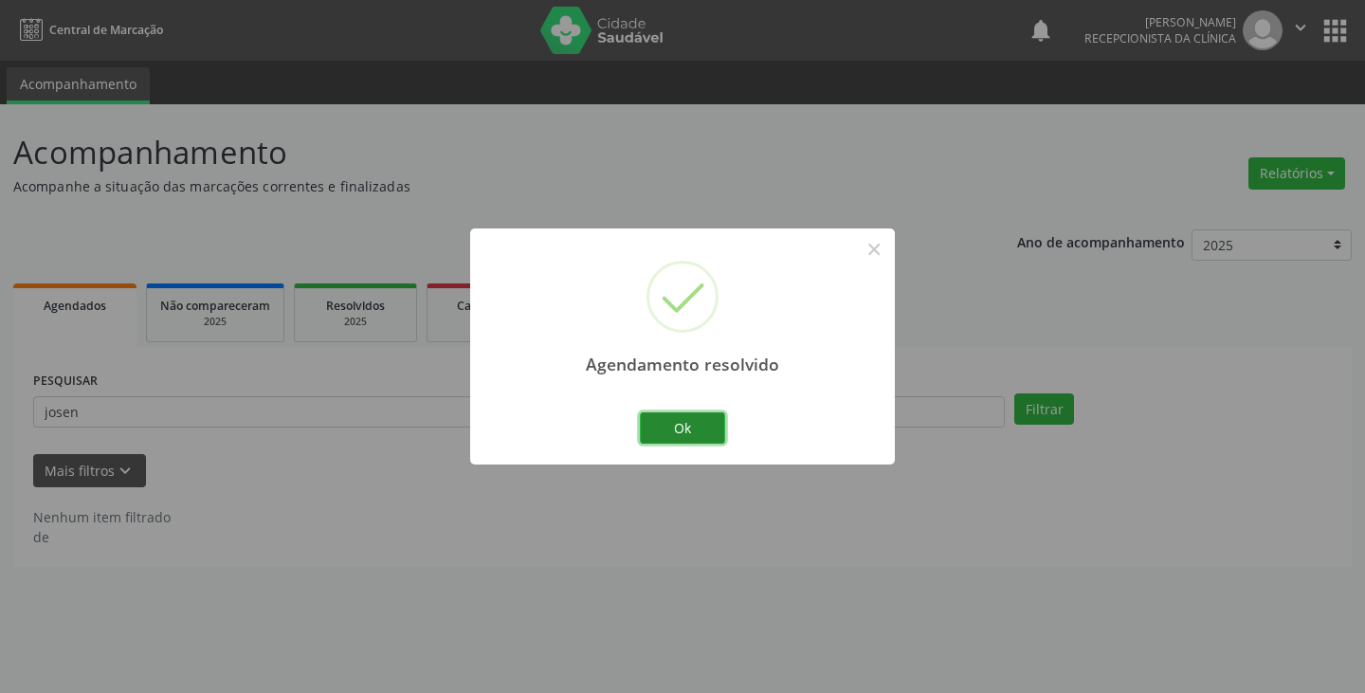
click at [647, 431] on button "Ok" at bounding box center [682, 428] width 85 height 32
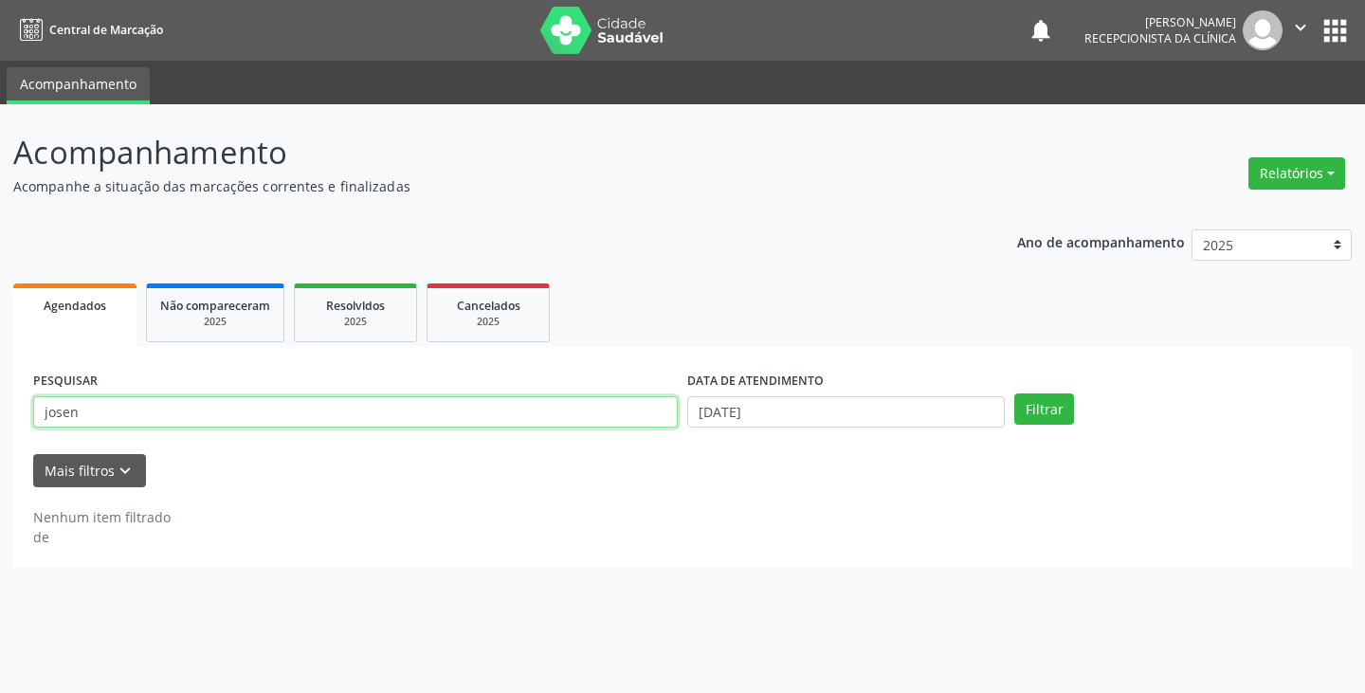
click at [620, 418] on input "josen" at bounding box center [355, 412] width 645 height 32
click at [1014, 393] on button "Filtrar" at bounding box center [1044, 409] width 60 height 32
click at [514, 417] on input "jcat" at bounding box center [355, 412] width 645 height 32
type input "j"
type input "cat"
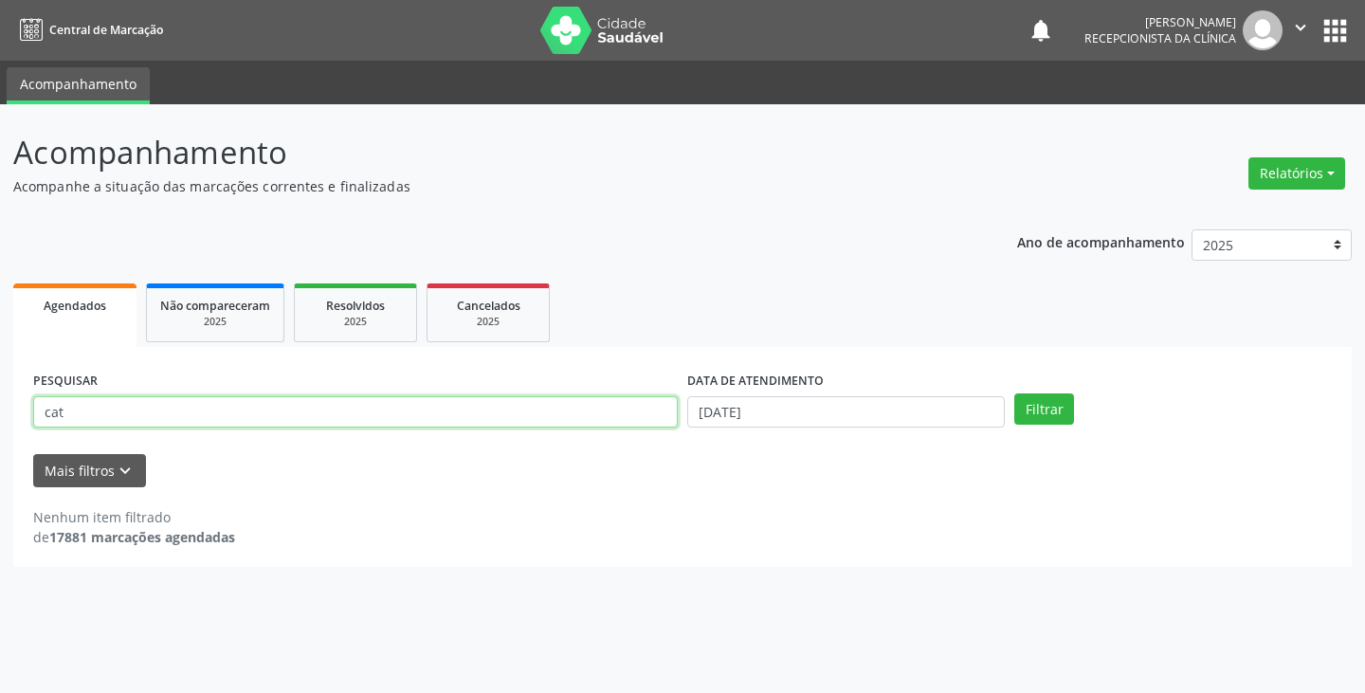
click at [1014, 393] on button "Filtrar" at bounding box center [1044, 409] width 60 height 32
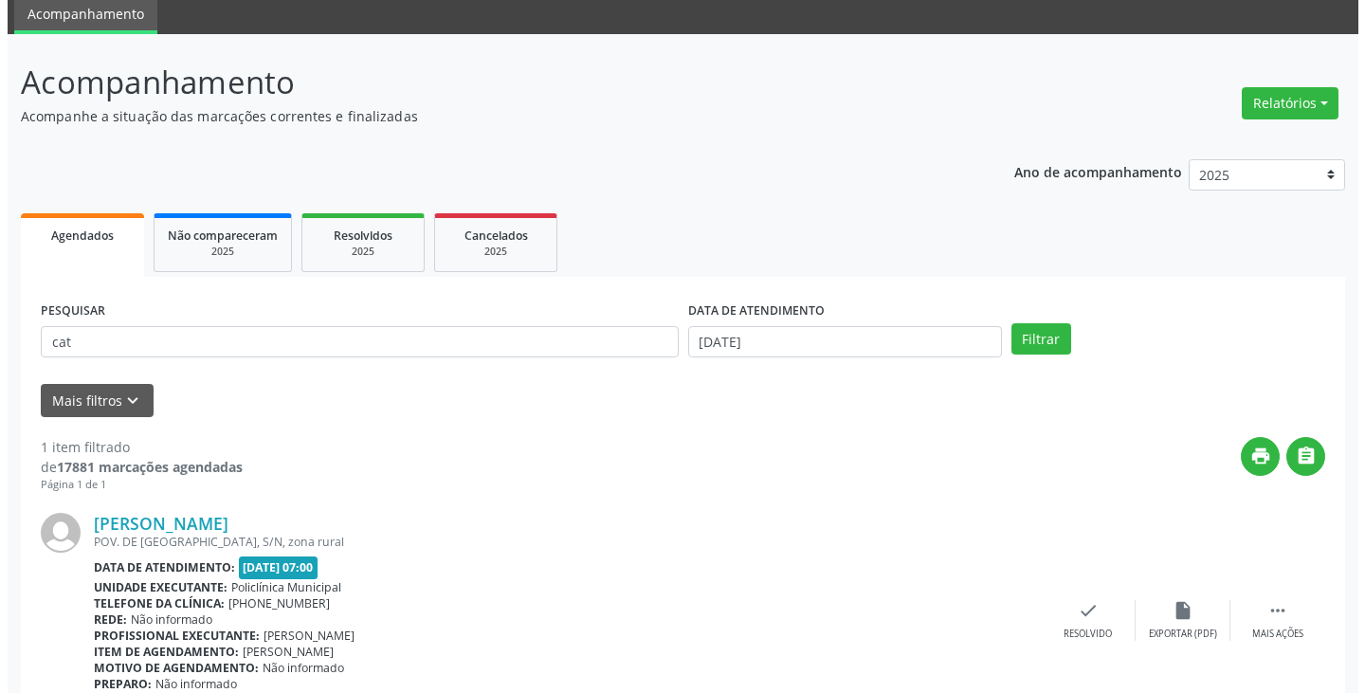
scroll to position [159, 0]
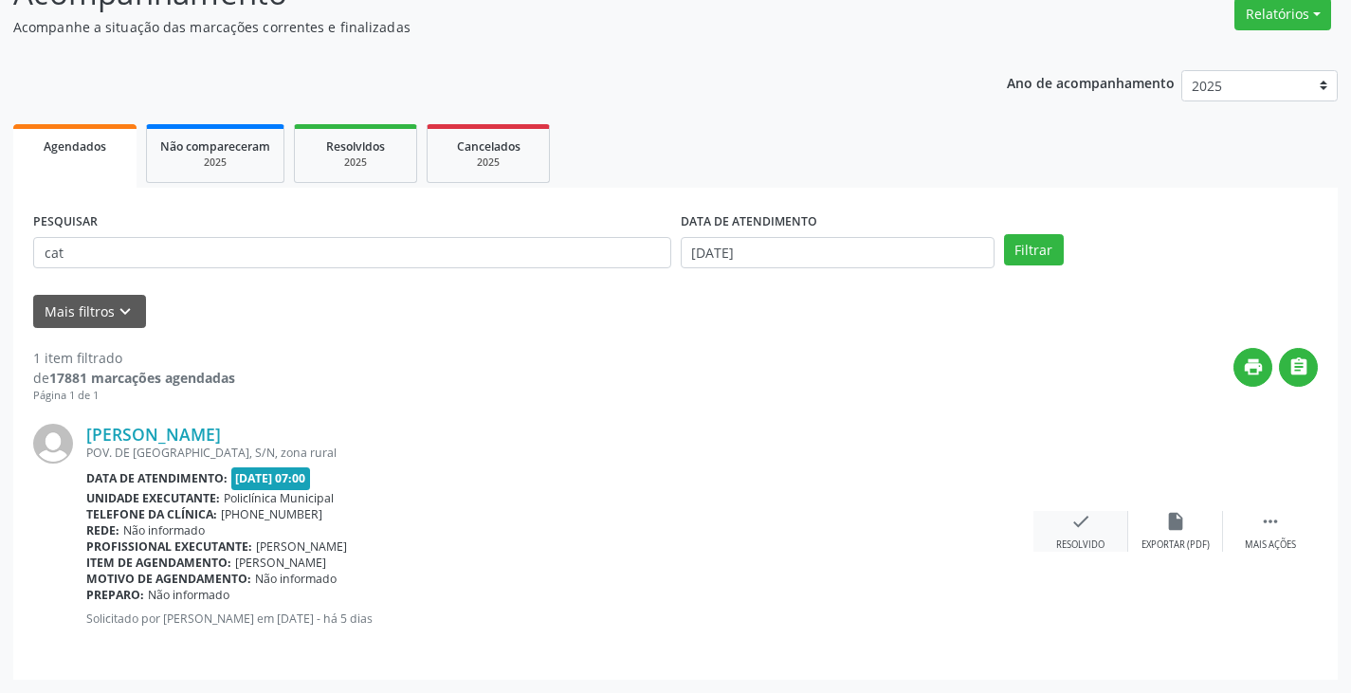
click at [1066, 520] on div "check Resolvido" at bounding box center [1080, 531] width 95 height 41
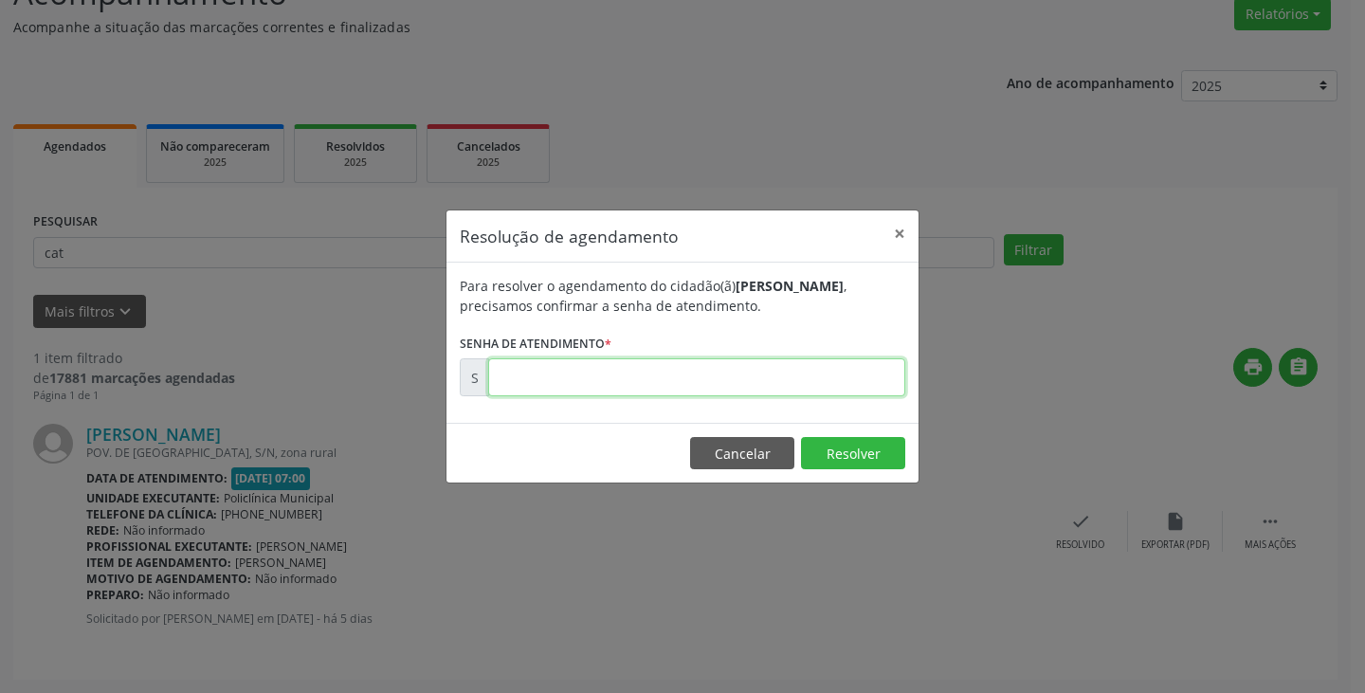
click at [844, 373] on input "text" at bounding box center [696, 377] width 417 height 38
type input "00176407"
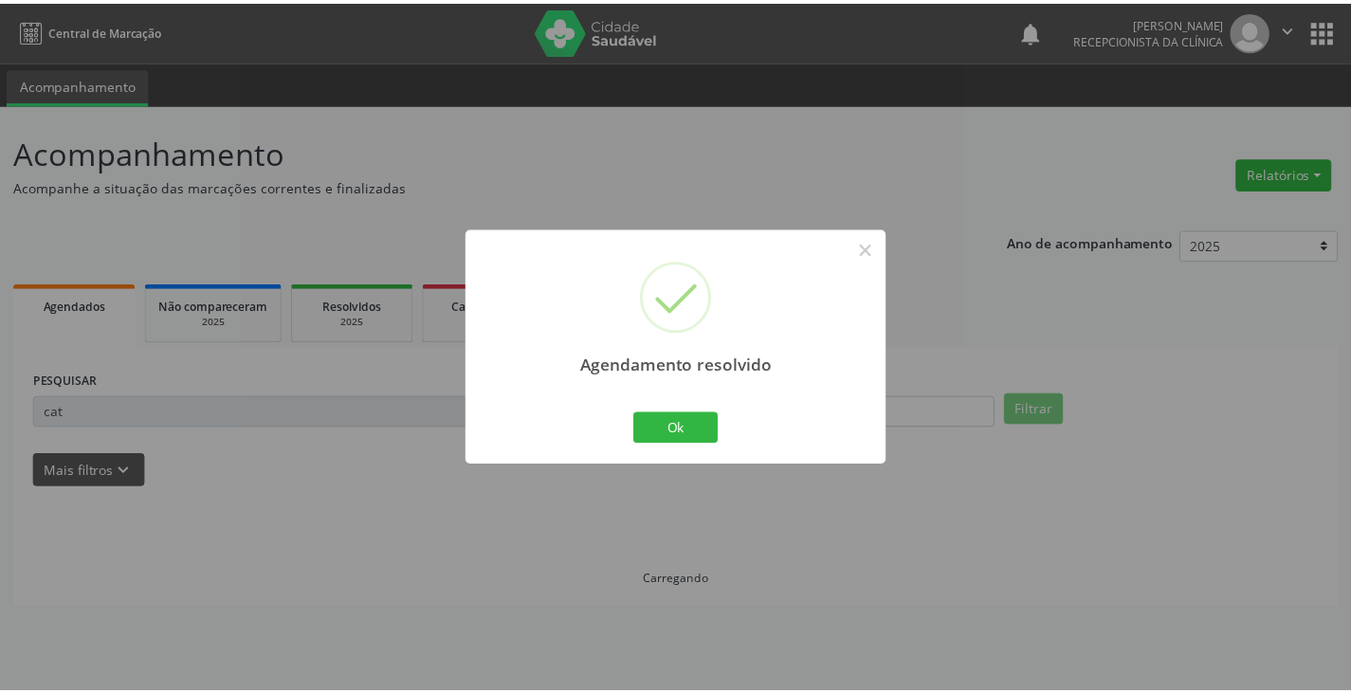
scroll to position [0, 0]
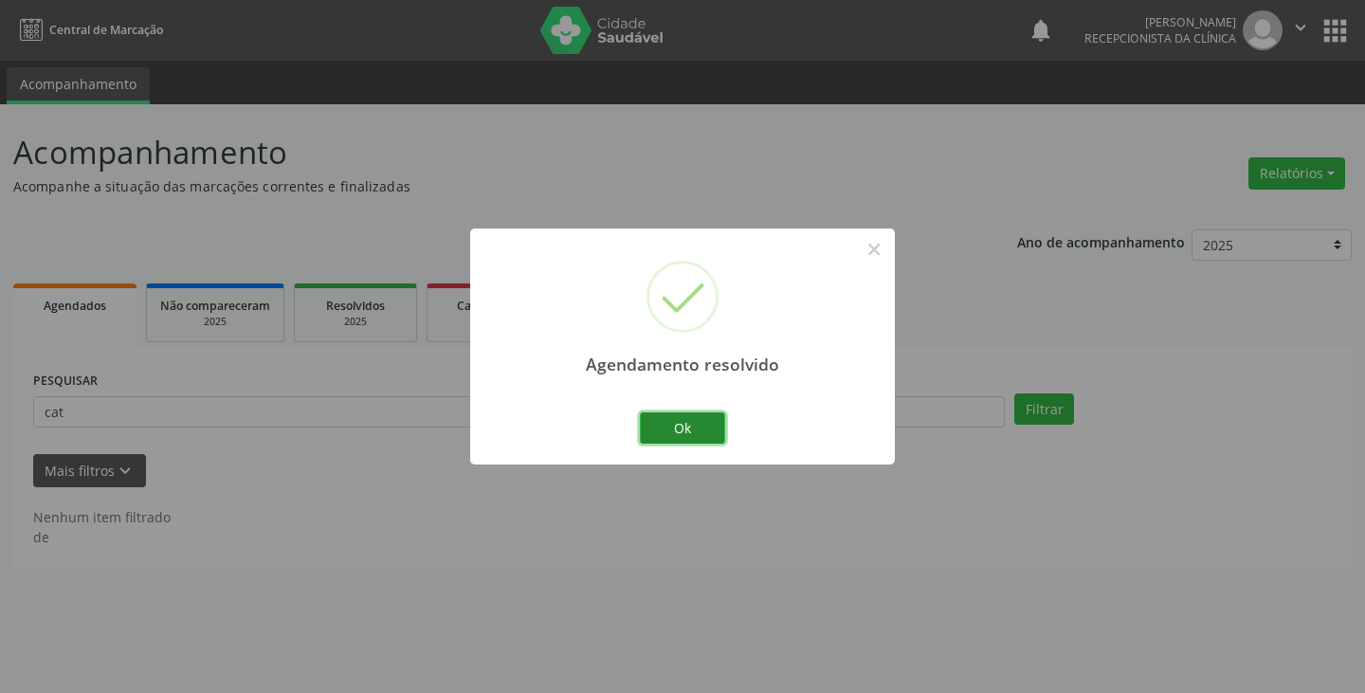
click at [704, 418] on button "Ok" at bounding box center [682, 428] width 85 height 32
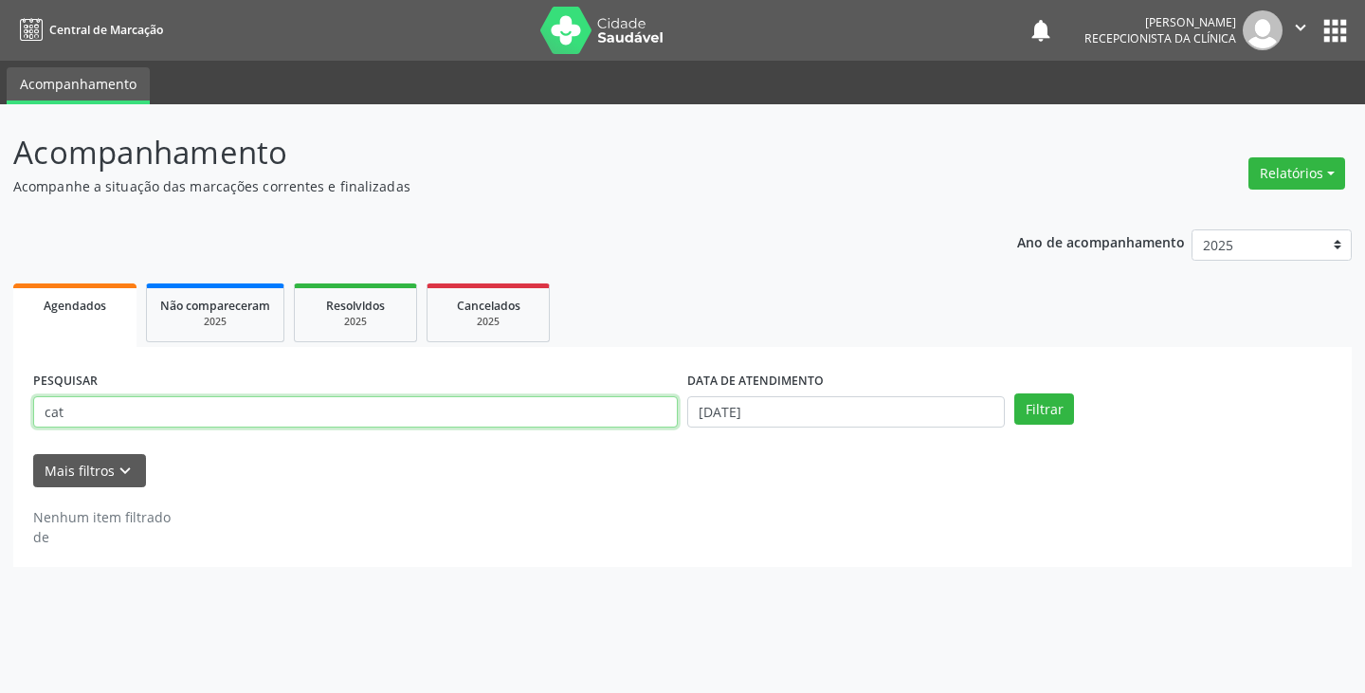
click at [604, 420] on input "cat" at bounding box center [355, 412] width 645 height 32
type input "c"
type input "julia"
click at [1014, 393] on button "Filtrar" at bounding box center [1044, 409] width 60 height 32
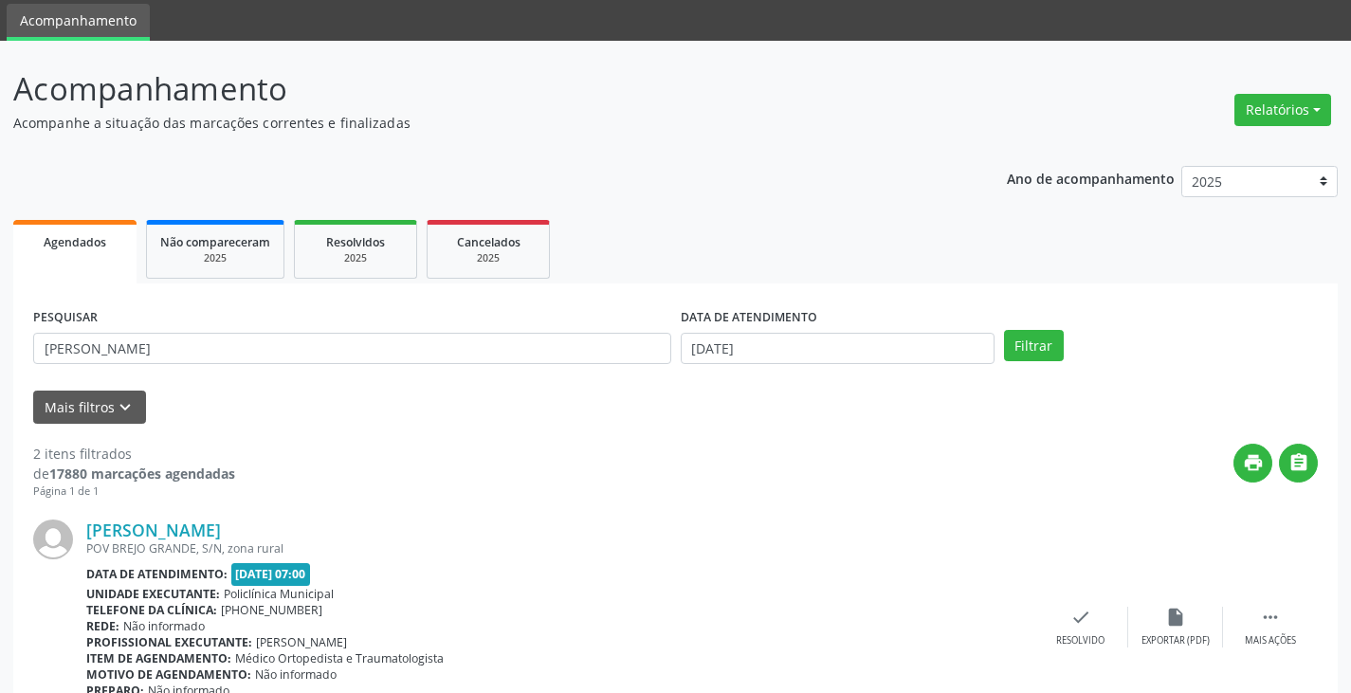
scroll to position [95, 0]
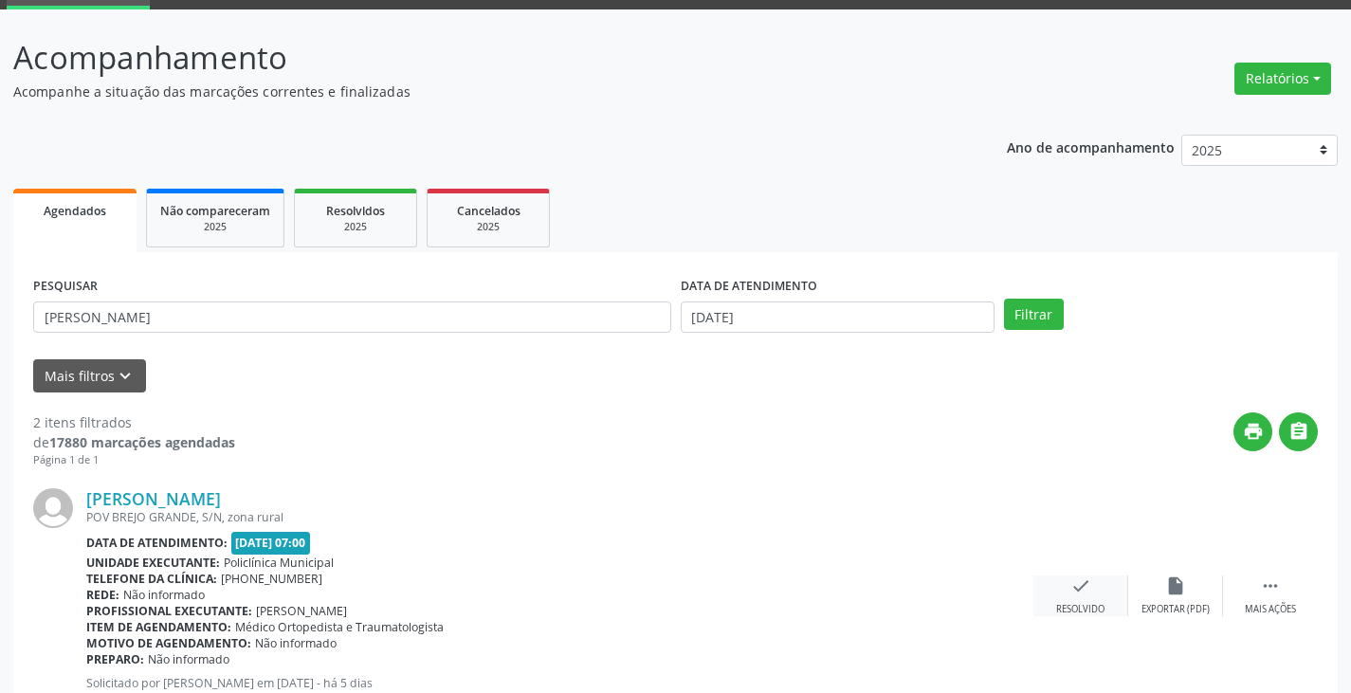
click at [1070, 580] on icon "check" at bounding box center [1080, 585] width 21 height 21
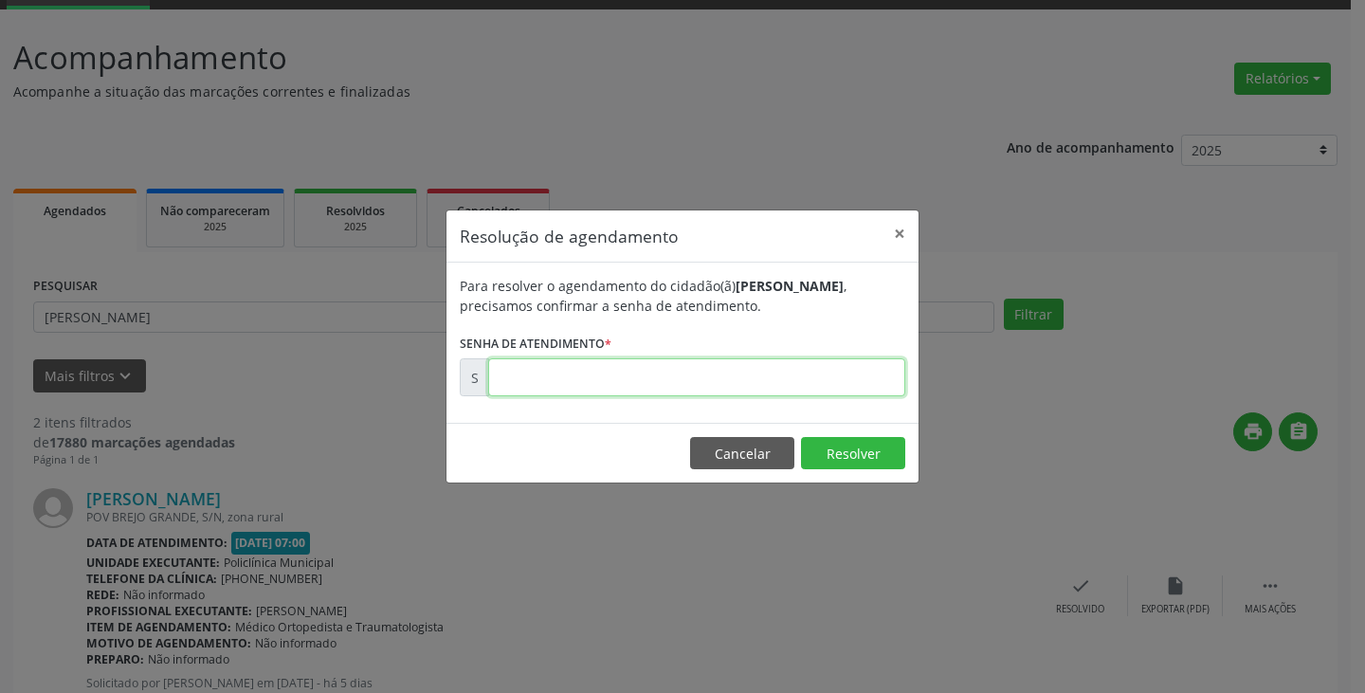
click at [829, 381] on input "text" at bounding box center [696, 377] width 417 height 38
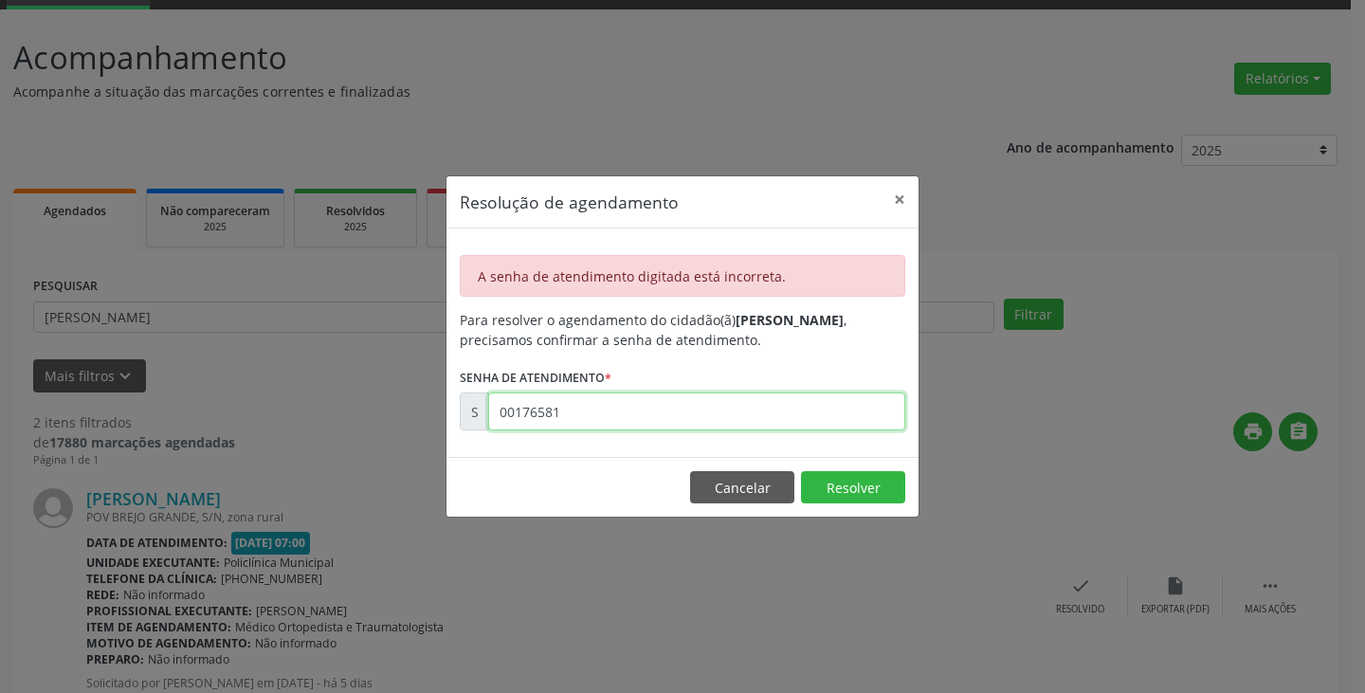
click at [807, 413] on input "00176581" at bounding box center [696, 411] width 417 height 38
type input "0"
click at [672, 410] on input "00176581" at bounding box center [696, 411] width 417 height 38
type input "0"
type input "00176581"
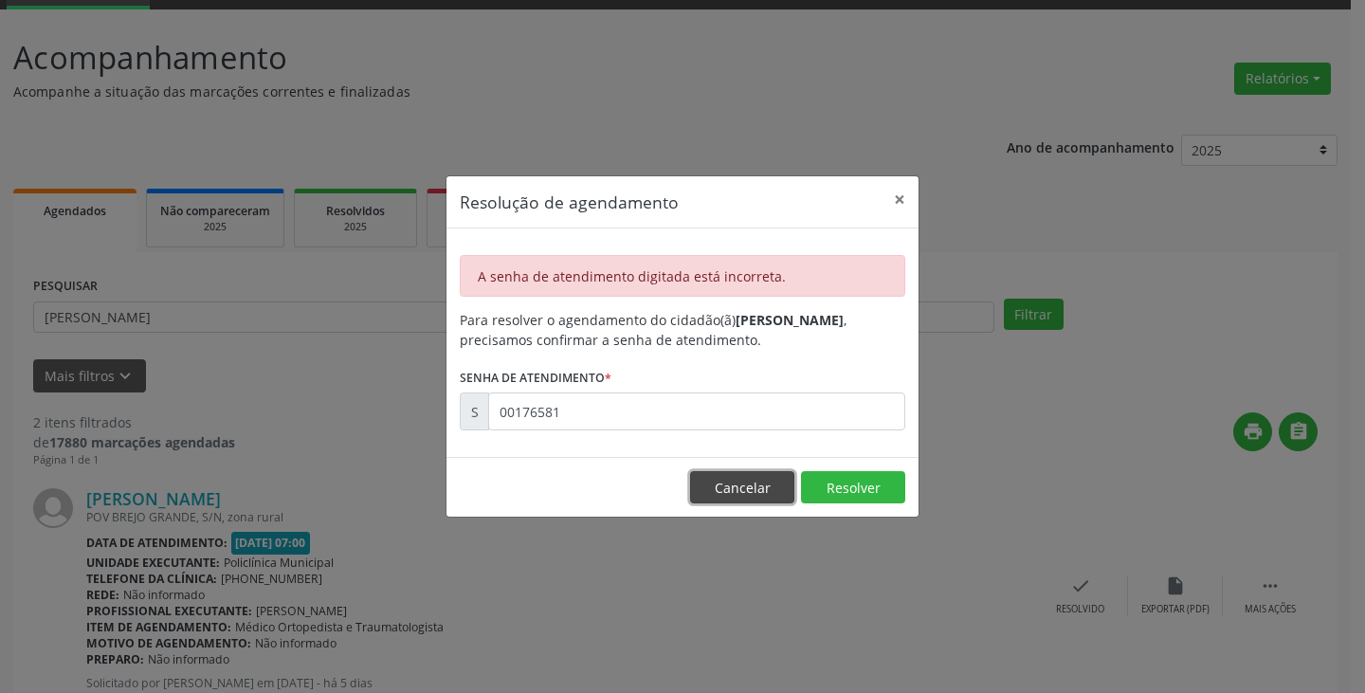
click at [758, 492] on button "Cancelar" at bounding box center [742, 487] width 104 height 32
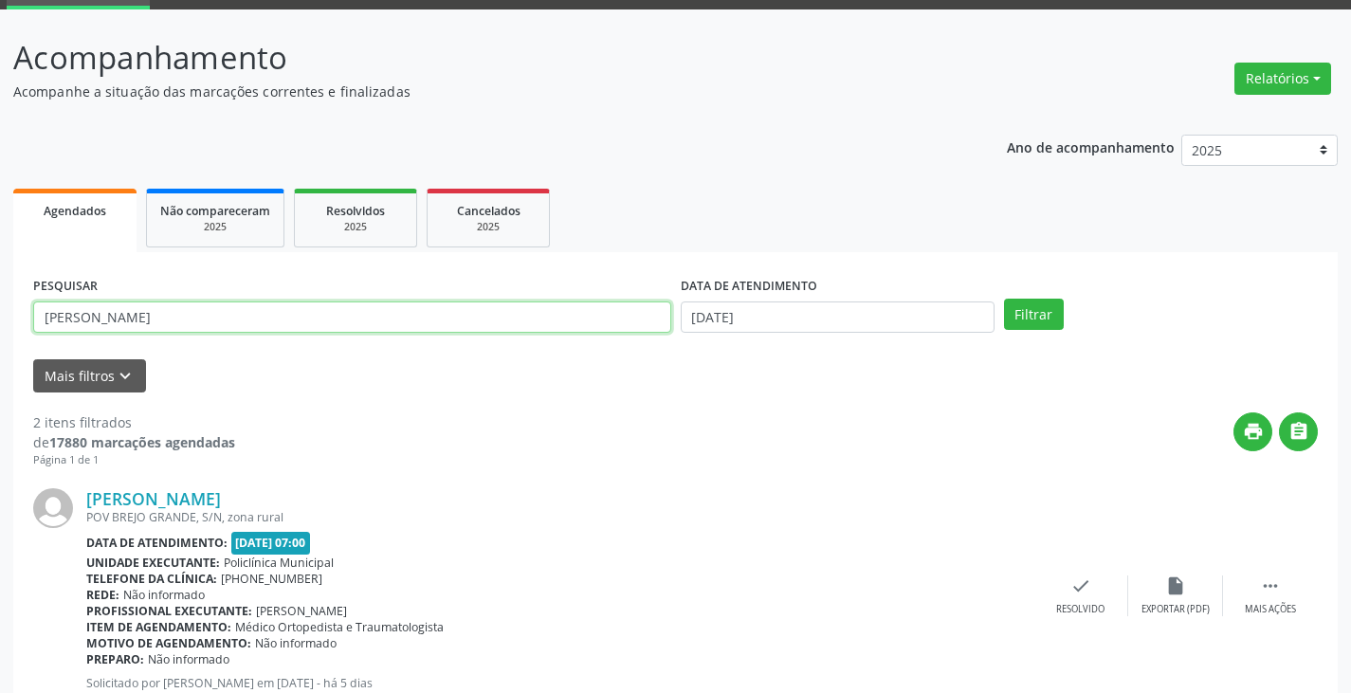
click at [597, 318] on input "julia" at bounding box center [352, 317] width 638 height 32
type input "j"
type input "mari"
click at [1004, 299] on button "Filtrar" at bounding box center [1034, 315] width 60 height 32
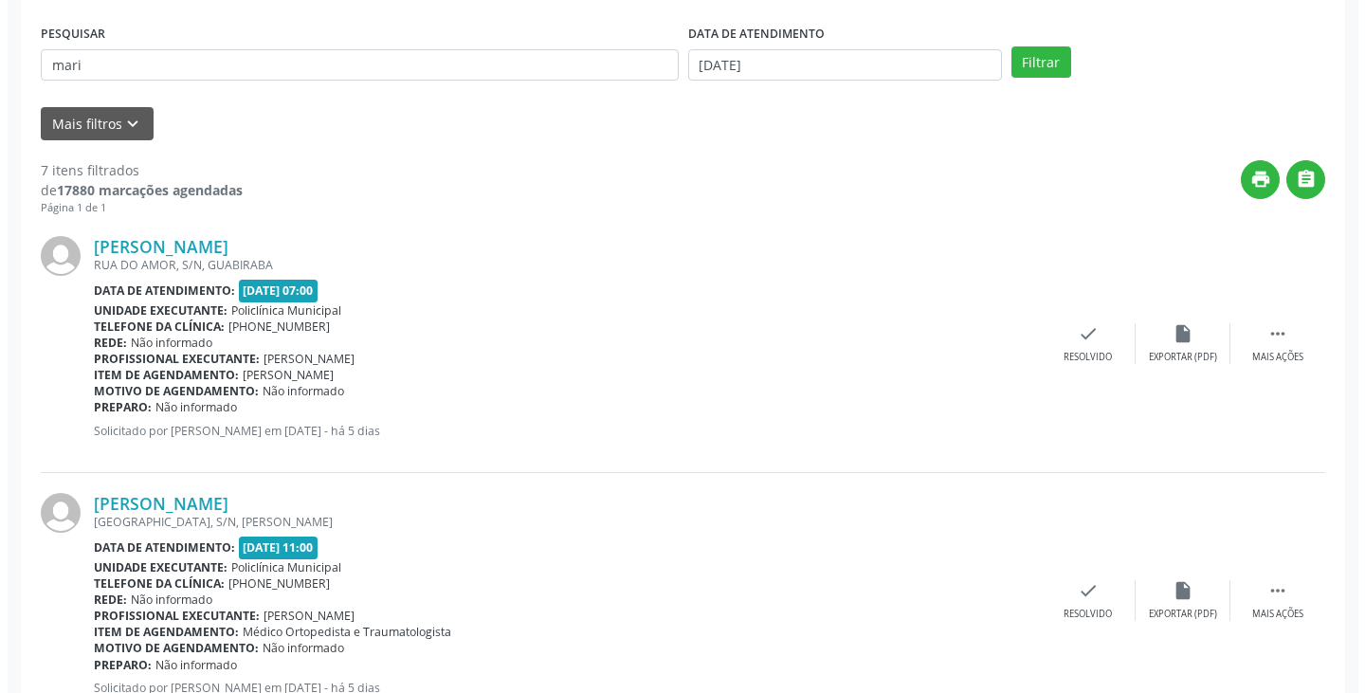
scroll to position [379, 0]
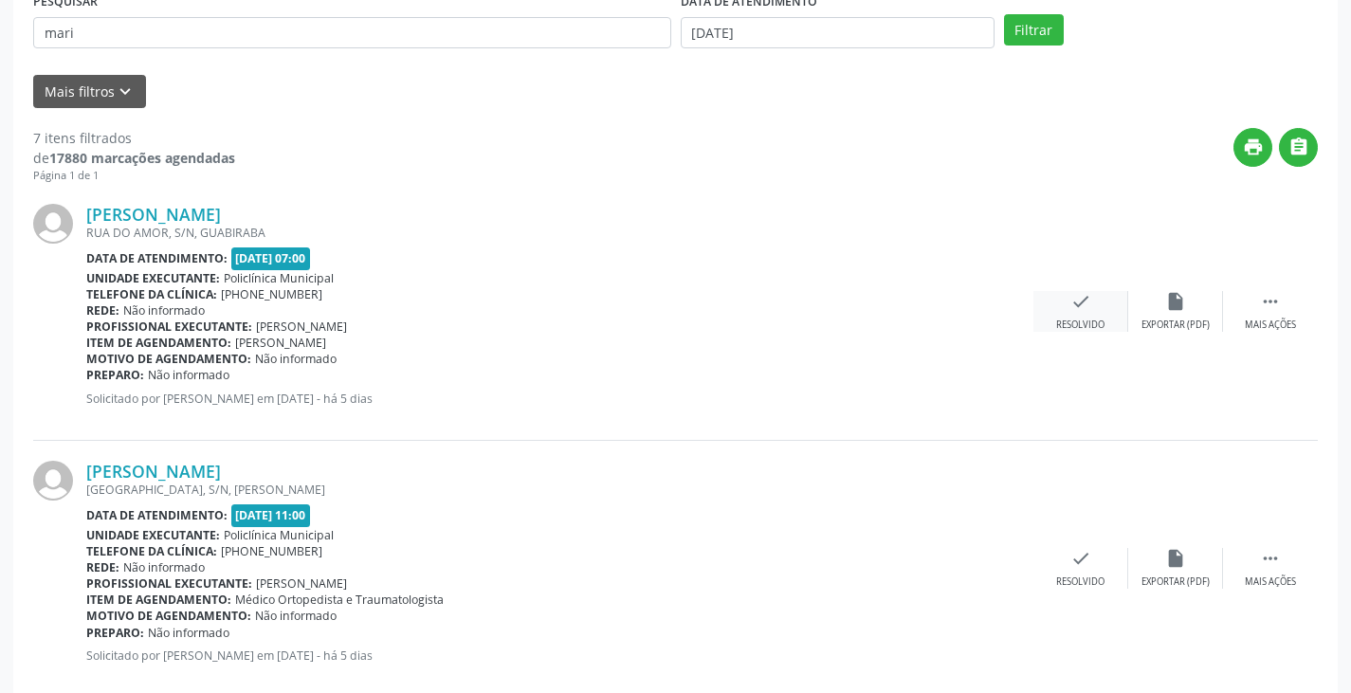
click at [1087, 303] on icon "check" at bounding box center [1080, 301] width 21 height 21
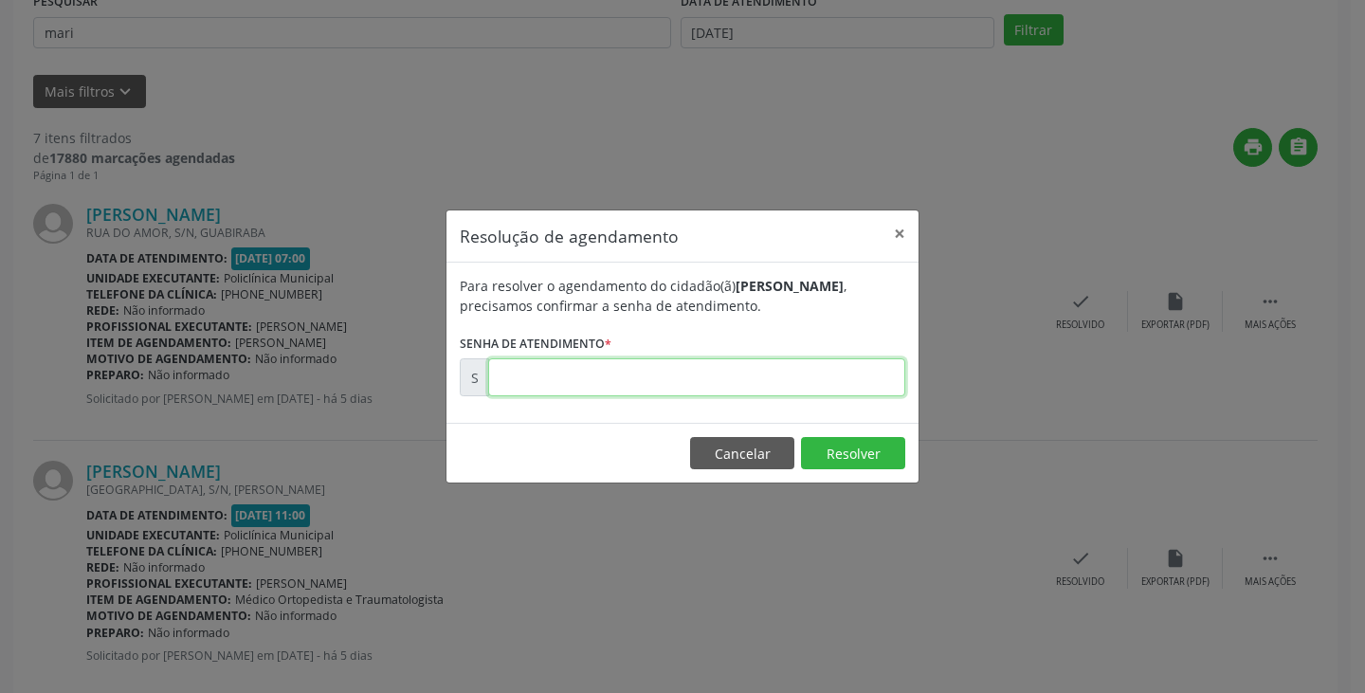
click at [843, 376] on input "text" at bounding box center [696, 377] width 417 height 38
type input "00176437"
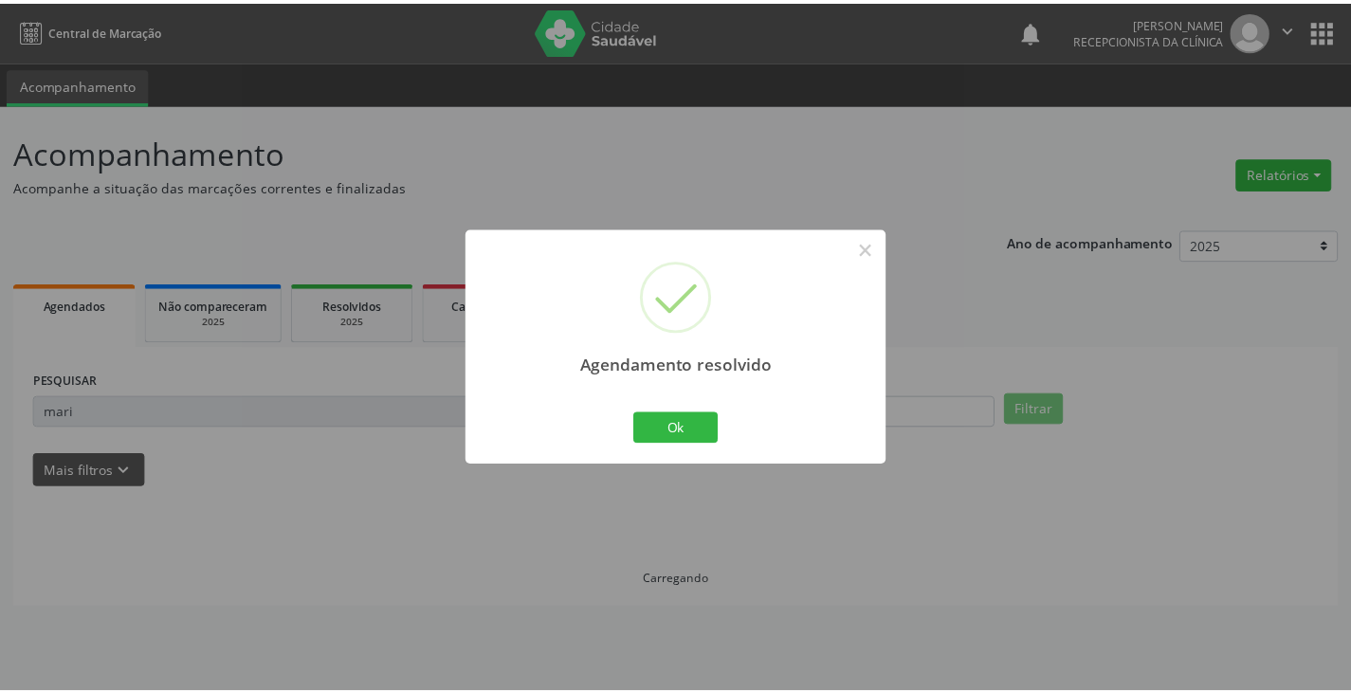
scroll to position [0, 0]
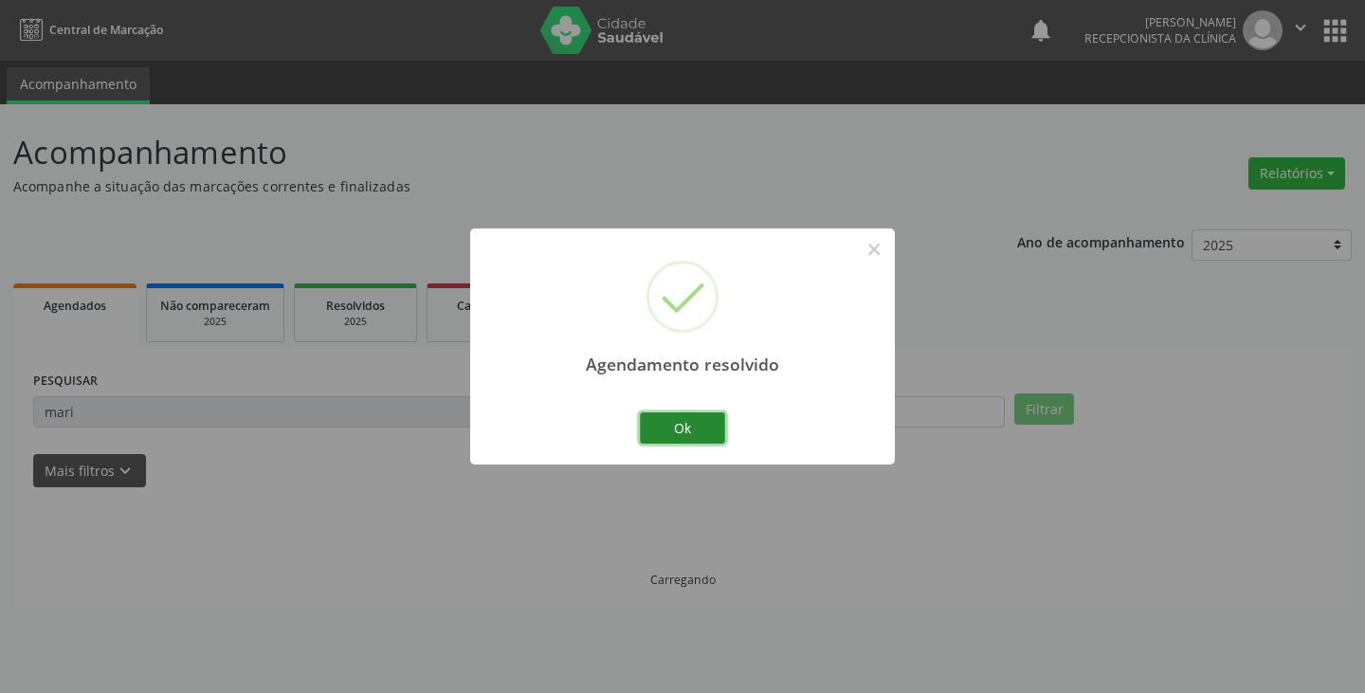
click at [712, 431] on button "Ok" at bounding box center [682, 428] width 85 height 32
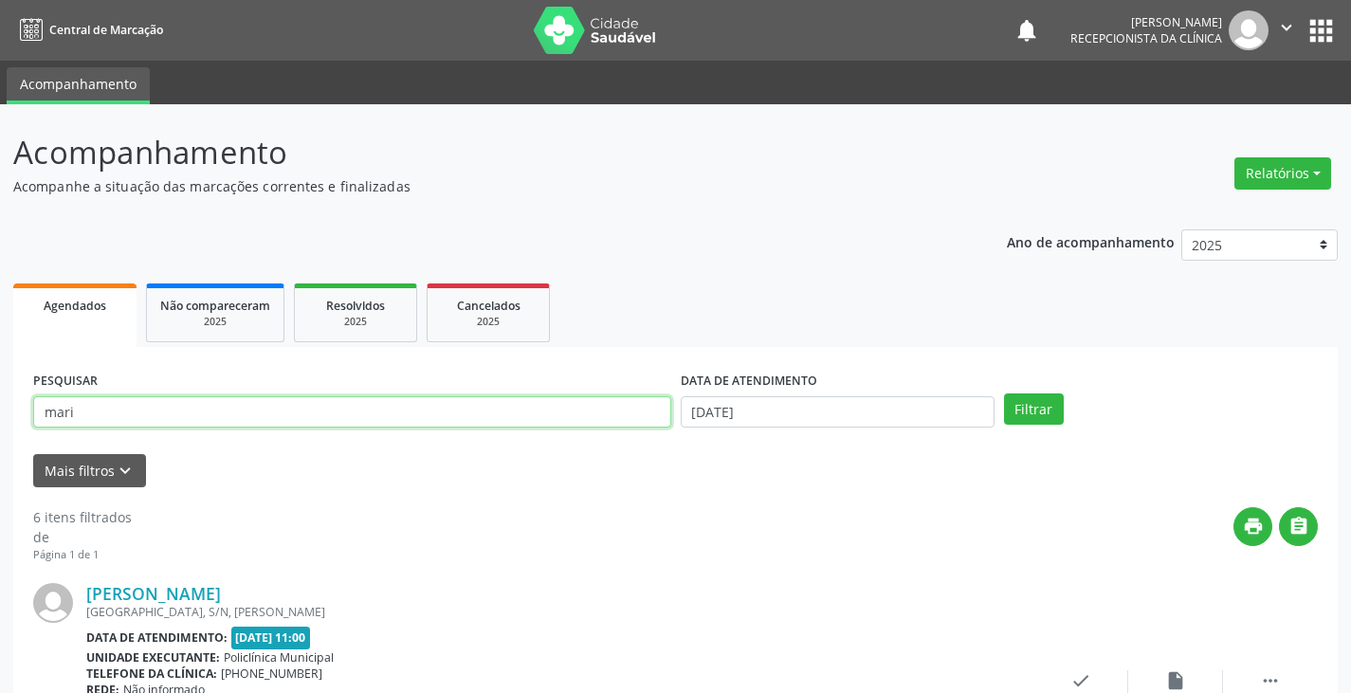
click at [652, 418] on input "mari" at bounding box center [352, 412] width 638 height 32
type input "m"
type input "fern"
click at [1004, 393] on button "Filtrar" at bounding box center [1034, 409] width 60 height 32
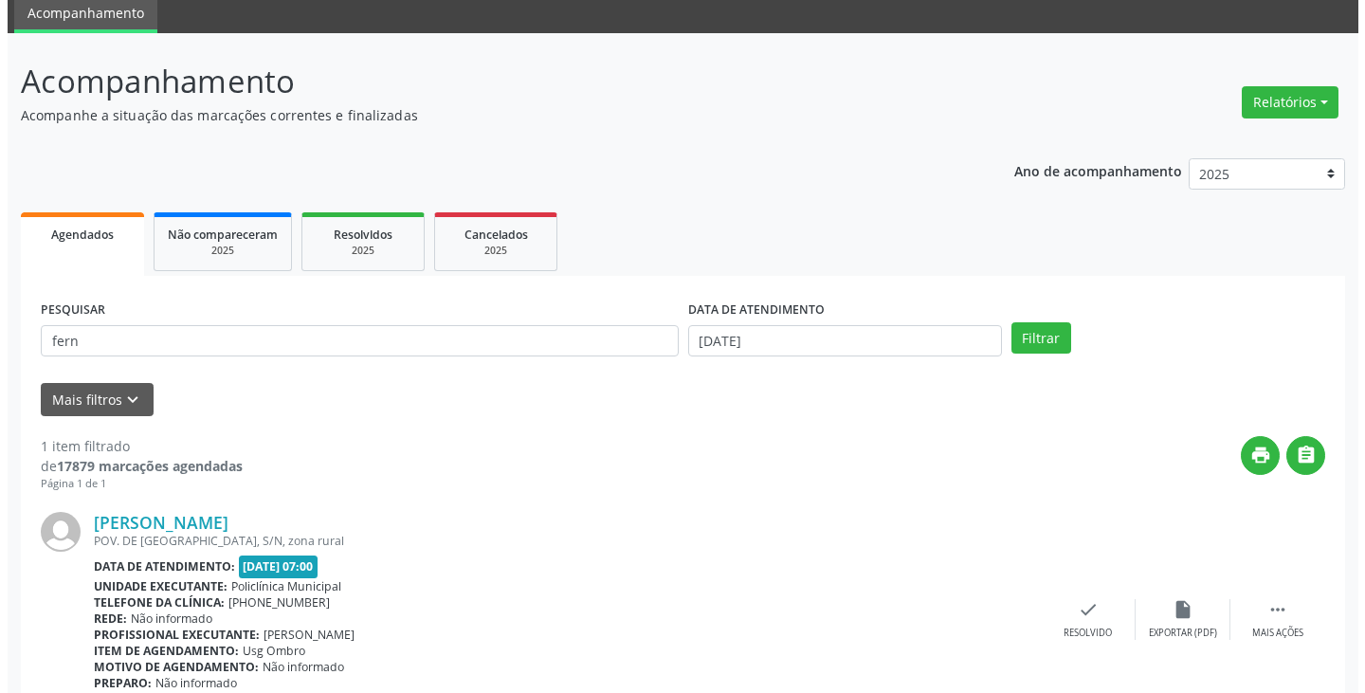
scroll to position [159, 0]
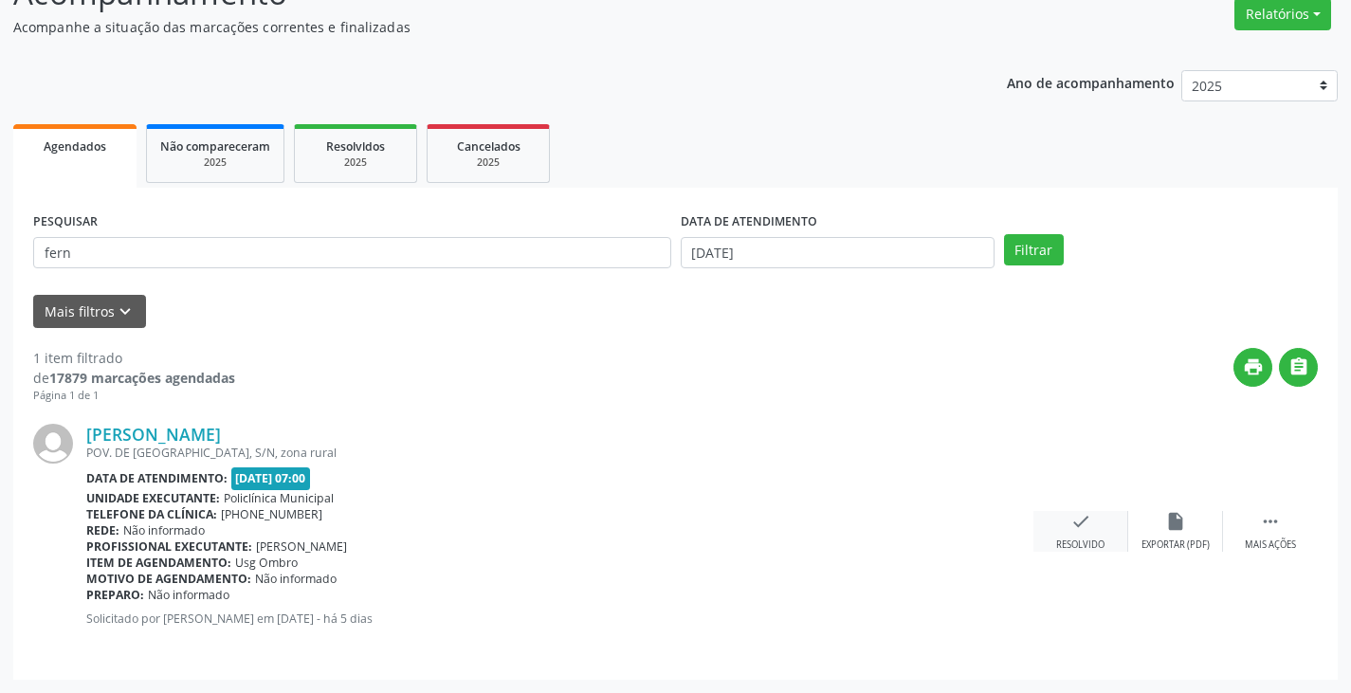
click at [1077, 530] on icon "check" at bounding box center [1080, 521] width 21 height 21
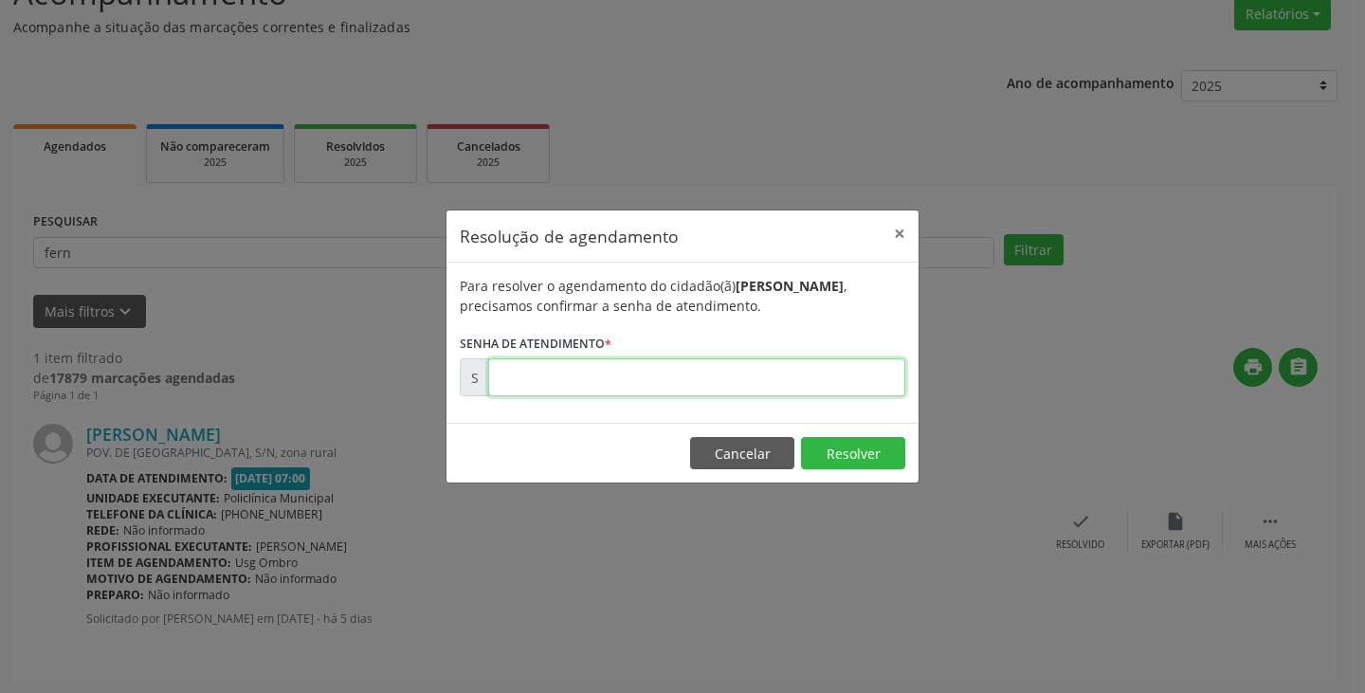
click at [815, 388] on input "text" at bounding box center [696, 377] width 417 height 38
type input "00176435"
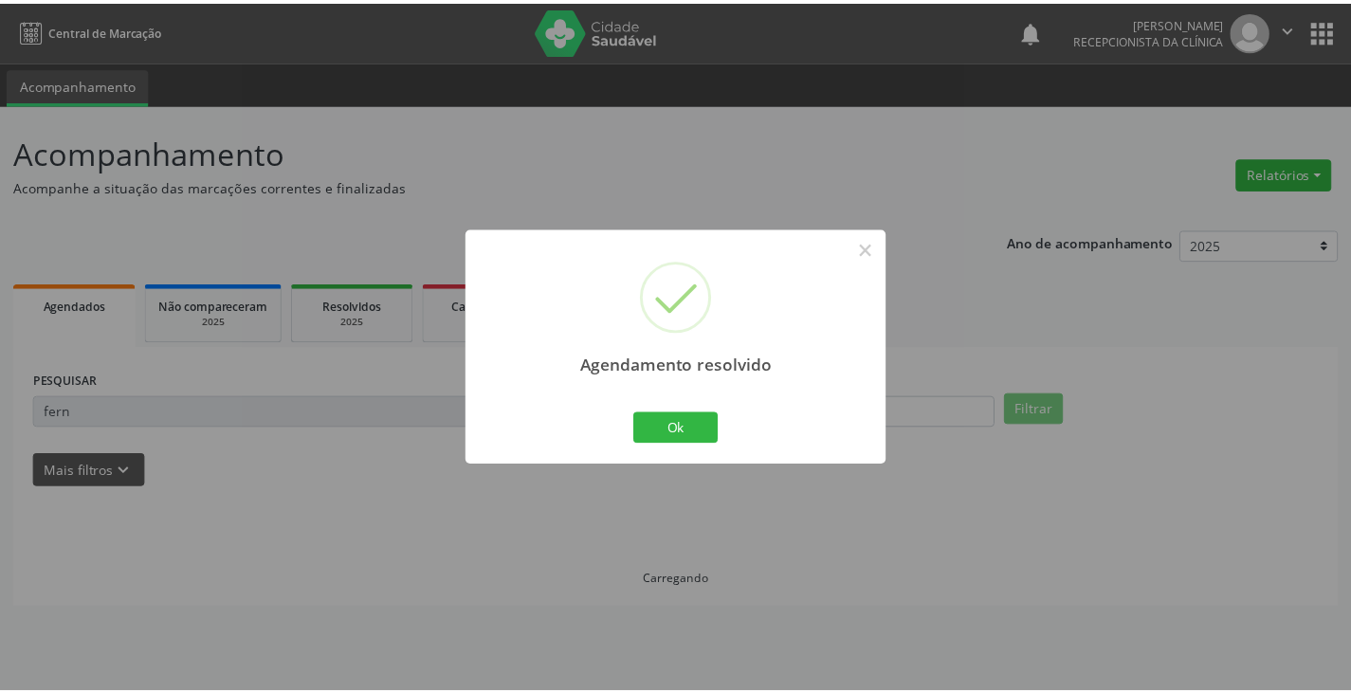
scroll to position [0, 0]
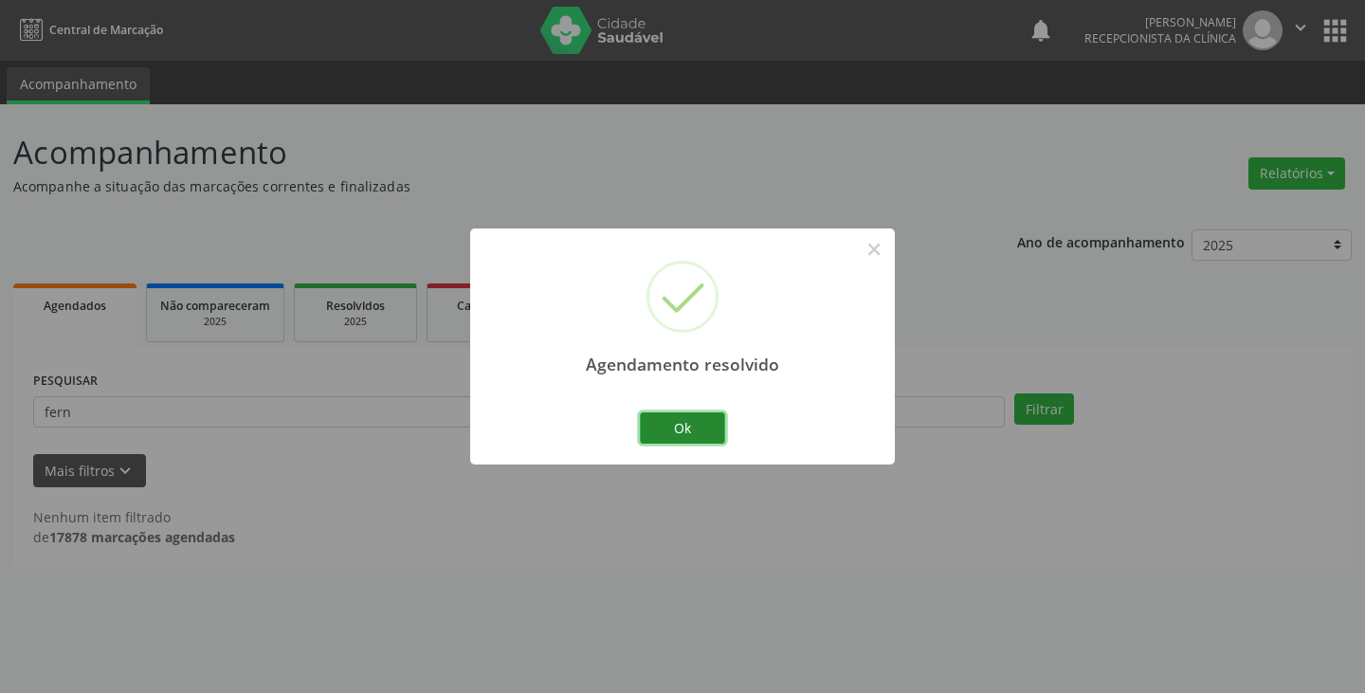
click at [689, 428] on button "Ok" at bounding box center [682, 428] width 85 height 32
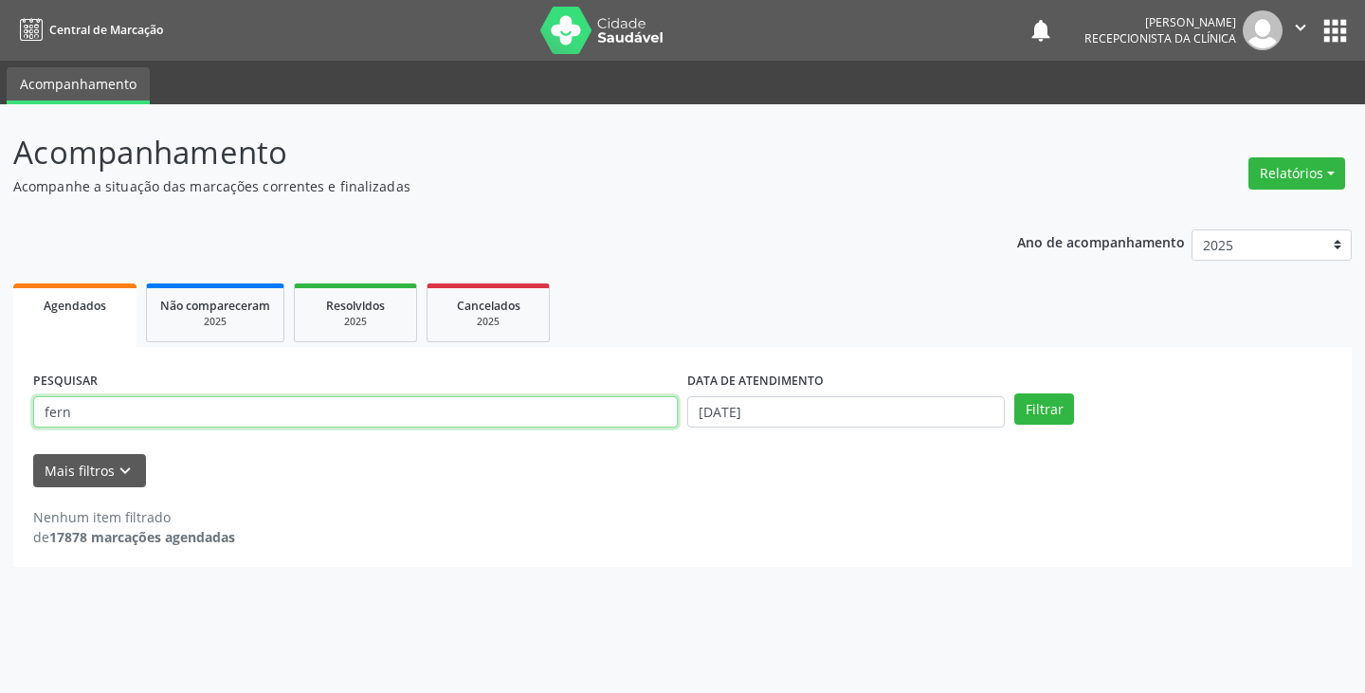
click at [500, 417] on input "fern" at bounding box center [355, 412] width 645 height 32
type input "f"
type input "marc"
click at [1014, 393] on button "Filtrar" at bounding box center [1044, 409] width 60 height 32
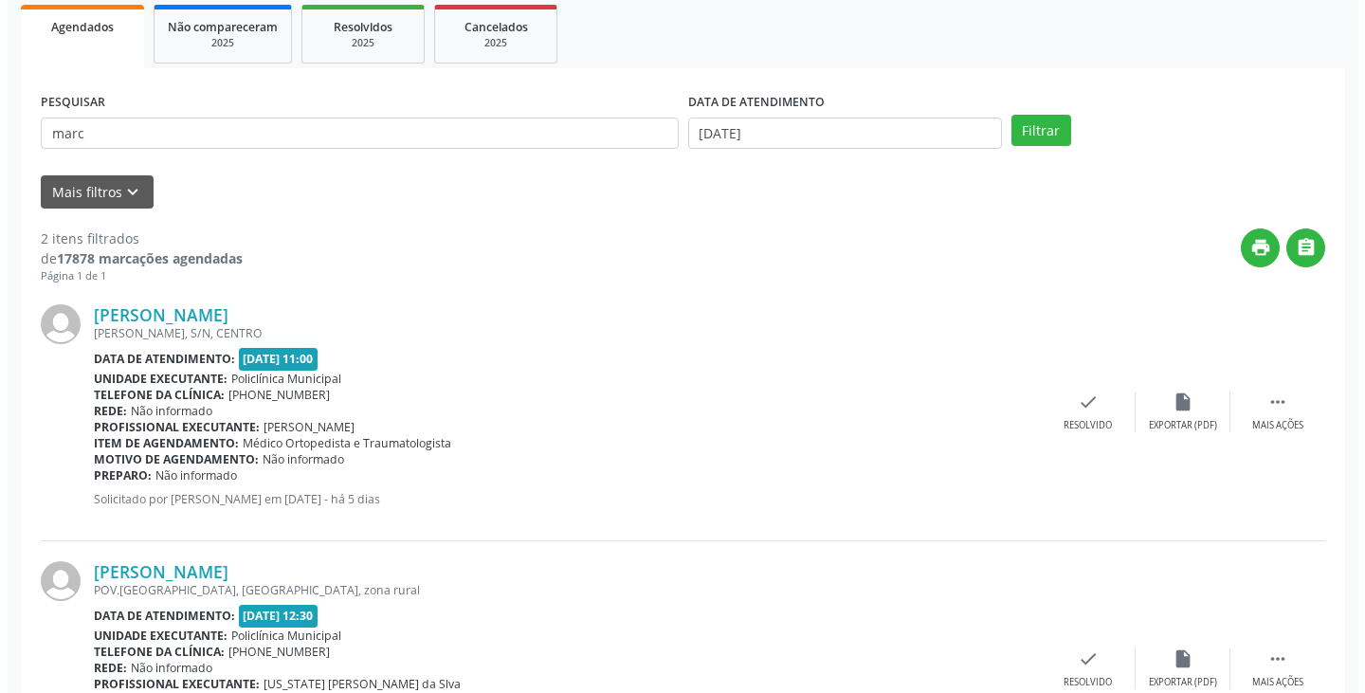
scroll to position [284, 0]
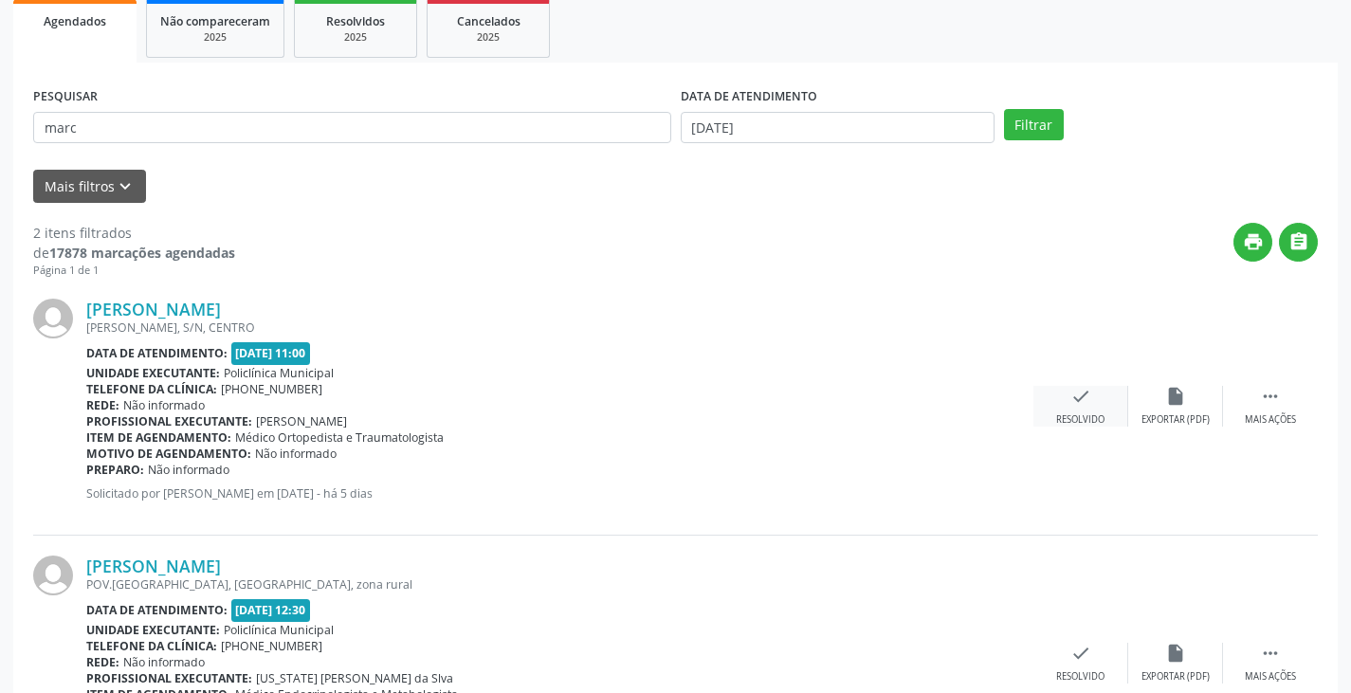
click at [1082, 399] on icon "check" at bounding box center [1080, 396] width 21 height 21
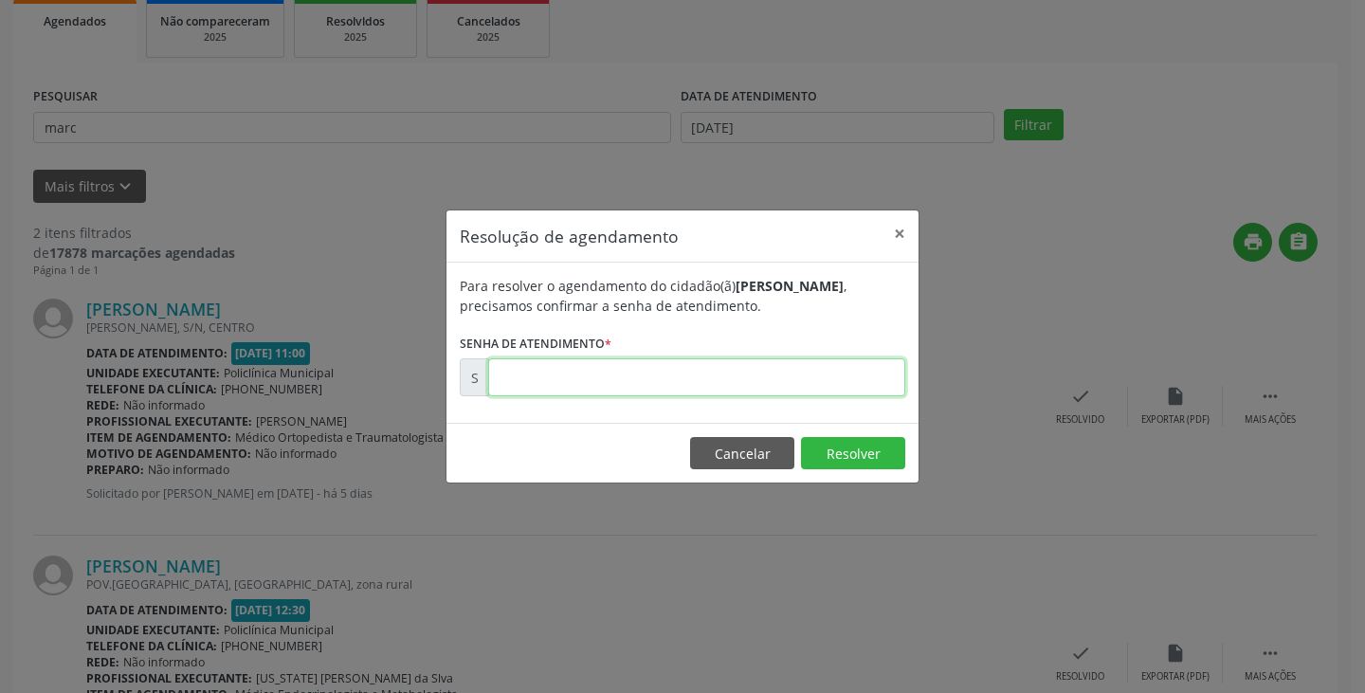
click at [788, 386] on input "text" at bounding box center [696, 377] width 417 height 38
type input "00176374"
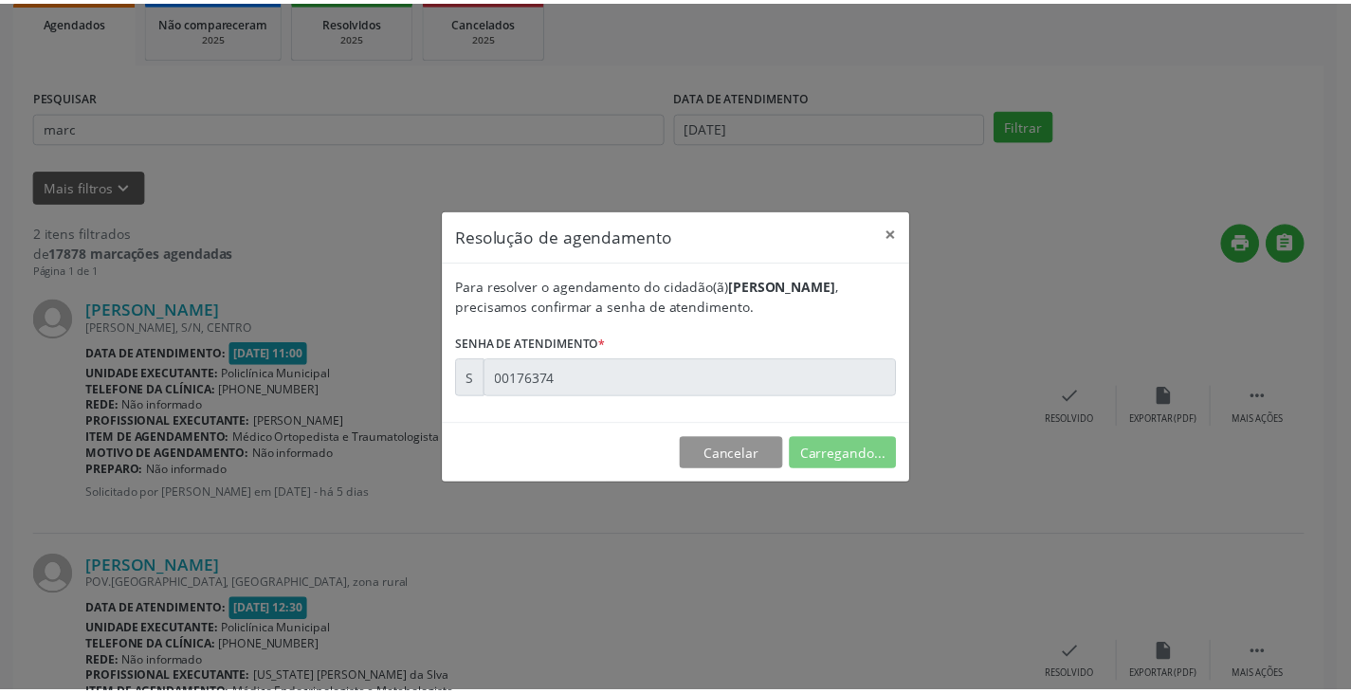
scroll to position [0, 0]
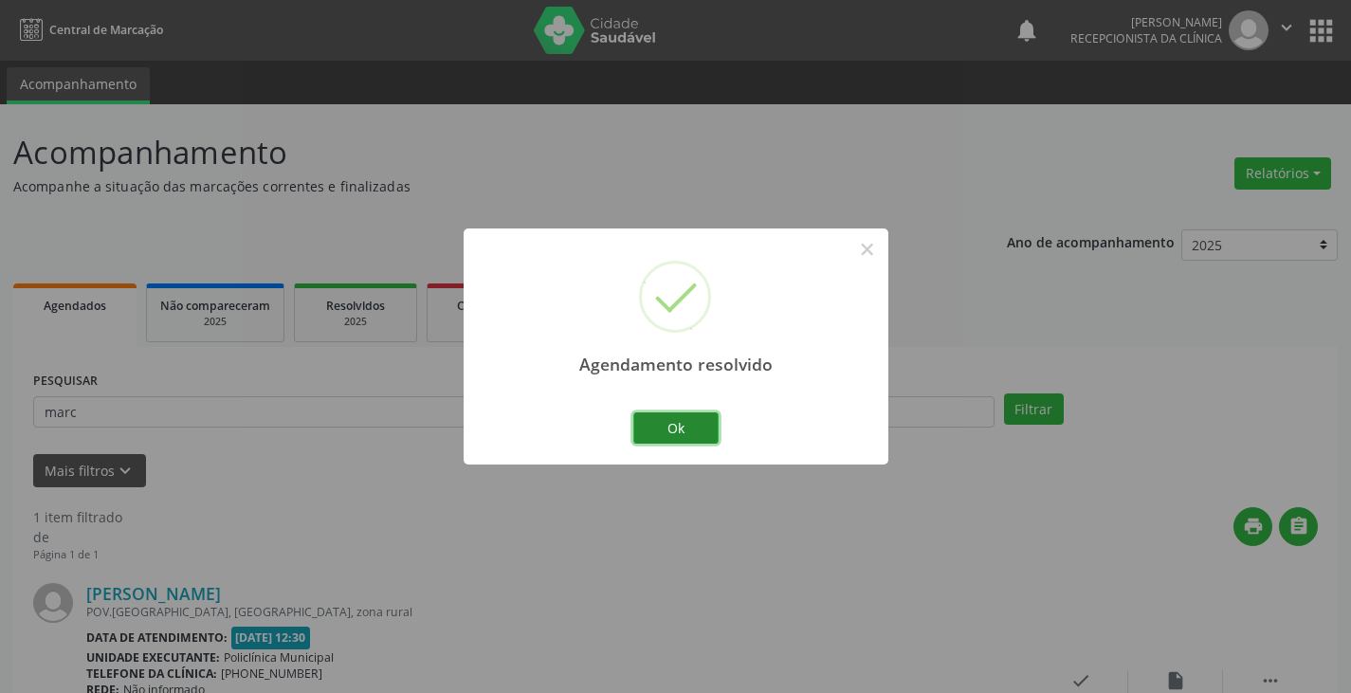
click at [700, 428] on button "Ok" at bounding box center [675, 428] width 85 height 32
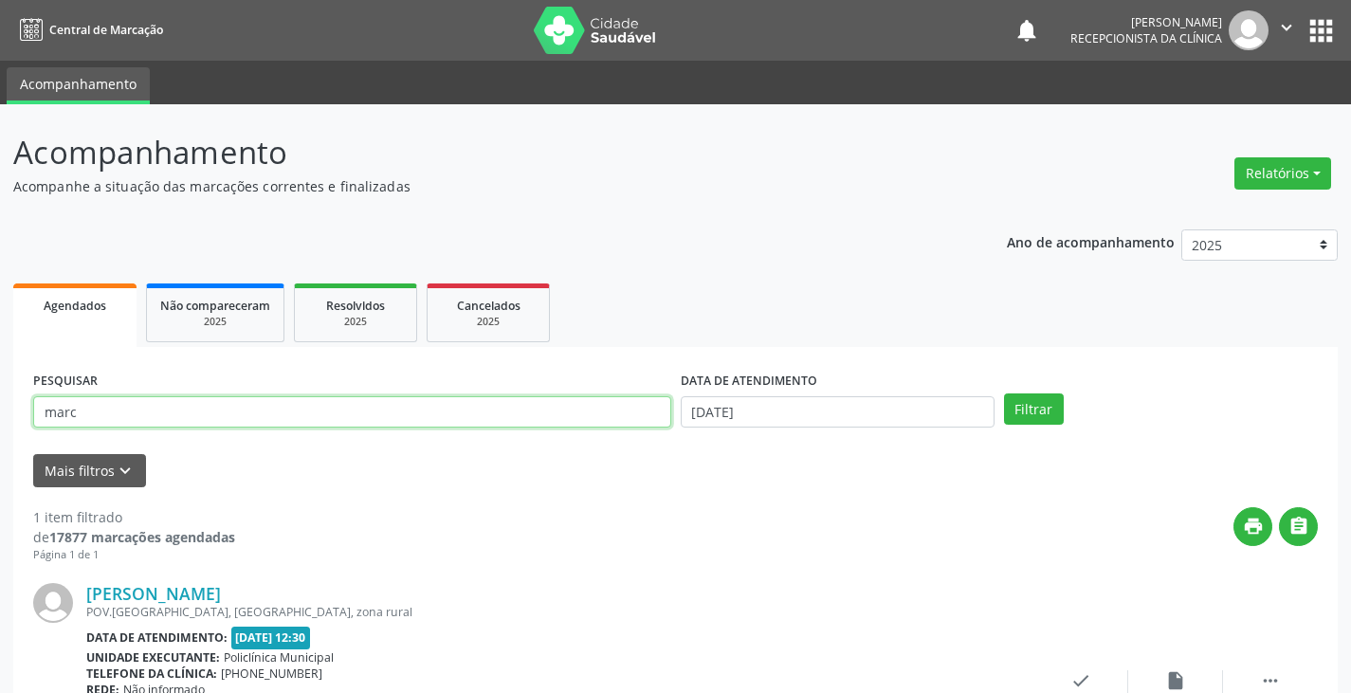
click at [535, 413] on input "marc" at bounding box center [352, 412] width 638 height 32
type input "m"
click at [1004, 393] on button "Filtrar" at bounding box center [1034, 409] width 60 height 32
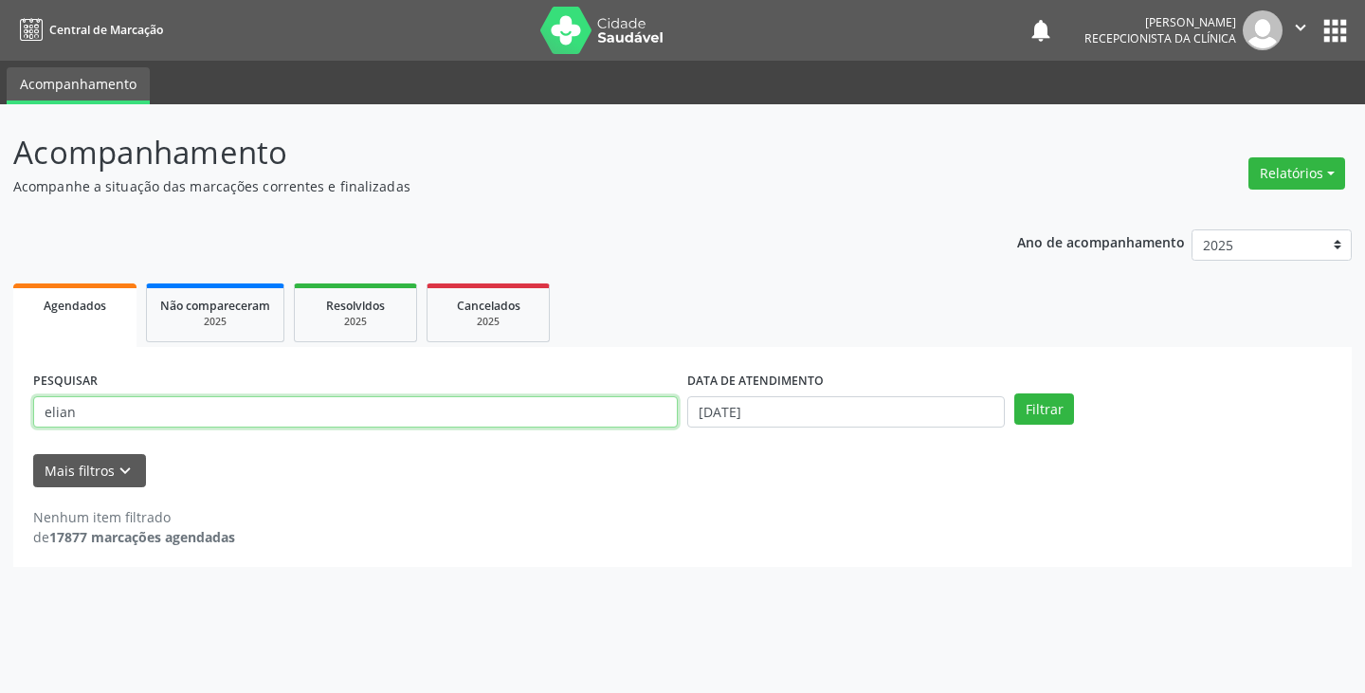
click at [340, 410] on input "elian" at bounding box center [355, 412] width 645 height 32
type input "e"
type input "eil"
click at [1014, 393] on button "Filtrar" at bounding box center [1044, 409] width 60 height 32
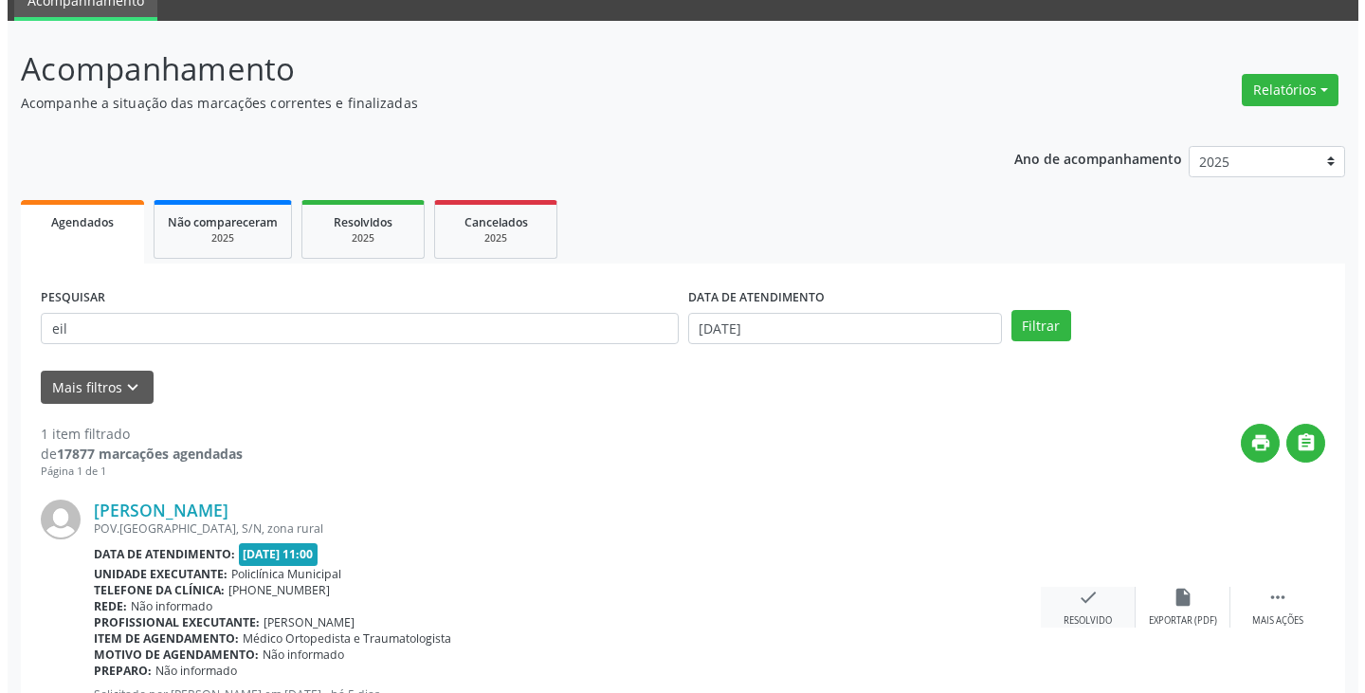
scroll to position [159, 0]
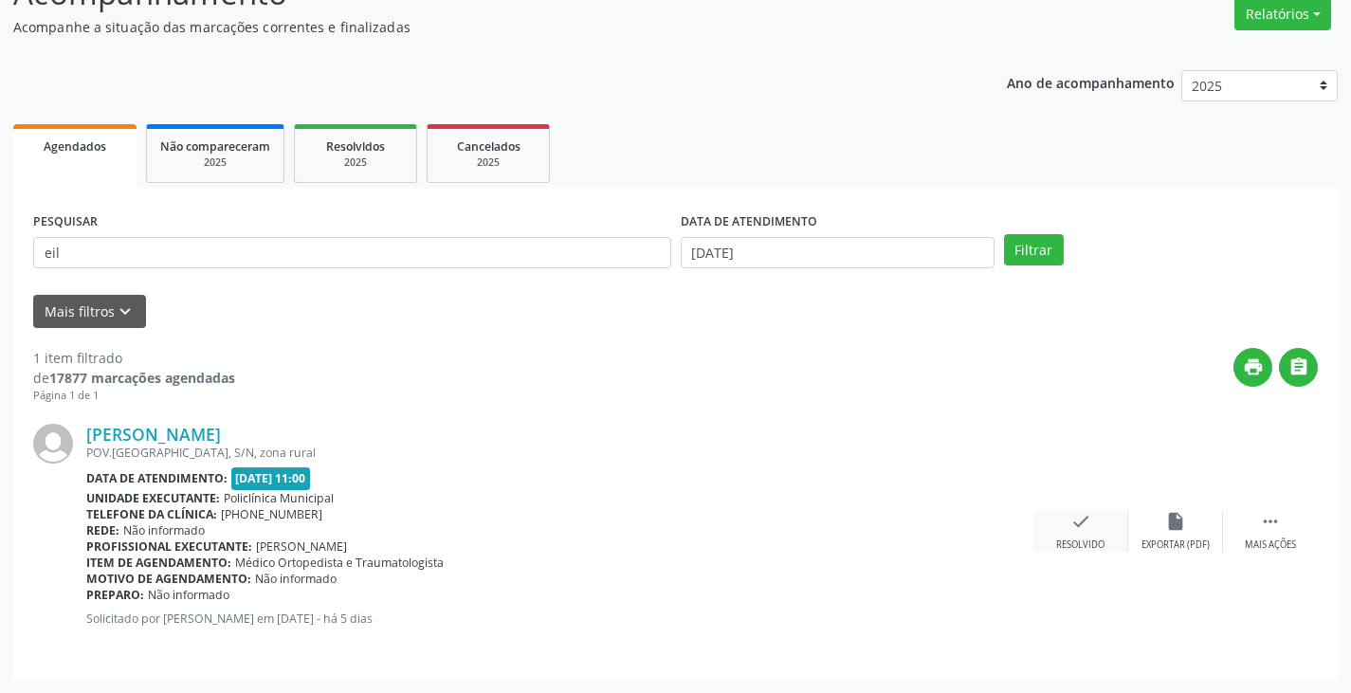
click at [1083, 525] on icon "check" at bounding box center [1080, 521] width 21 height 21
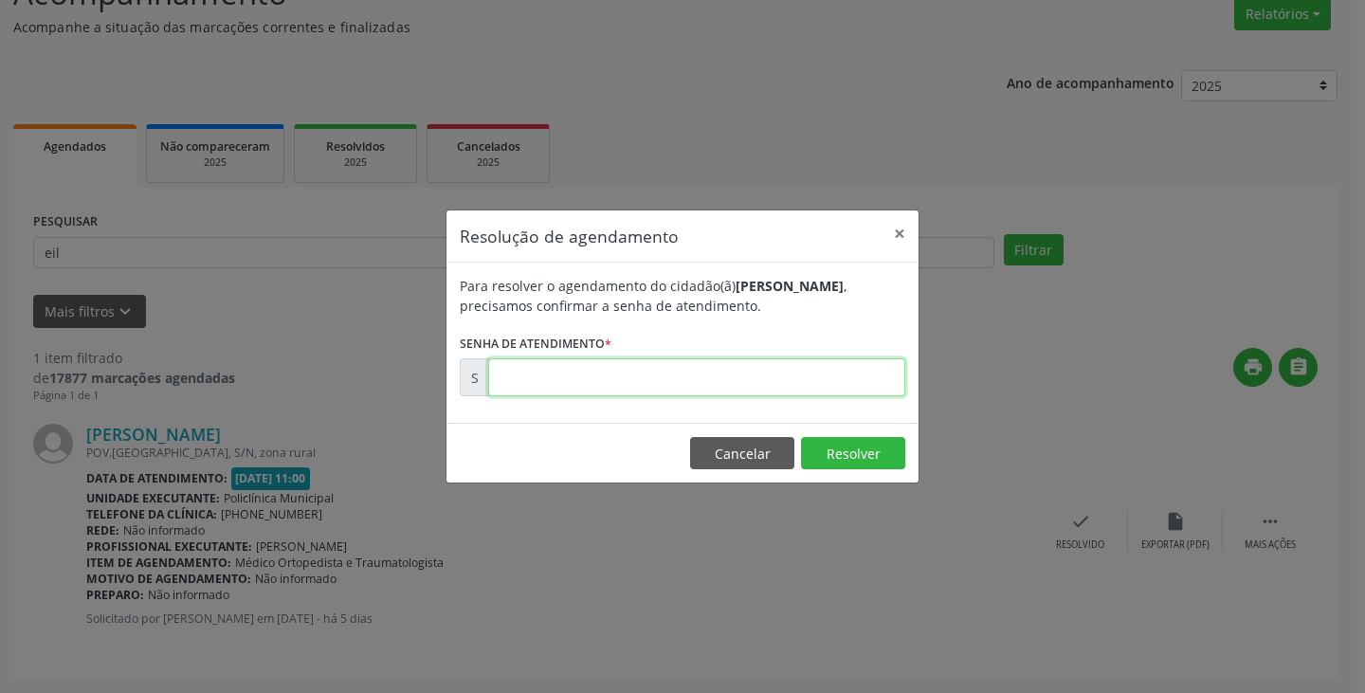
click at [766, 383] on input "text" at bounding box center [696, 377] width 417 height 38
type input "00176632"
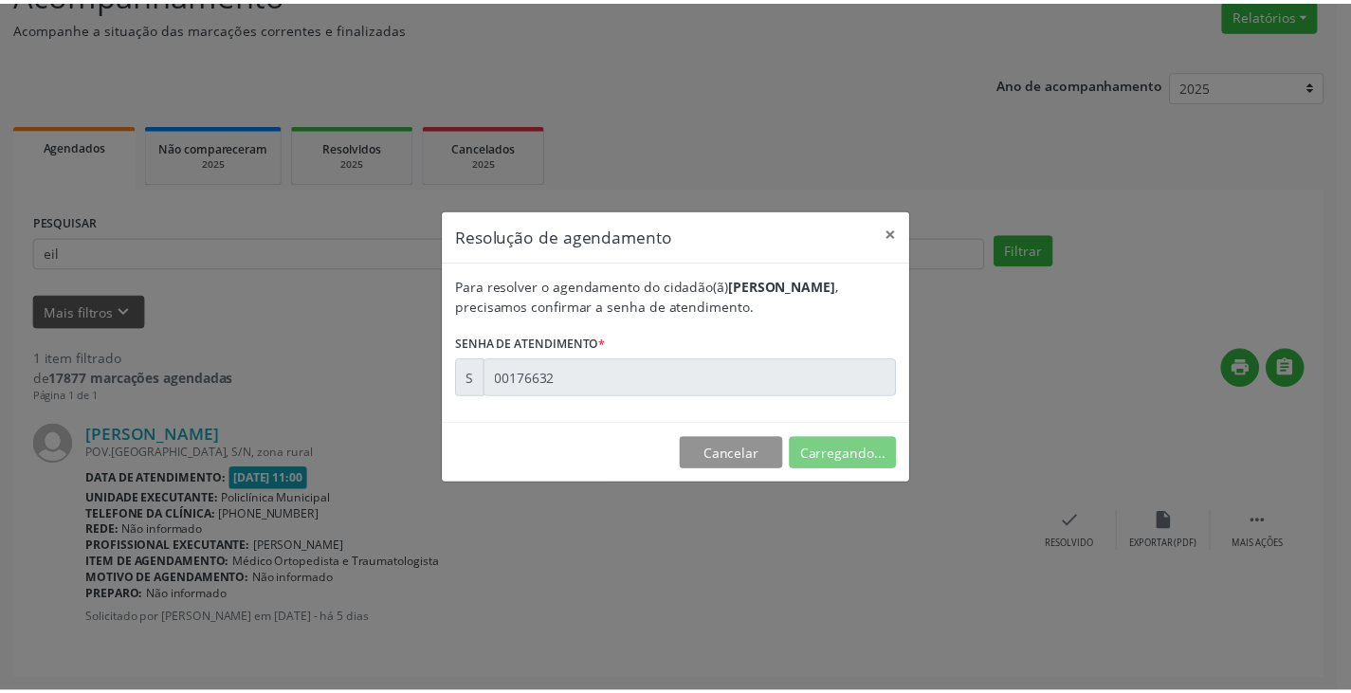
scroll to position [0, 0]
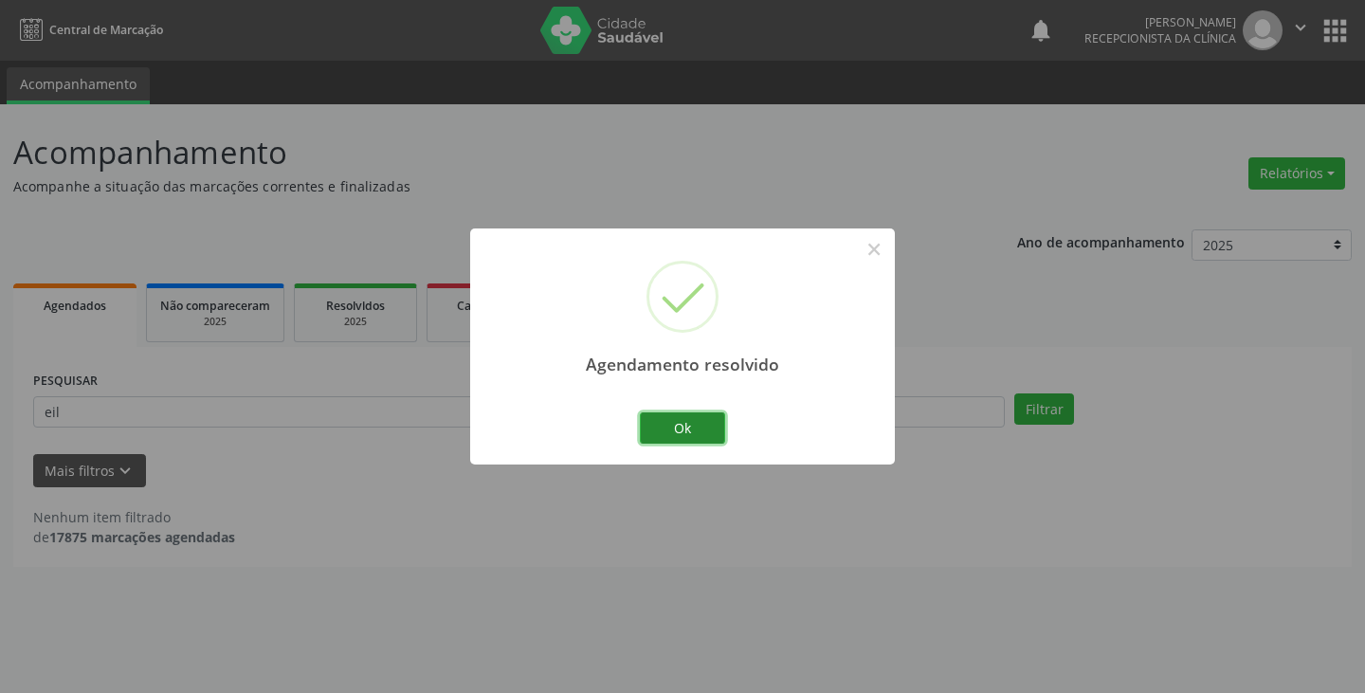
drag, startPoint x: 711, startPoint y: 421, endPoint x: 333, endPoint y: 138, distance: 472.1
click at [706, 420] on button "Ok" at bounding box center [682, 428] width 85 height 32
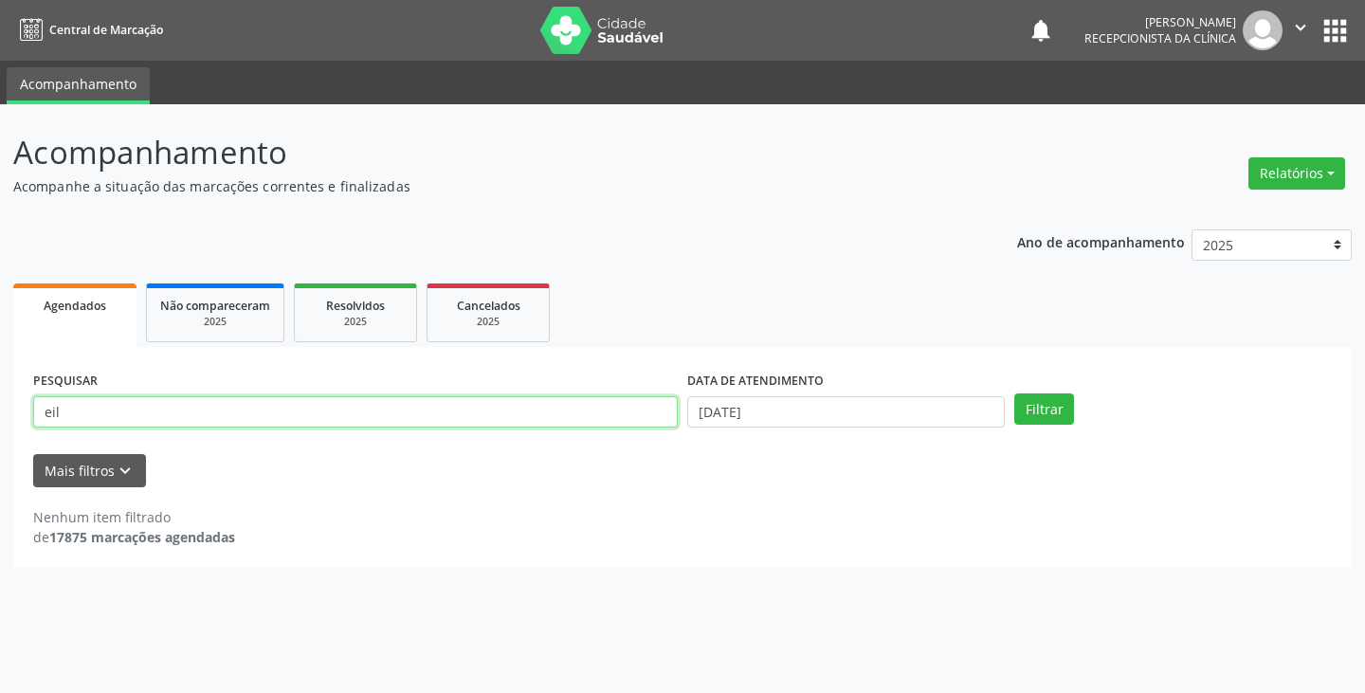
click at [612, 412] on input "eil" at bounding box center [355, 412] width 645 height 32
type input "e"
type input "marin"
click at [1014, 393] on button "Filtrar" at bounding box center [1044, 409] width 60 height 32
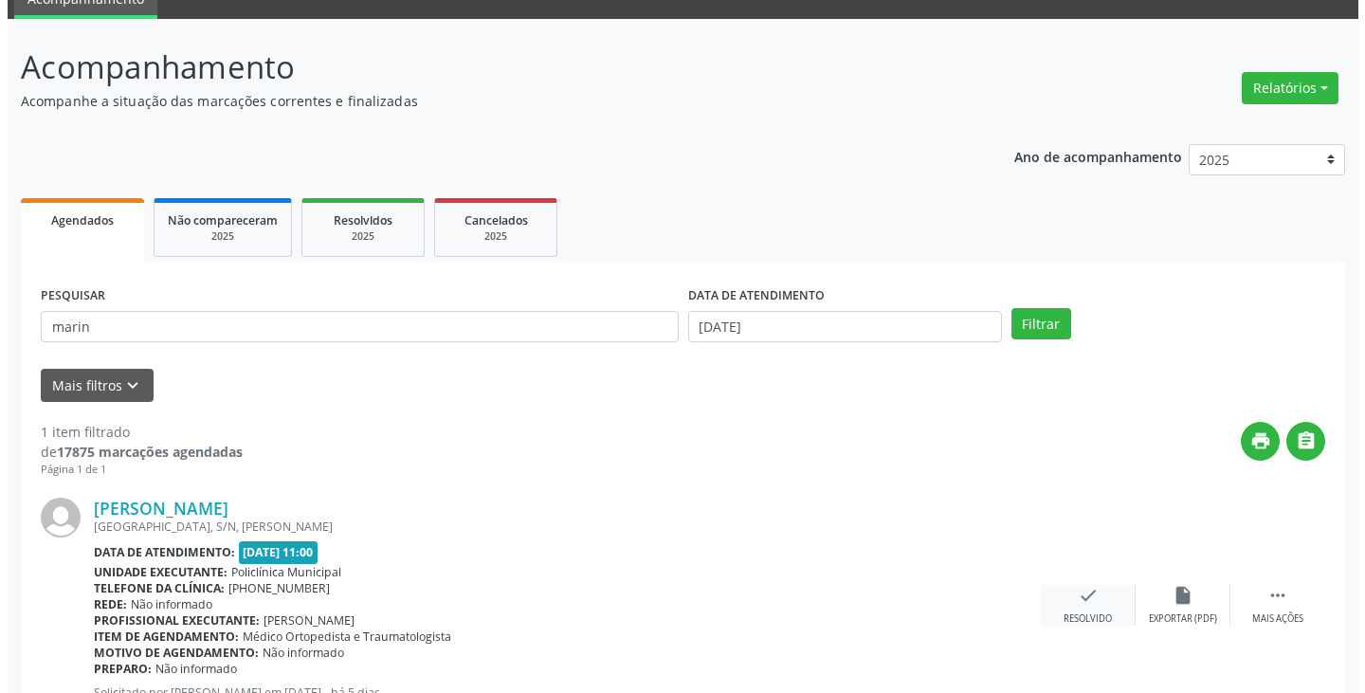
scroll to position [159, 0]
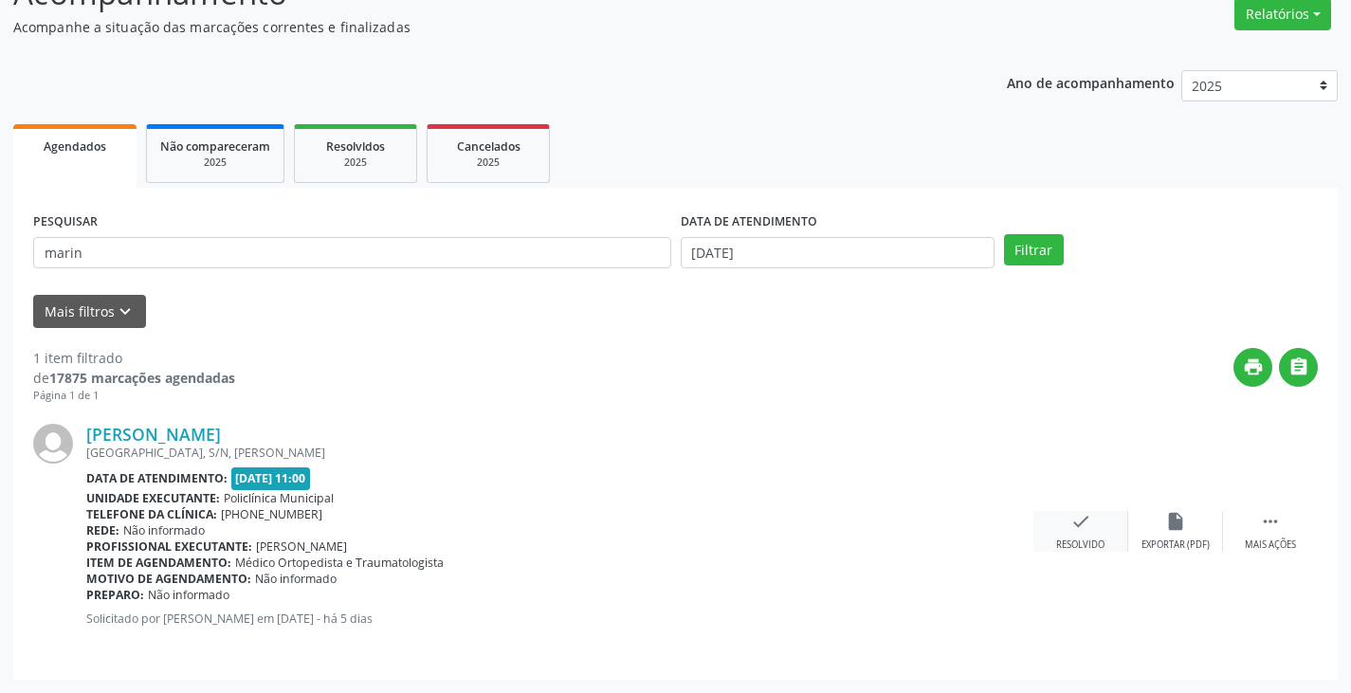
click at [1082, 517] on icon "check" at bounding box center [1080, 521] width 21 height 21
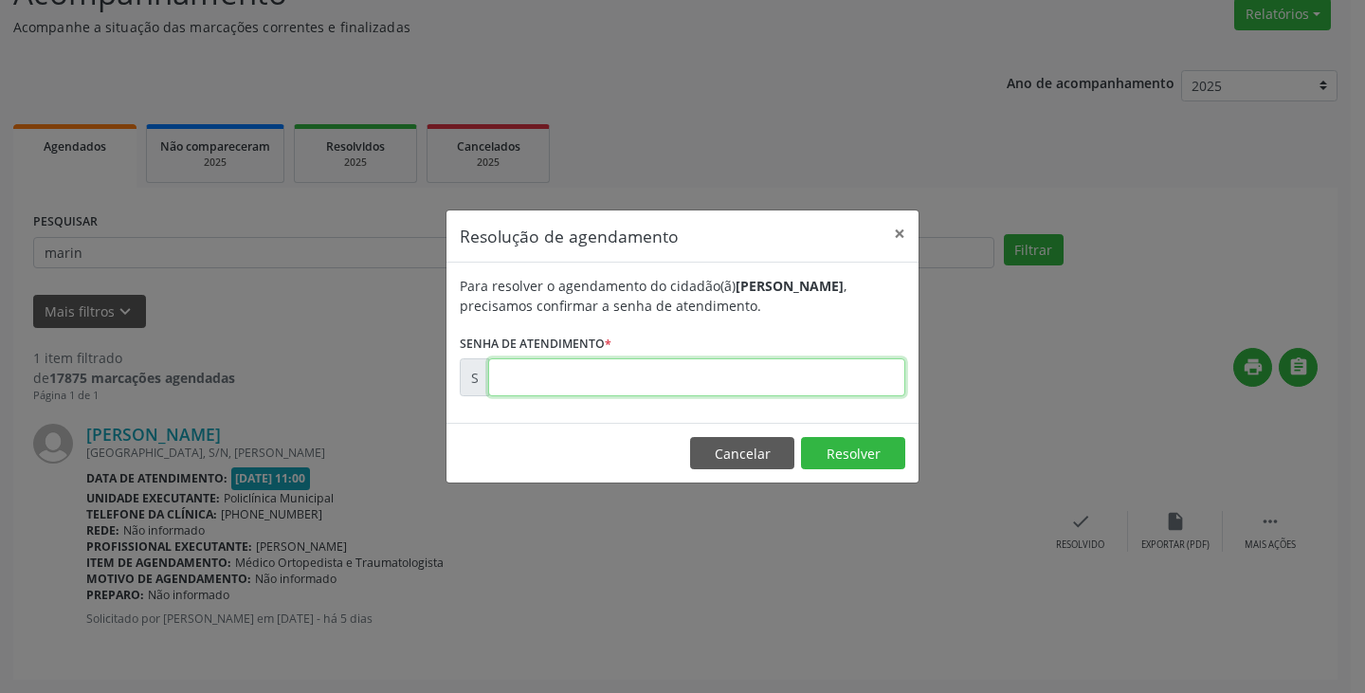
click at [795, 389] on input "text" at bounding box center [696, 377] width 417 height 38
type input "00176369"
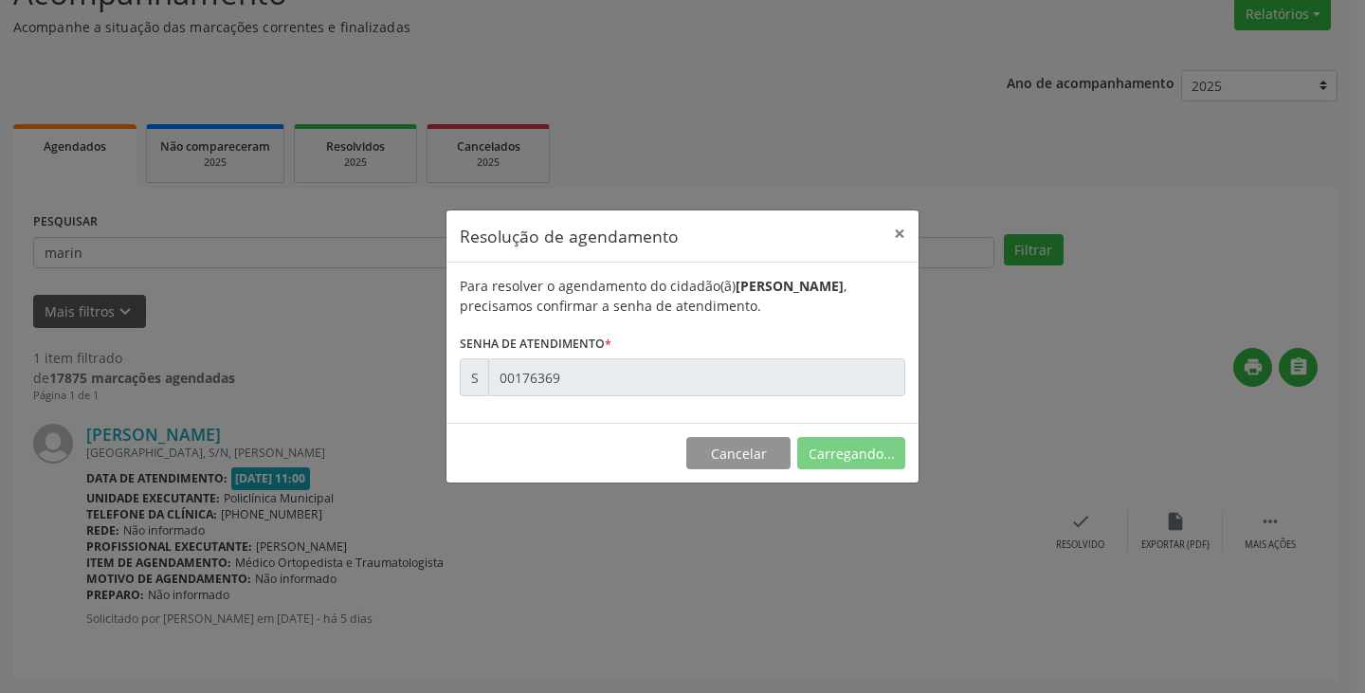
scroll to position [0, 0]
